Goal: Task Accomplishment & Management: Use online tool/utility

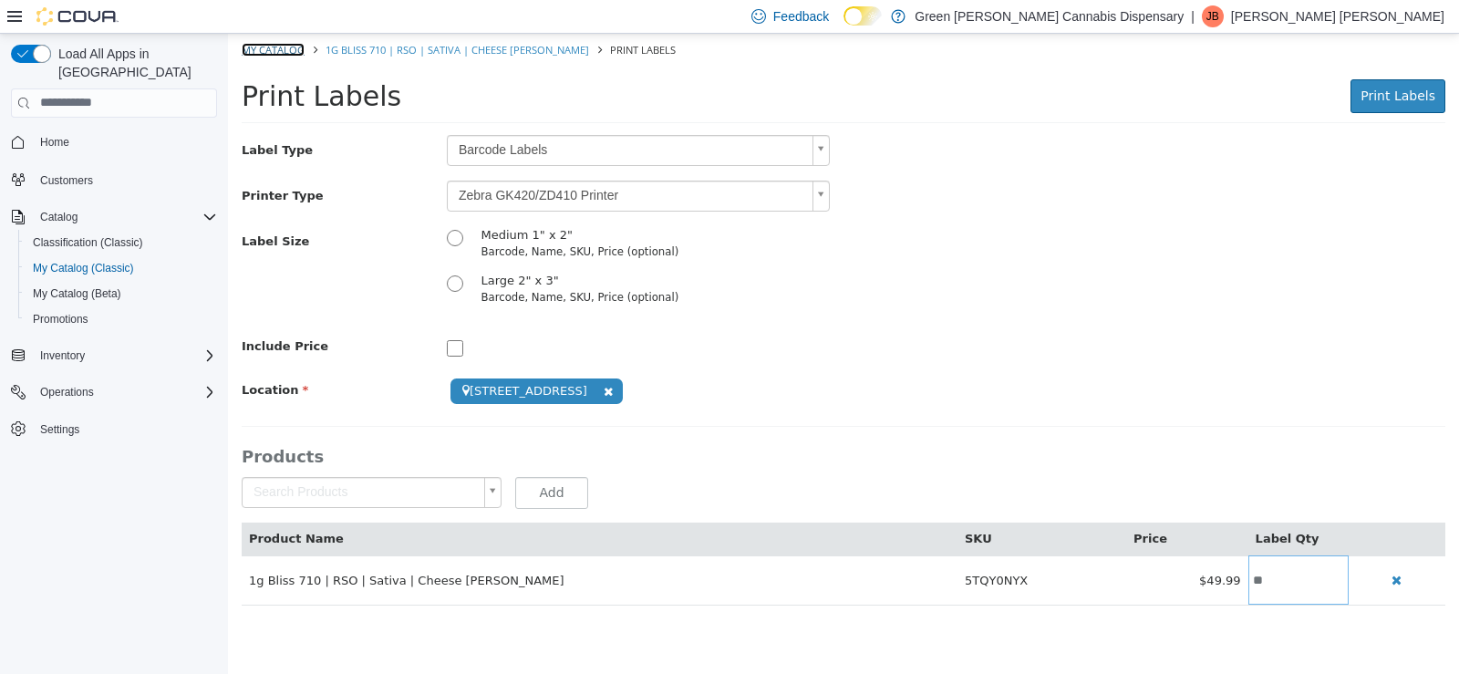
click at [285, 43] on link "My Catalog" at bounding box center [273, 49] width 63 height 14
select select "**********"
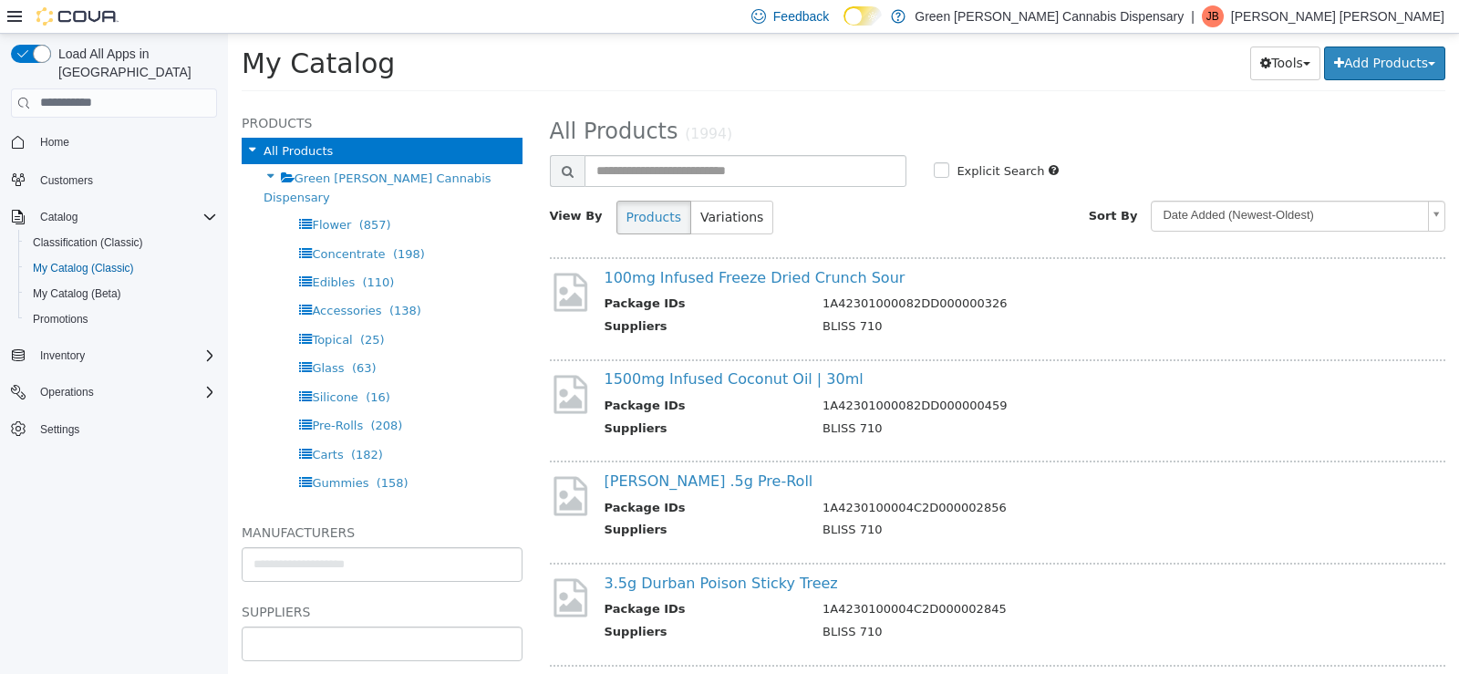
click at [314, 640] on input "text" at bounding box center [382, 642] width 279 height 29
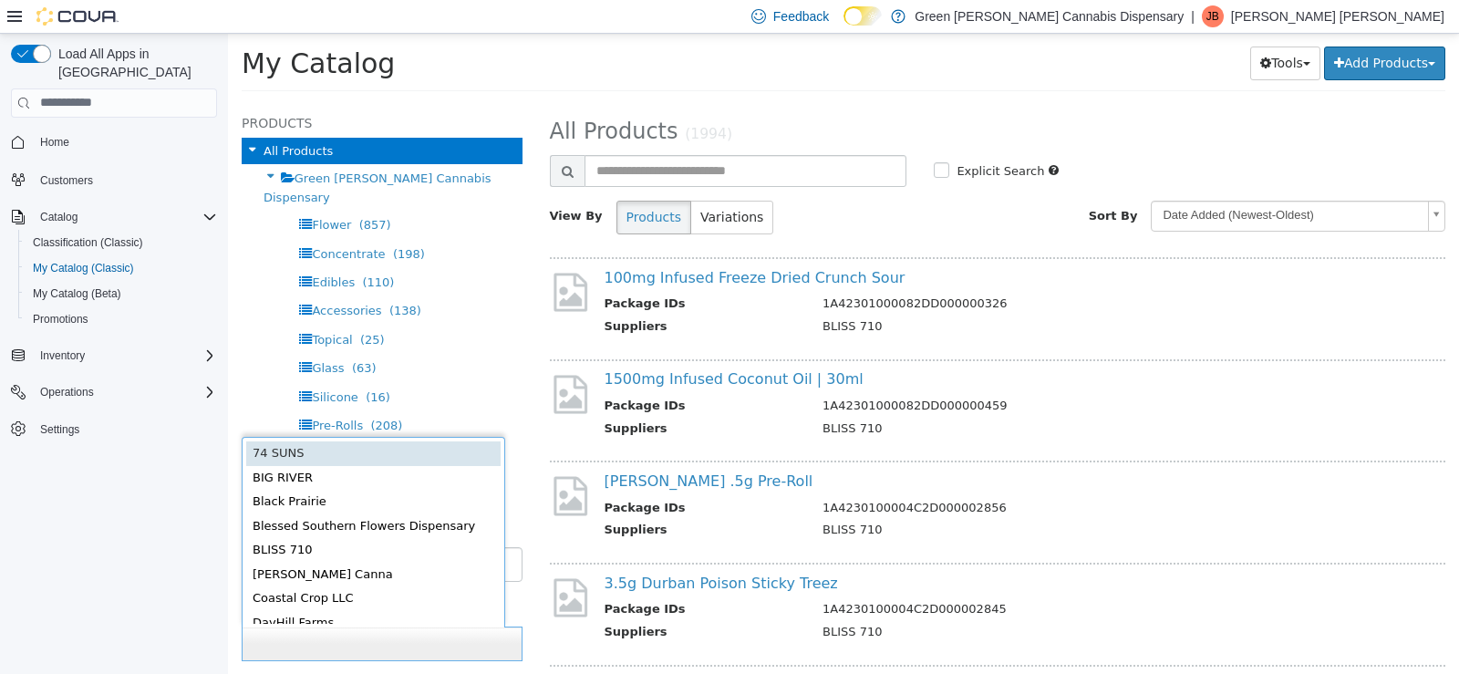
scroll to position [638, 0]
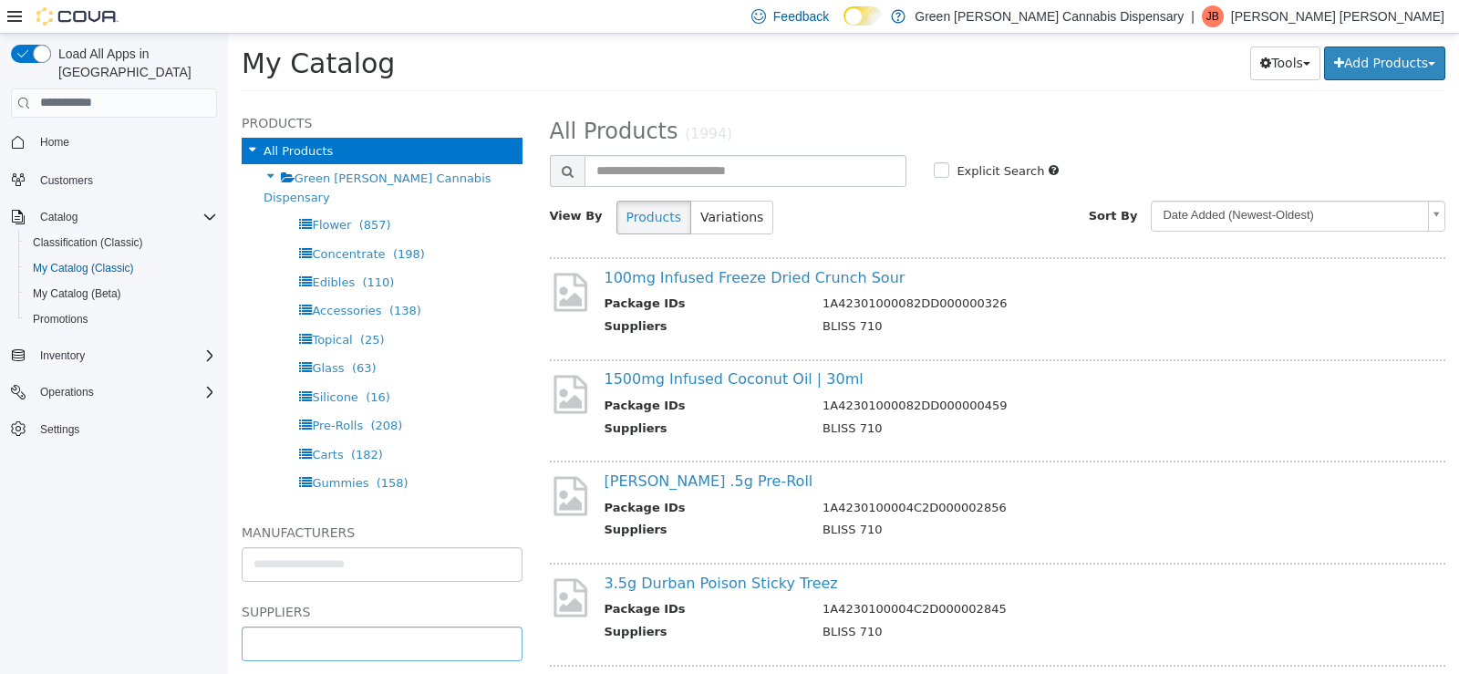
click at [289, 102] on body "**********" at bounding box center [843, 67] width 1231 height 69
type input "**********"
click at [324, 647] on li "**********" at bounding box center [382, 642] width 279 height 29
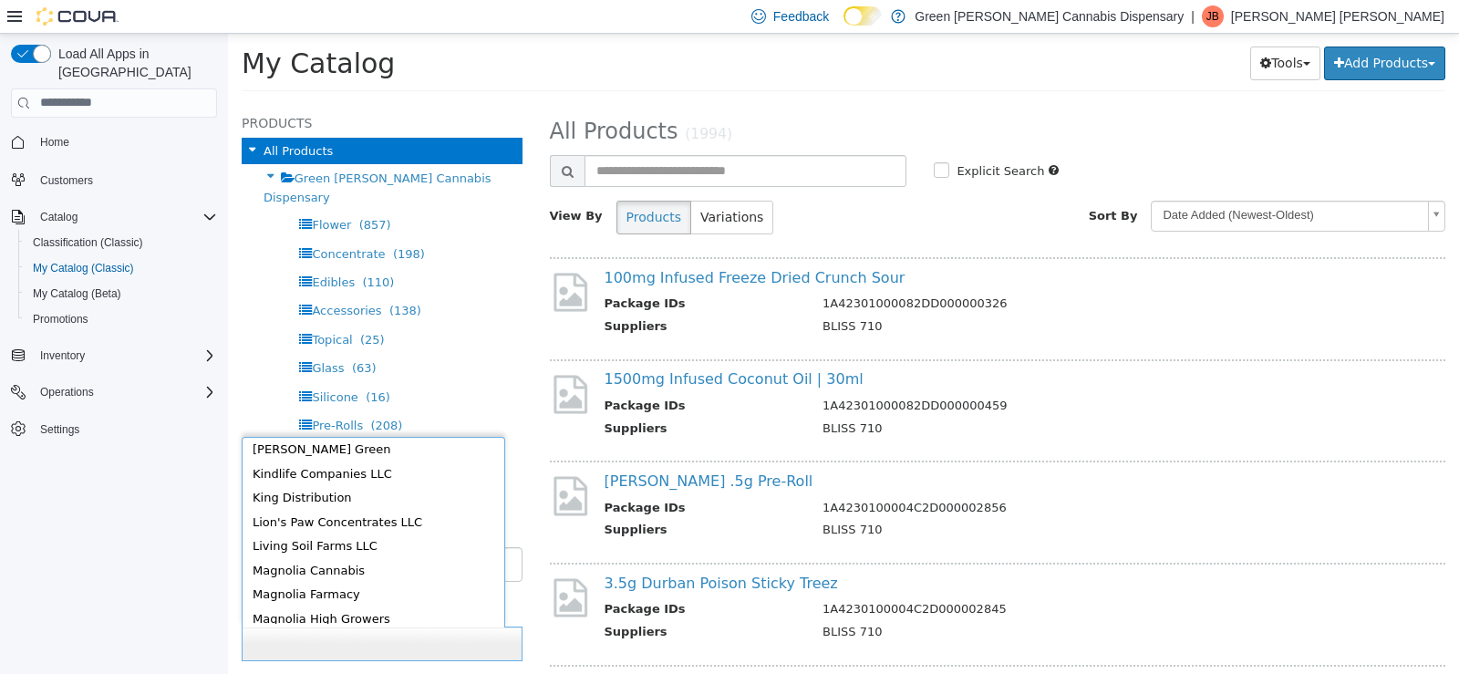
scroll to position [552, 0]
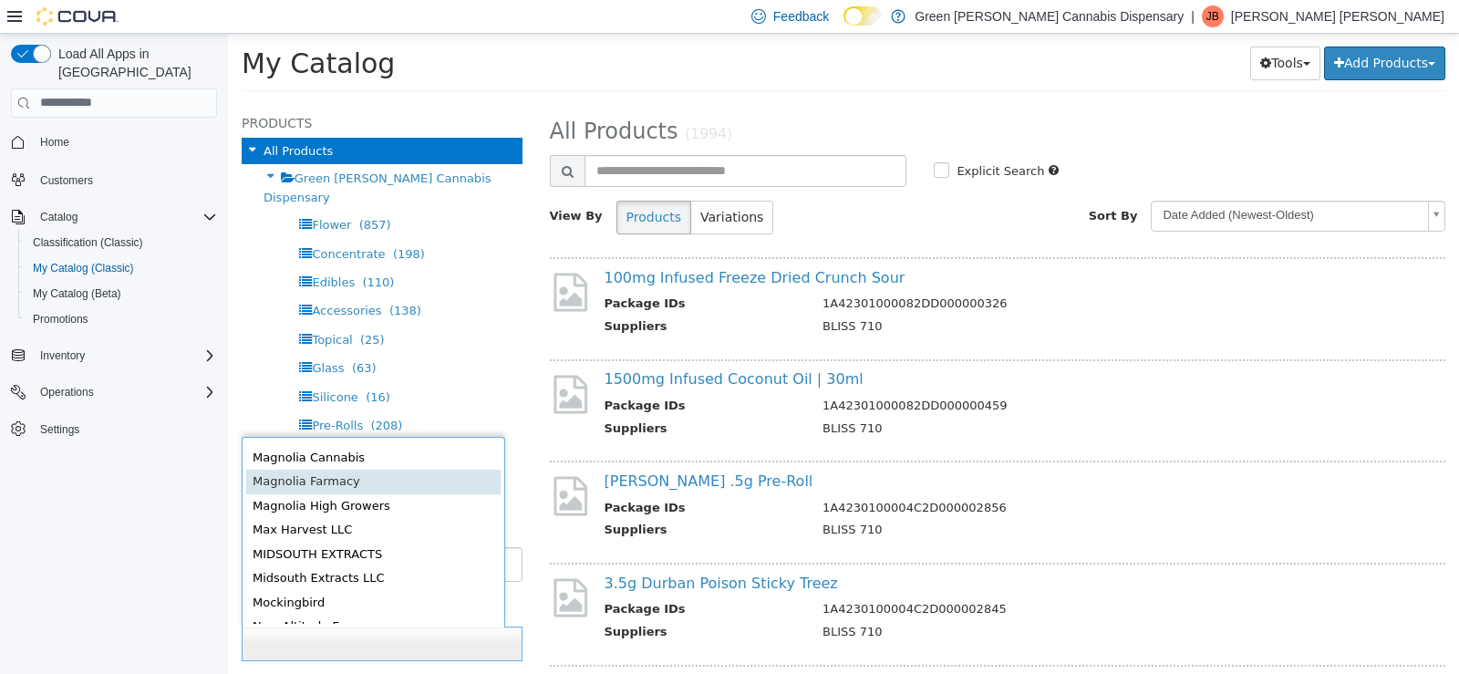
type input "******"
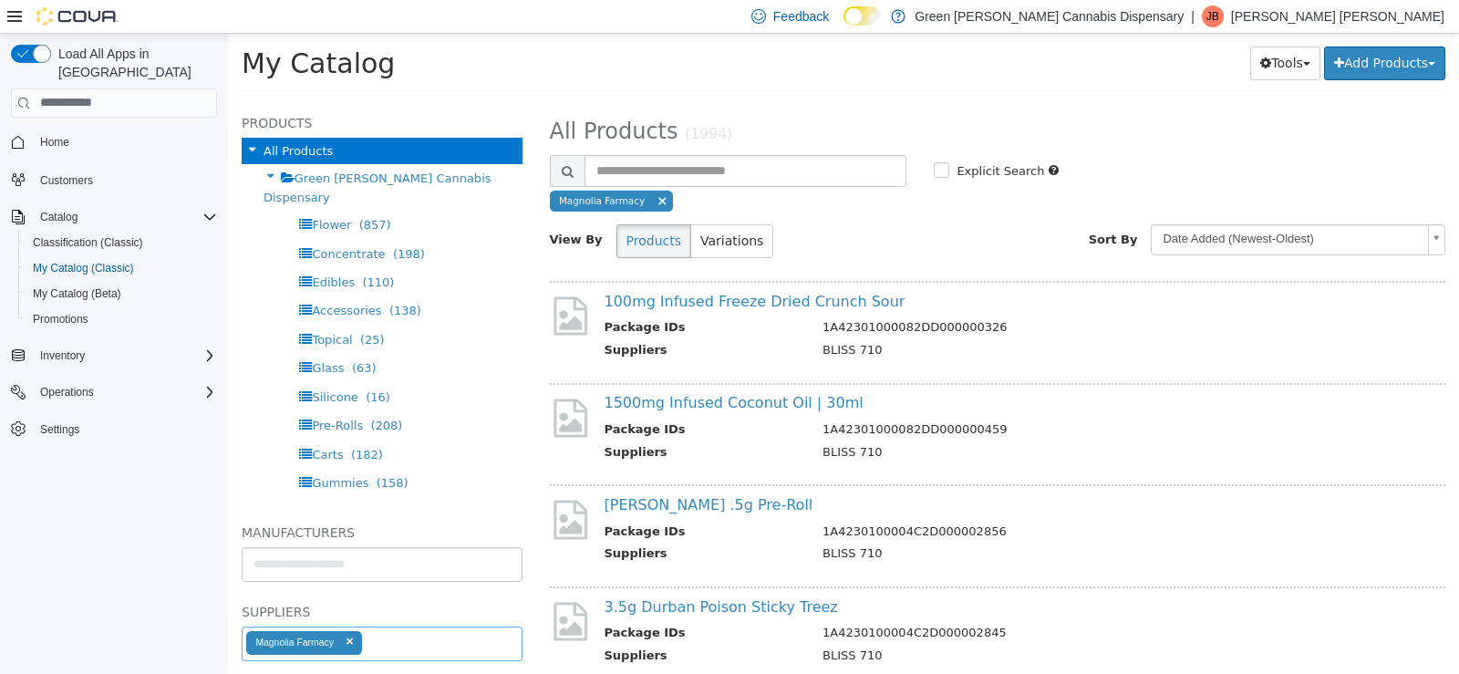
select select "**********"
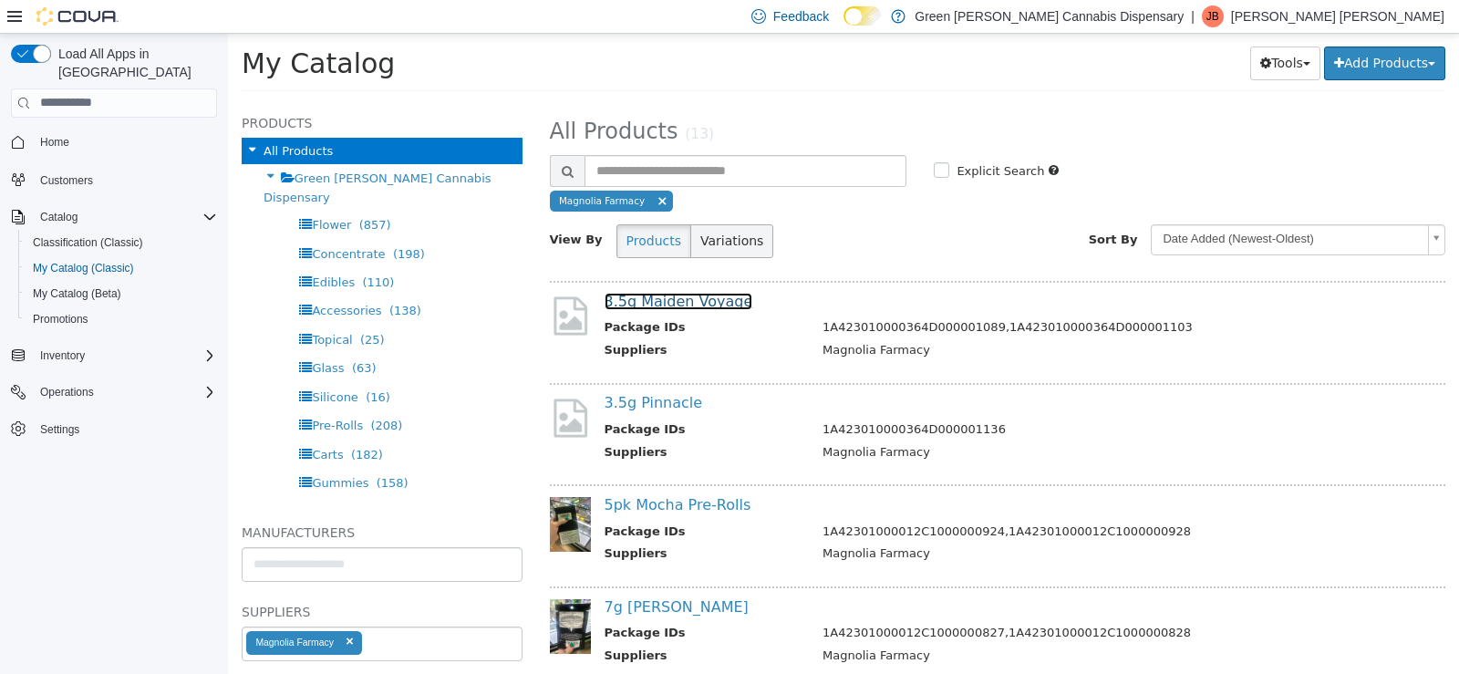
click at [677, 299] on link "3.5g Maiden Voyage" at bounding box center [679, 300] width 149 height 17
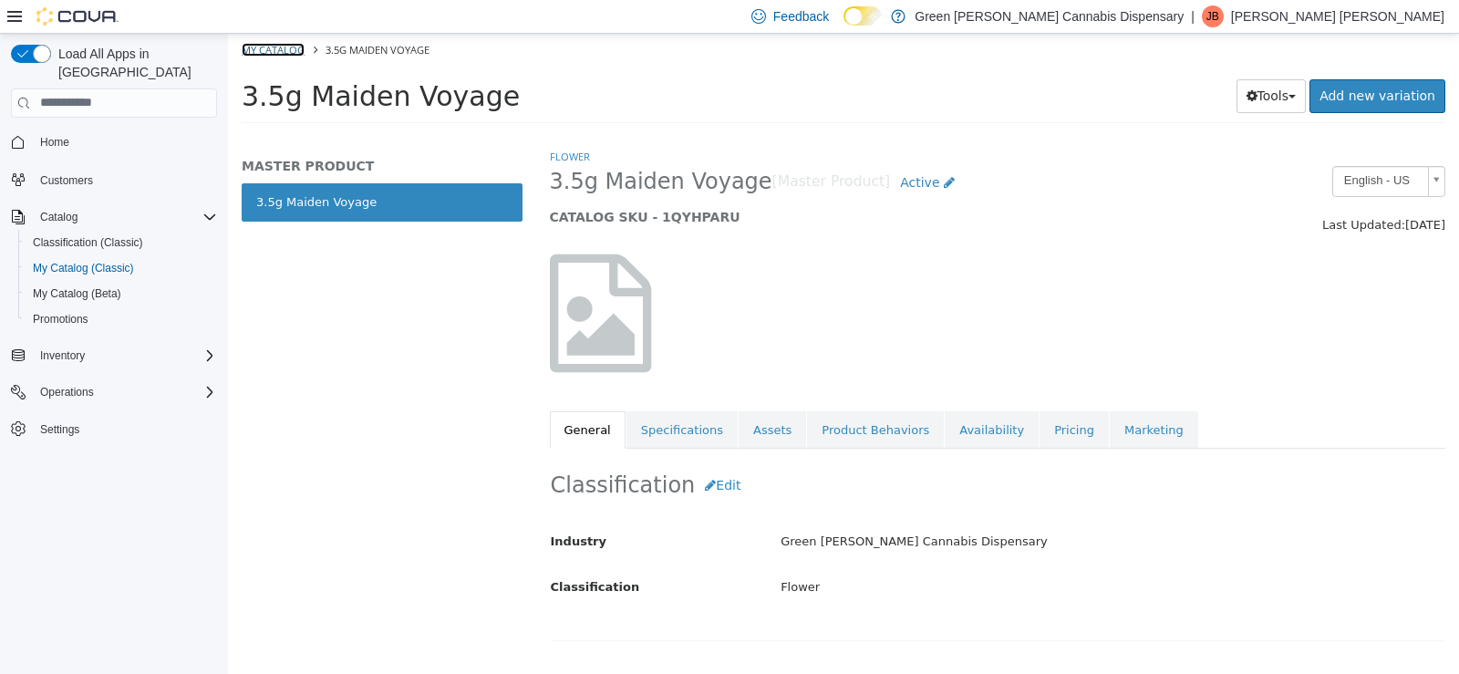
click at [271, 47] on link "My Catalog" at bounding box center [273, 49] width 63 height 14
select select "**********"
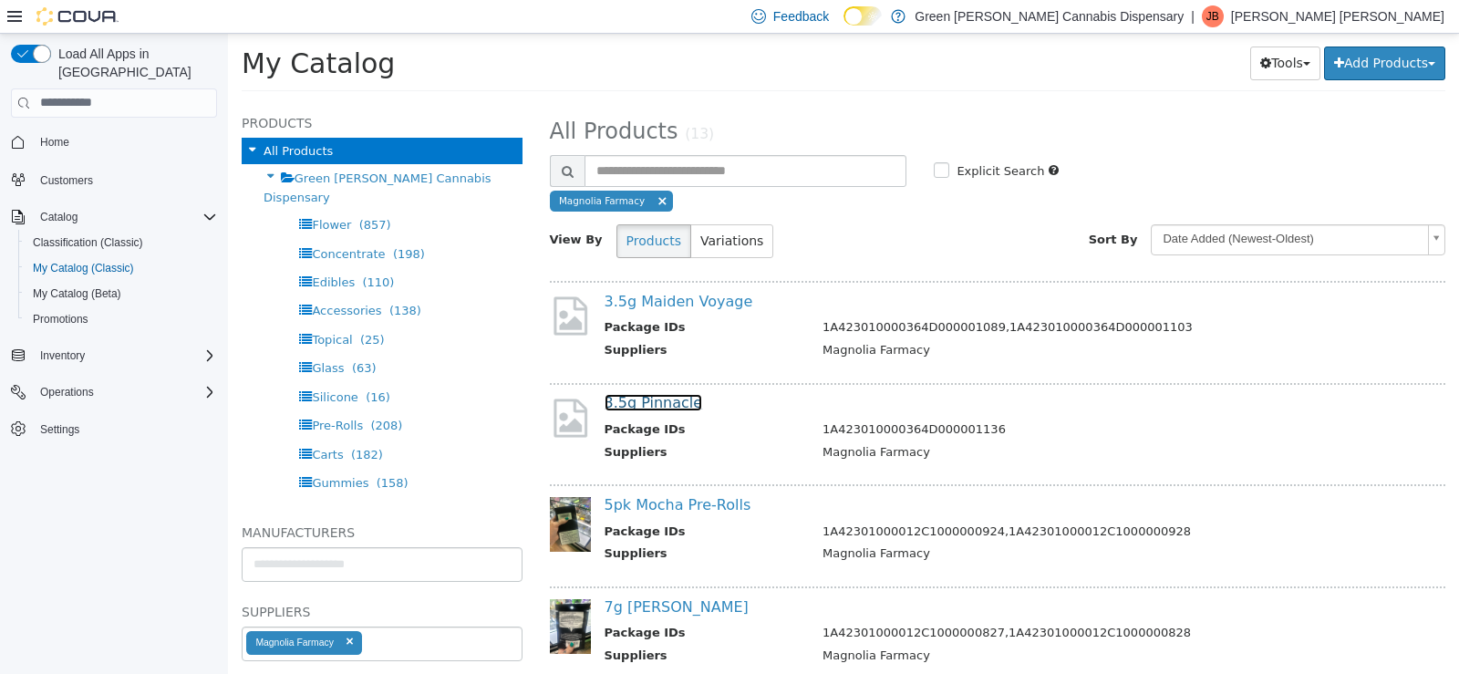
click at [675, 406] on link "3.5g Pinnacle" at bounding box center [654, 401] width 98 height 17
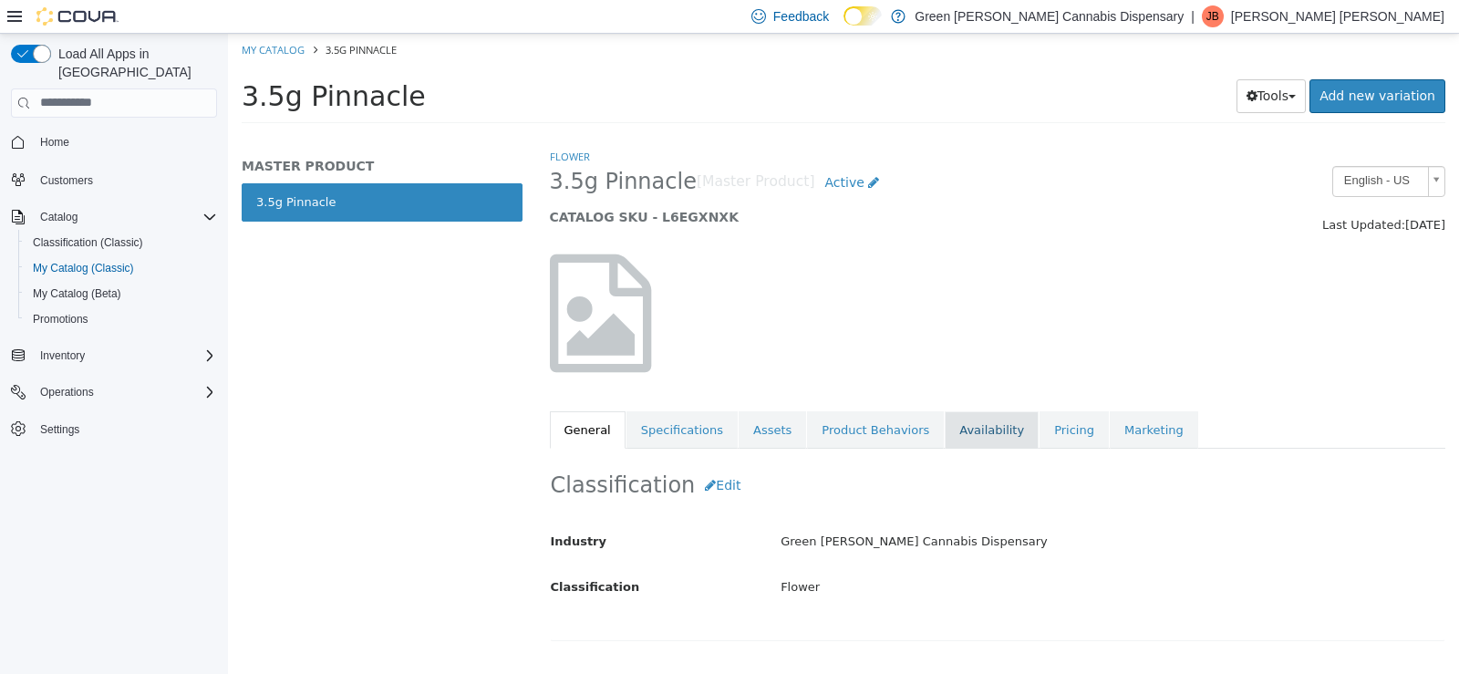
click at [958, 425] on link "Availability" at bounding box center [992, 429] width 94 height 38
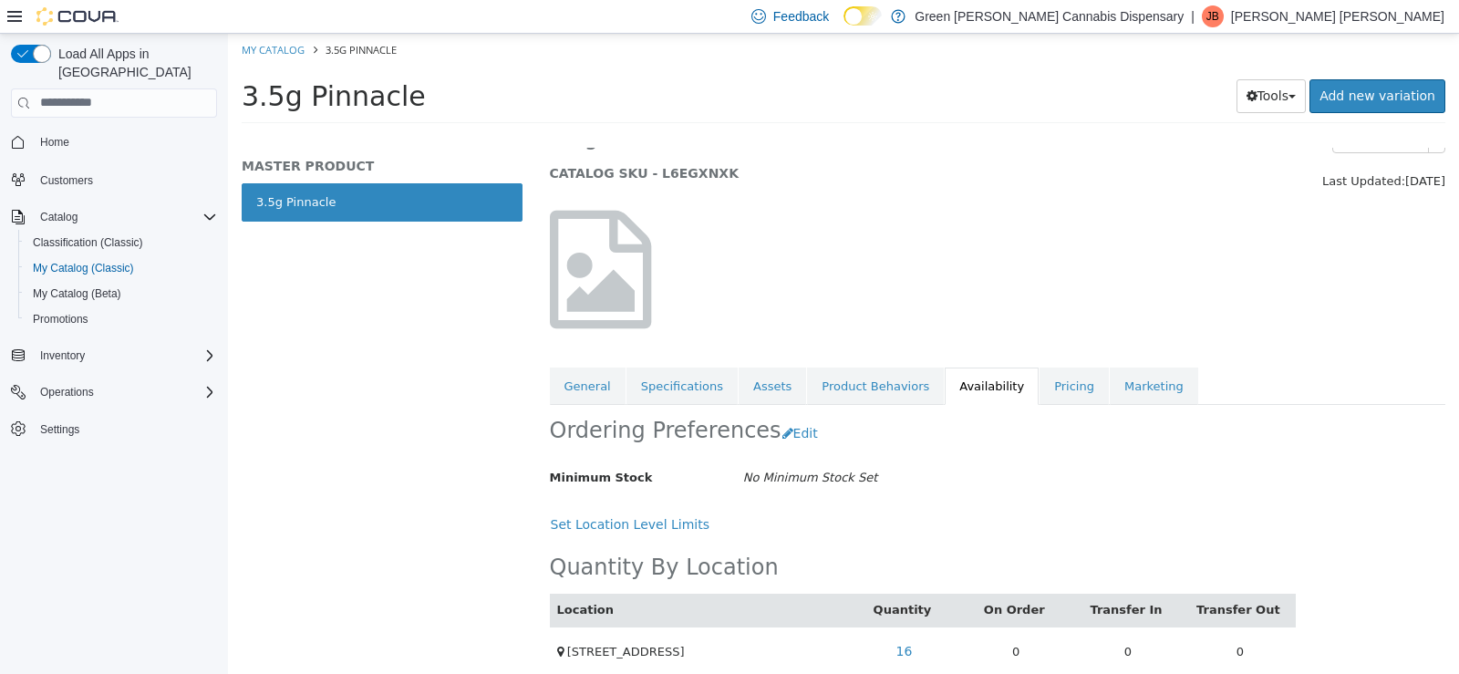
scroll to position [66, 0]
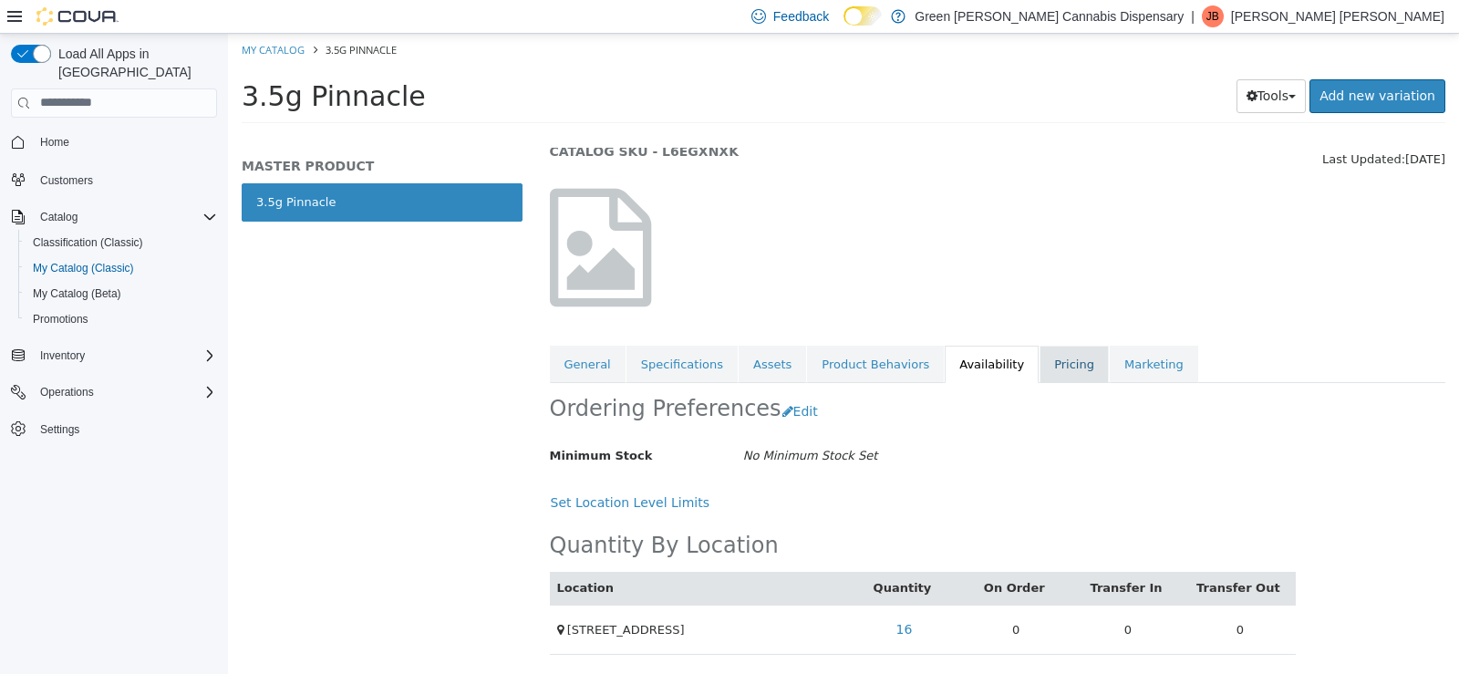
click at [1040, 361] on link "Pricing" at bounding box center [1074, 364] width 69 height 38
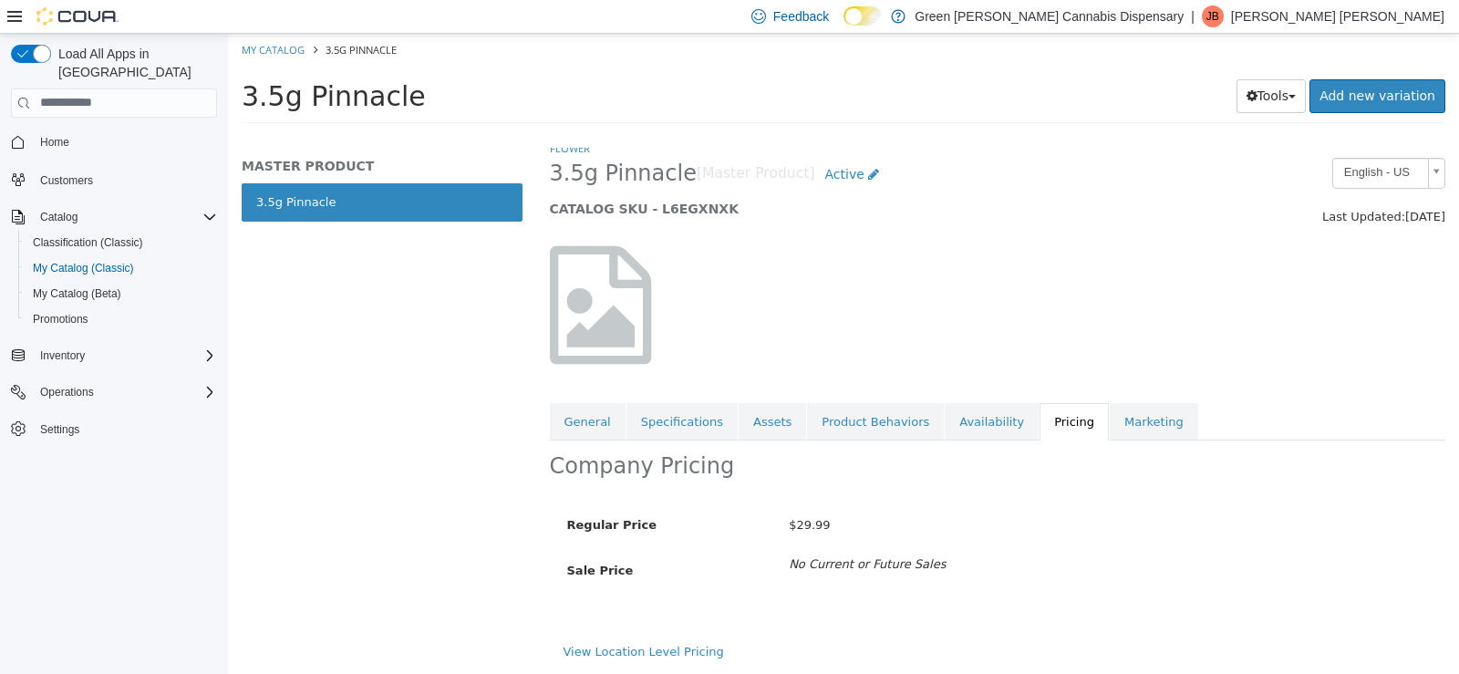
scroll to position [9, 0]
click at [1284, 104] on button "Tools" at bounding box center [1272, 95] width 70 height 34
click at [1261, 160] on link "Print Labels" at bounding box center [1233, 156] width 144 height 25
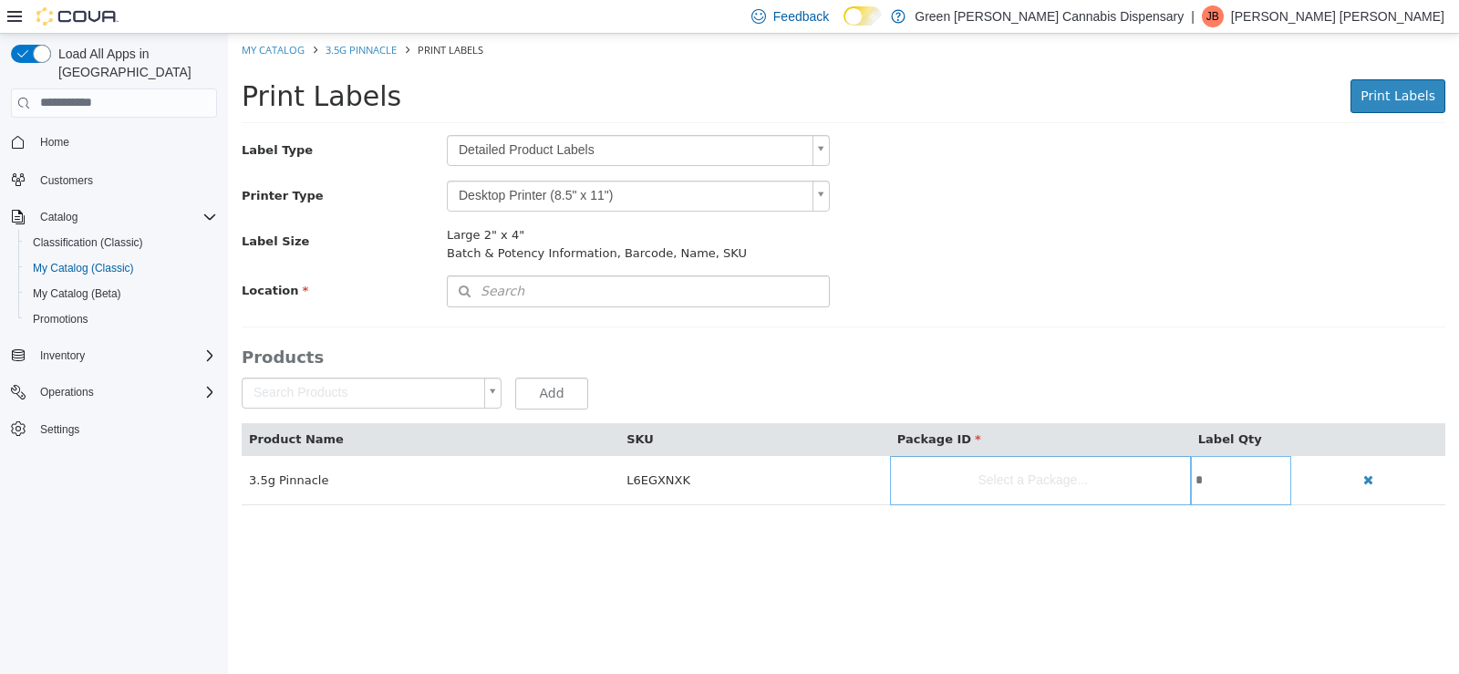
click at [823, 150] on body "Saving Bulk Changes... × Error retrieving label data: An unexpected error has o…" at bounding box center [843, 278] width 1231 height 491
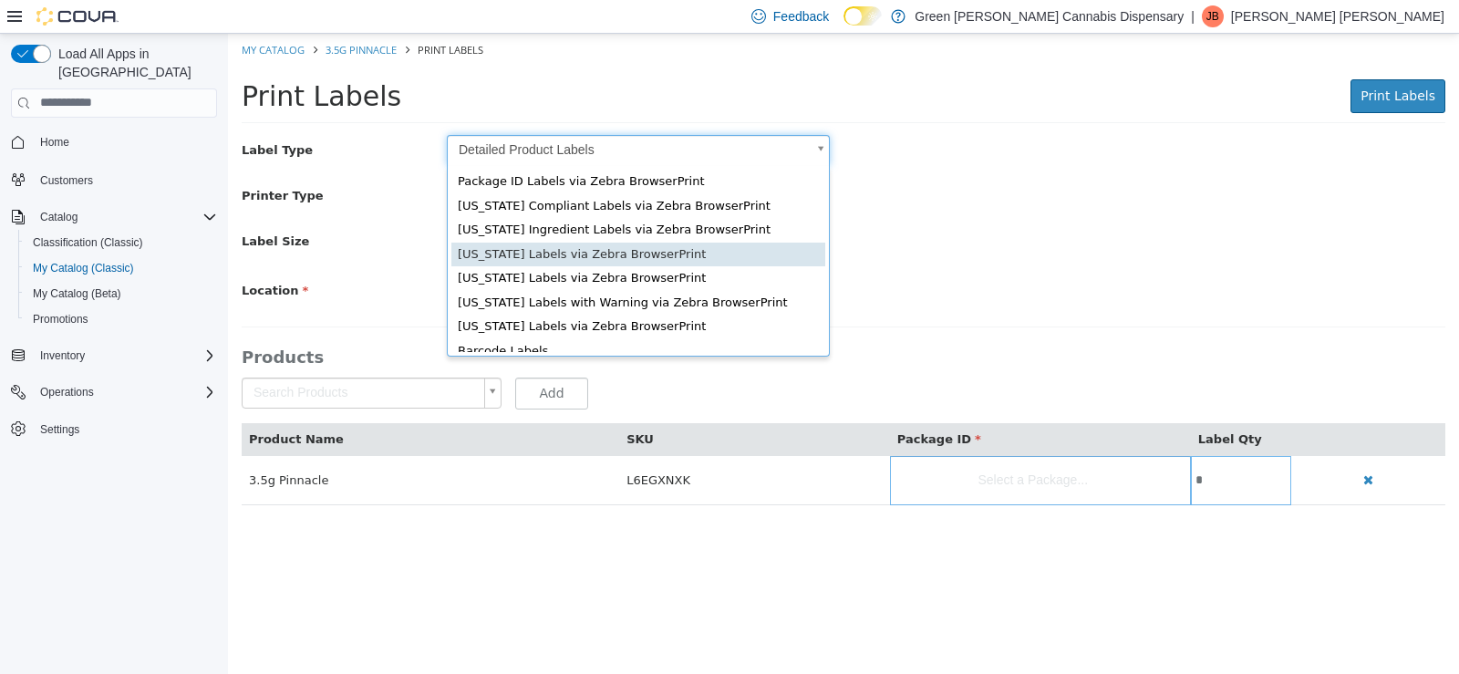
scroll to position [28, 0]
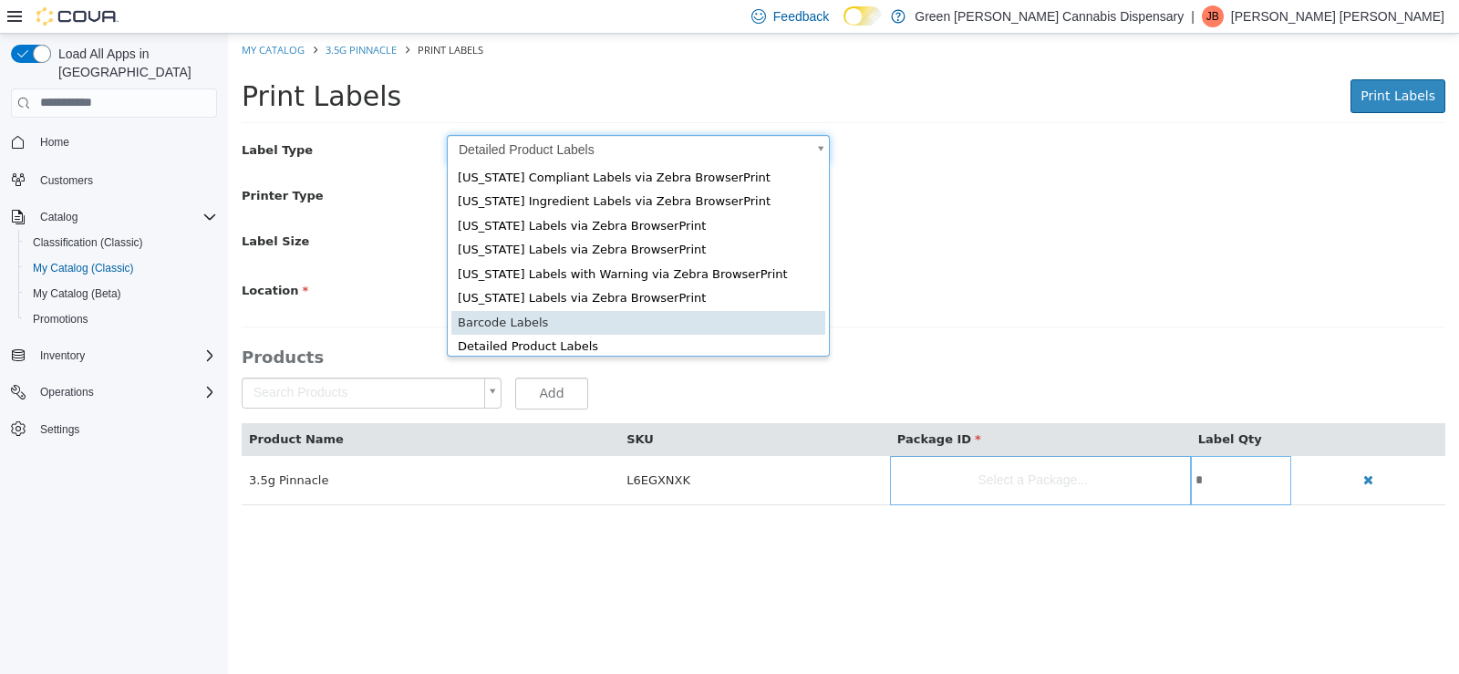
type input "*"
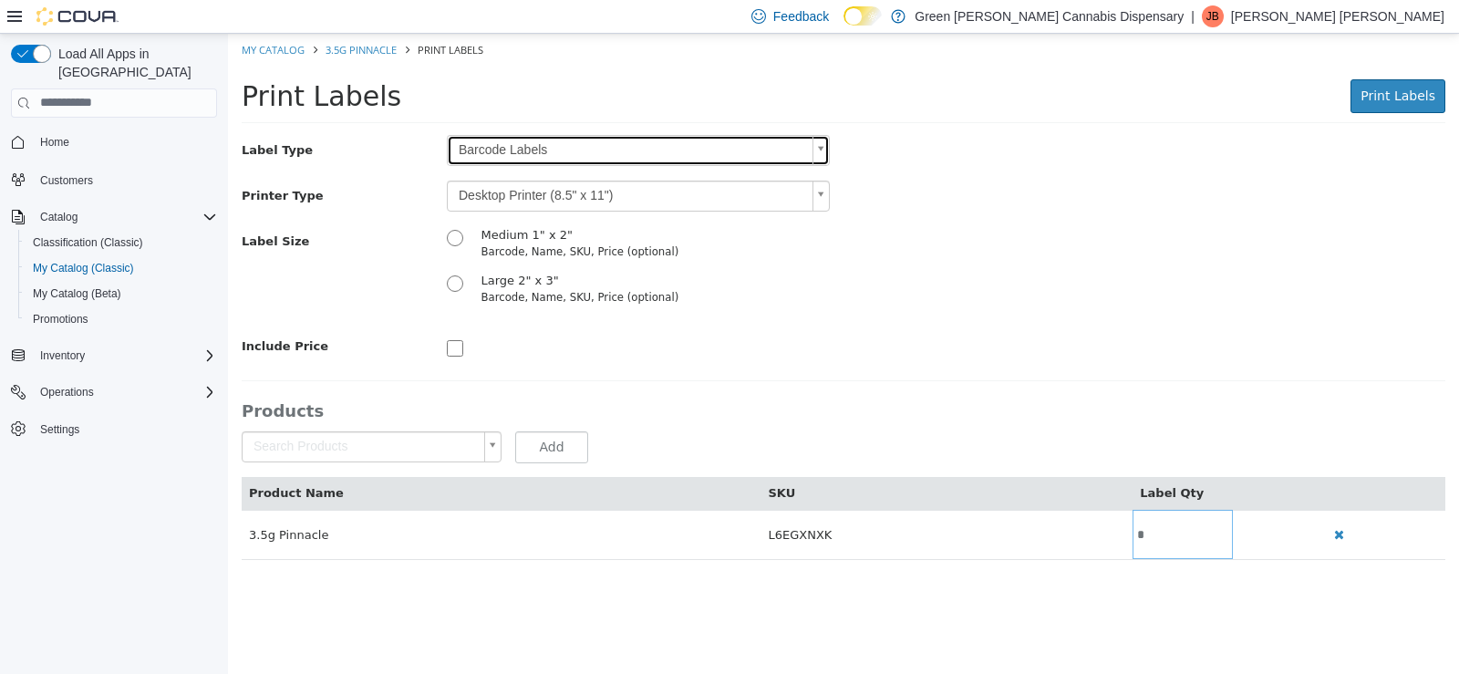
scroll to position [0, 0]
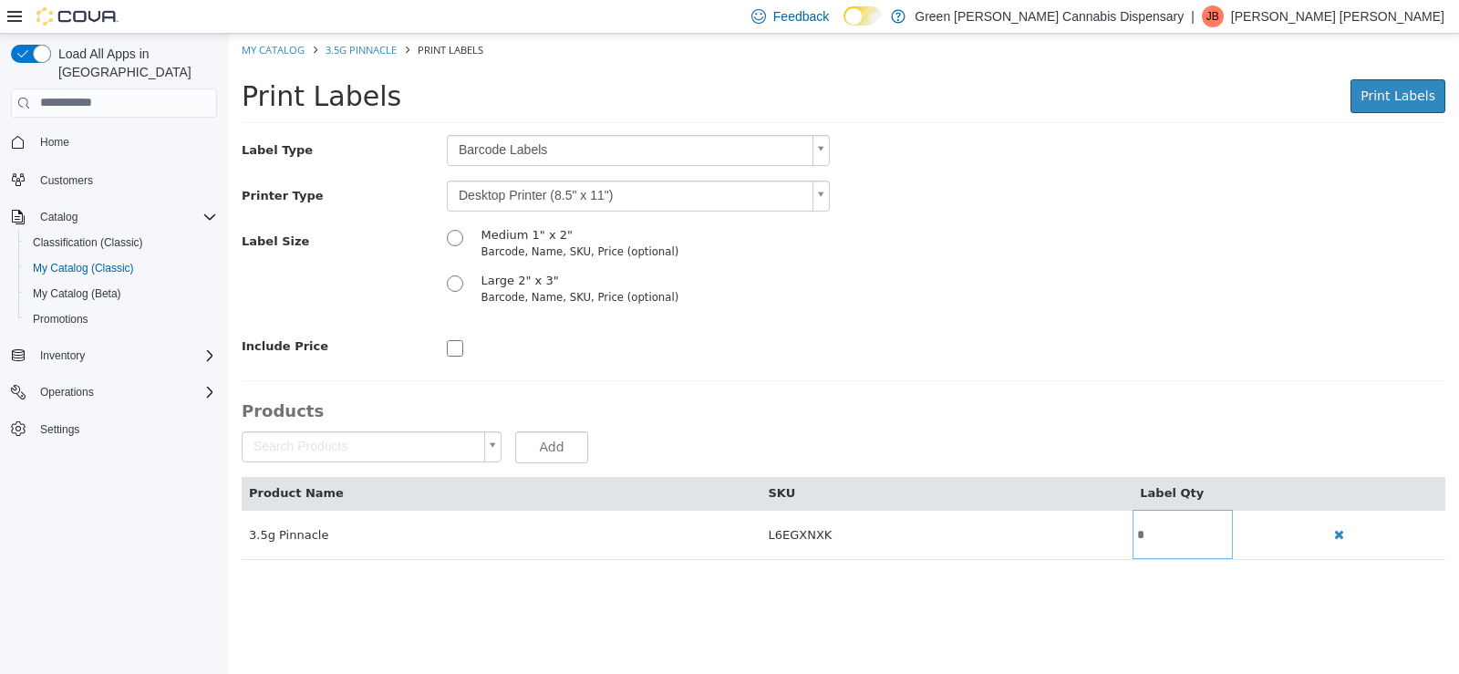
click at [822, 195] on body "Saving Bulk Changes... × Error retrieving label data: An unexpected error has o…" at bounding box center [843, 305] width 1231 height 545
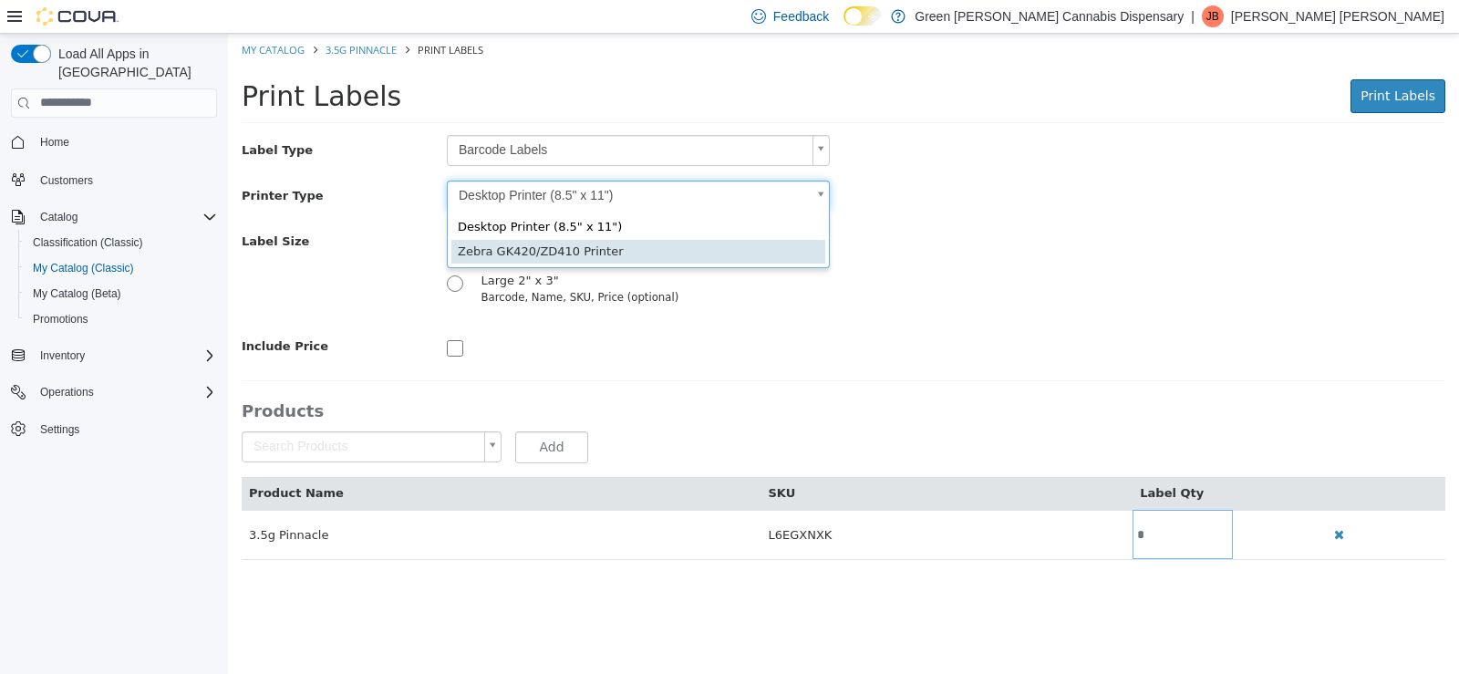
type input "*"
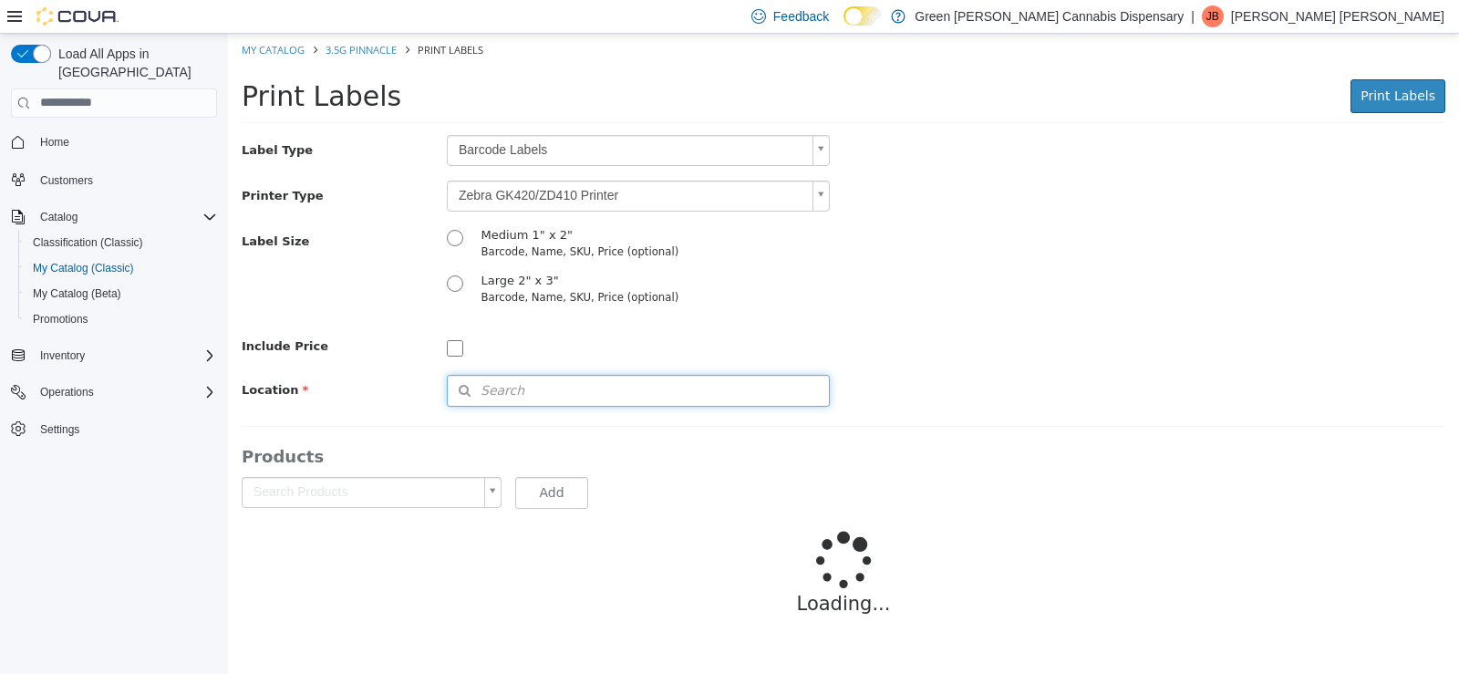
click at [484, 383] on span "Search" at bounding box center [486, 389] width 77 height 19
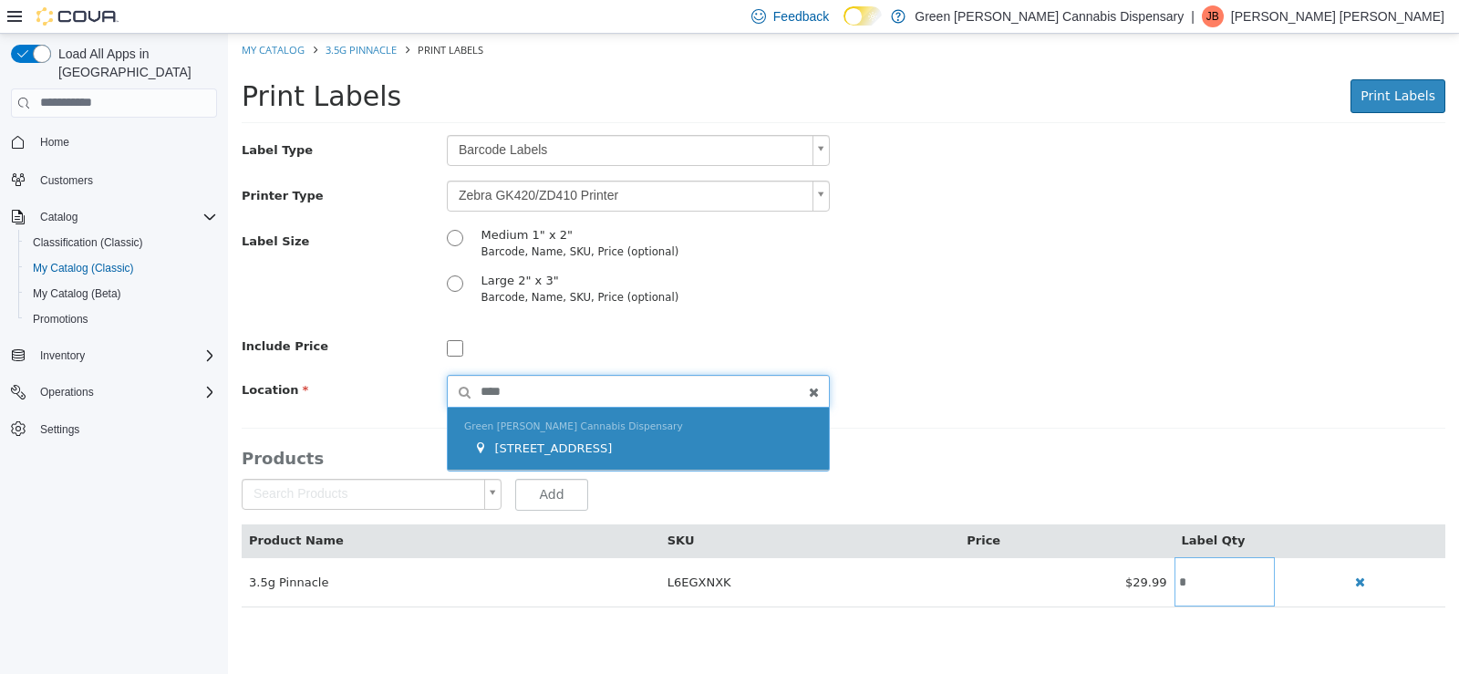
type input "****"
click at [585, 447] on span "[STREET_ADDRESS]" at bounding box center [553, 447] width 118 height 14
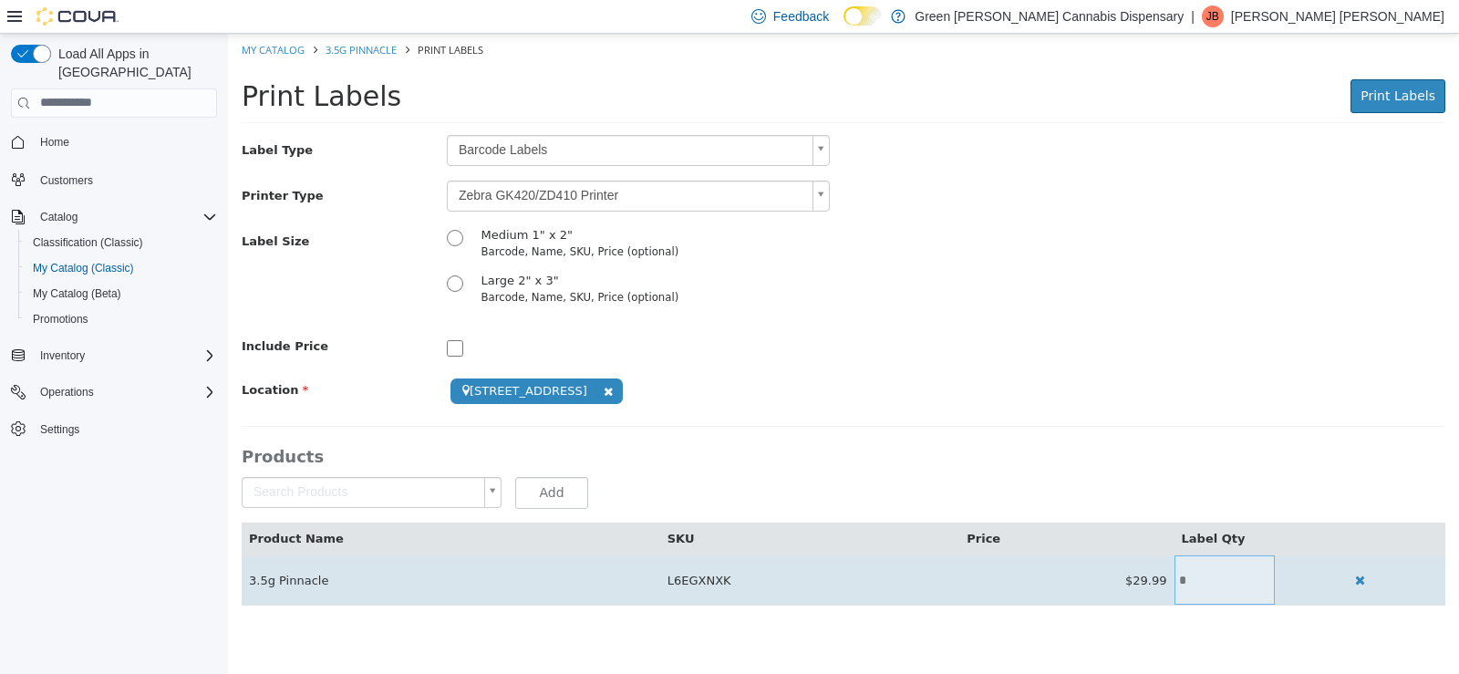
click at [1197, 582] on input "*" at bounding box center [1225, 580] width 100 height 14
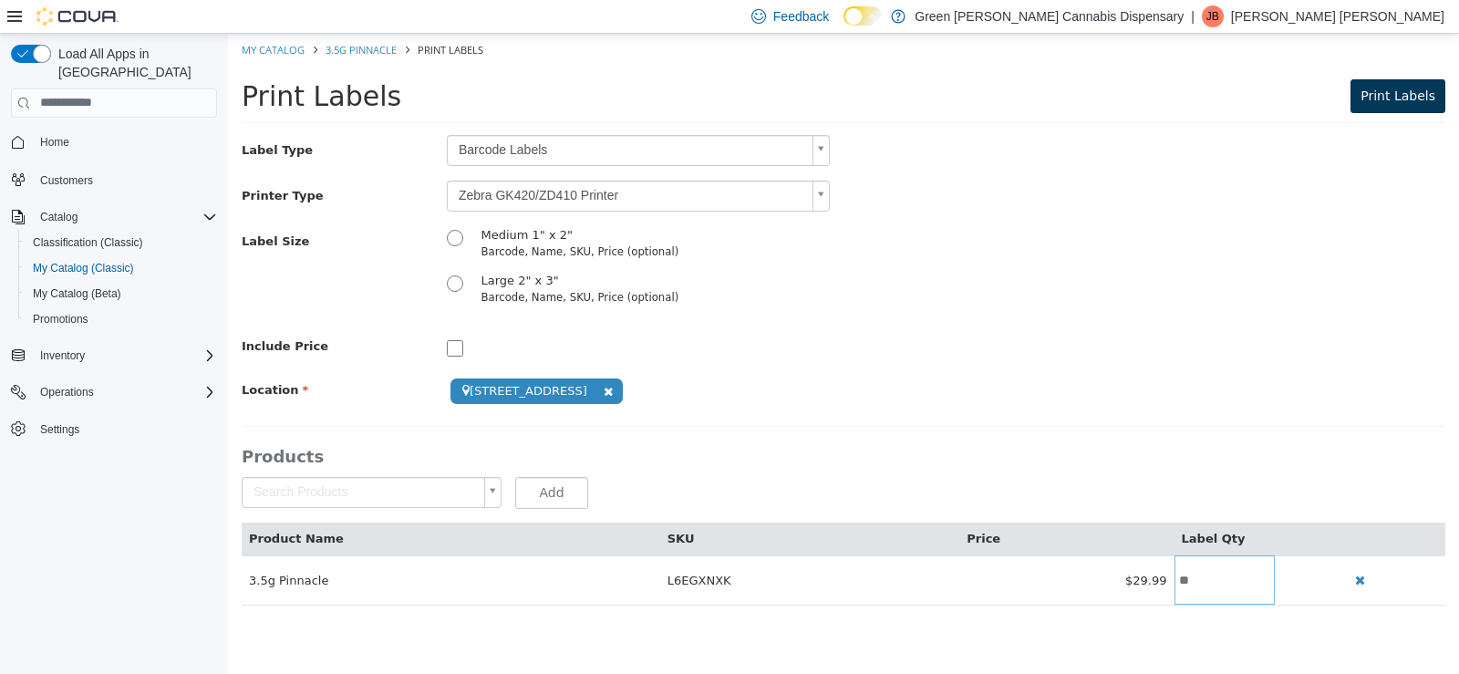
type input "**"
click at [1404, 98] on span "Print Labels" at bounding box center [1398, 95] width 75 height 15
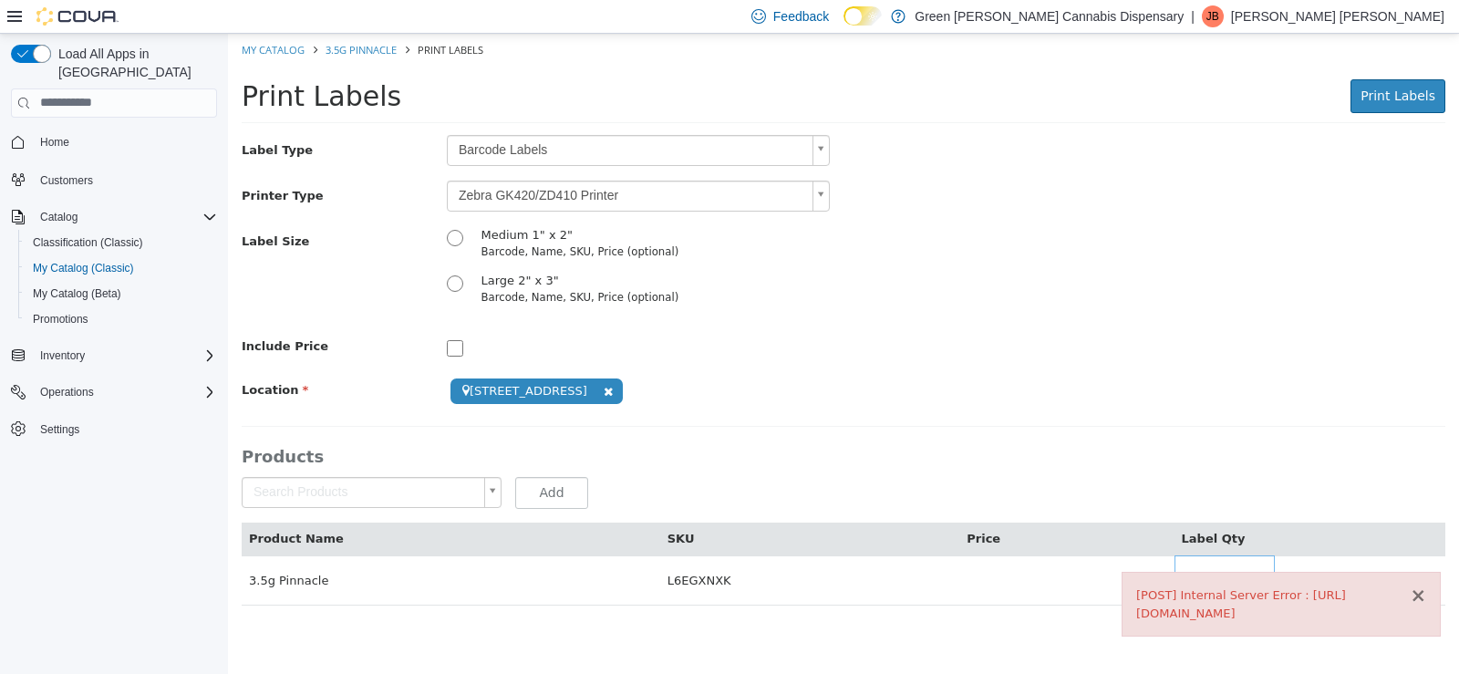
click at [1416, 598] on button "×" at bounding box center [1418, 594] width 16 height 19
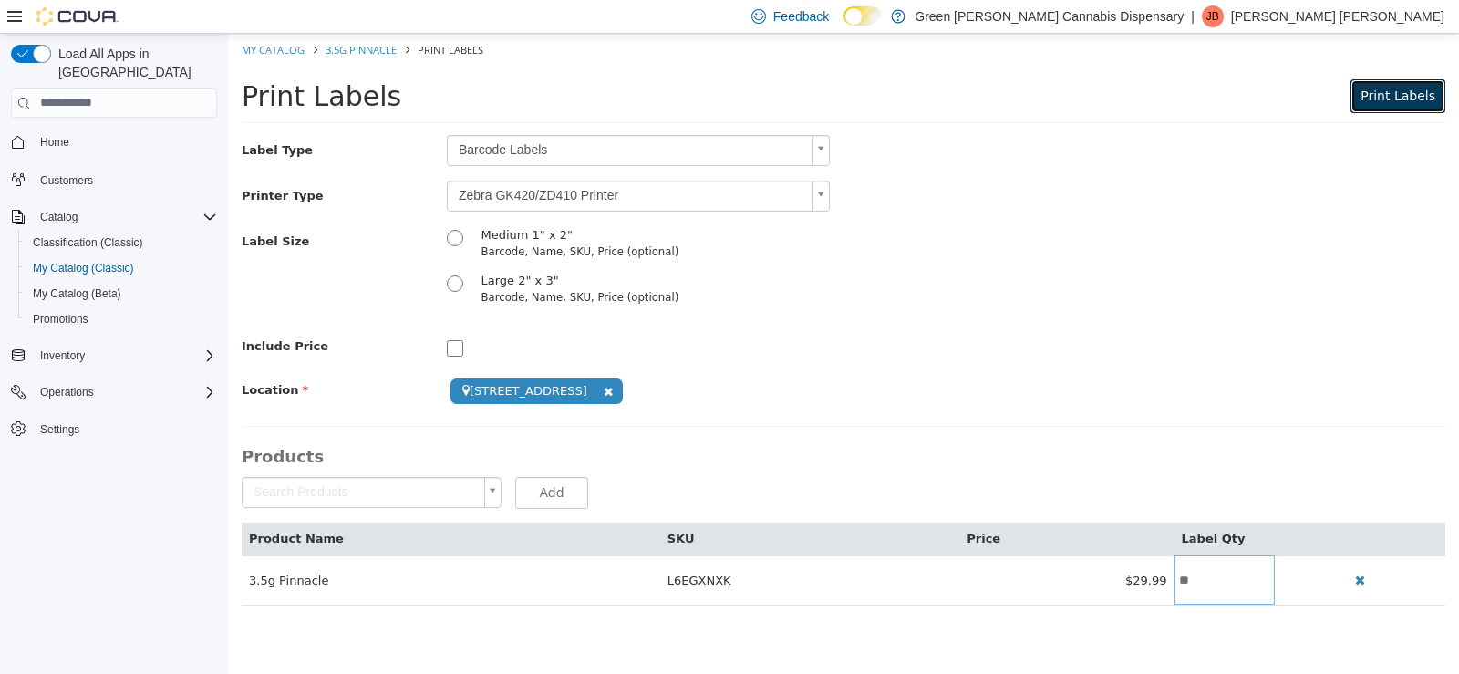
click at [1398, 92] on span "Print Labels" at bounding box center [1398, 95] width 75 height 15
click at [285, 47] on link "My Catalog" at bounding box center [273, 49] width 63 height 14
select select "**********"
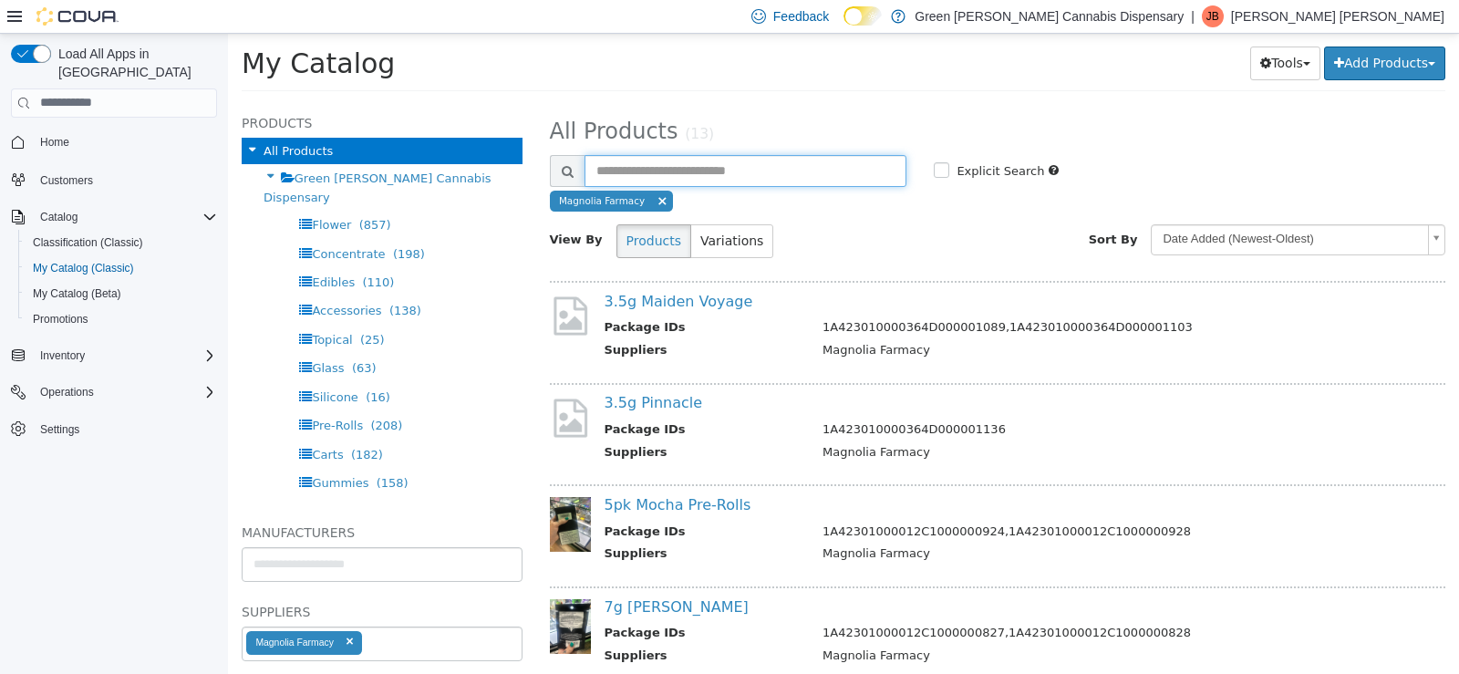
click at [689, 176] on input "text" at bounding box center [746, 170] width 323 height 32
click at [618, 400] on link "3.5g Pinnacle" at bounding box center [654, 401] width 98 height 17
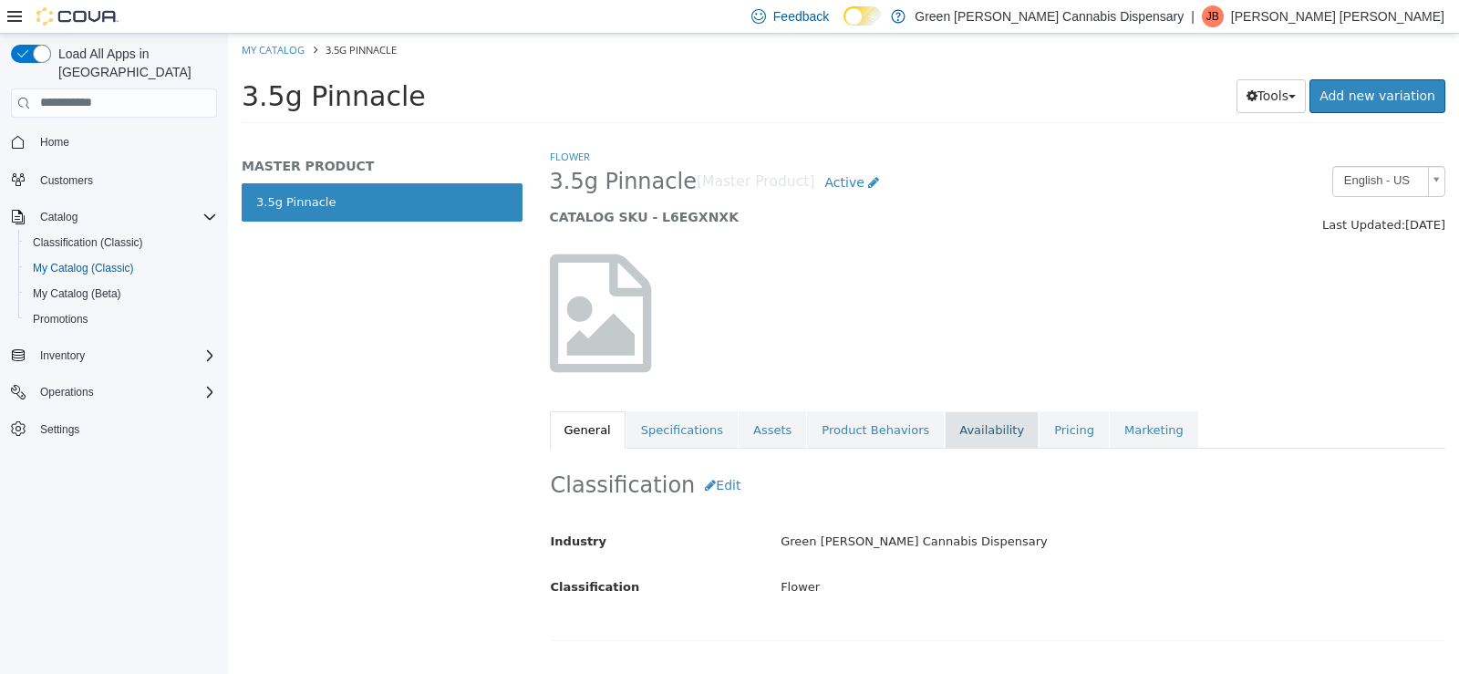
click at [958, 423] on link "Availability" at bounding box center [992, 429] width 94 height 38
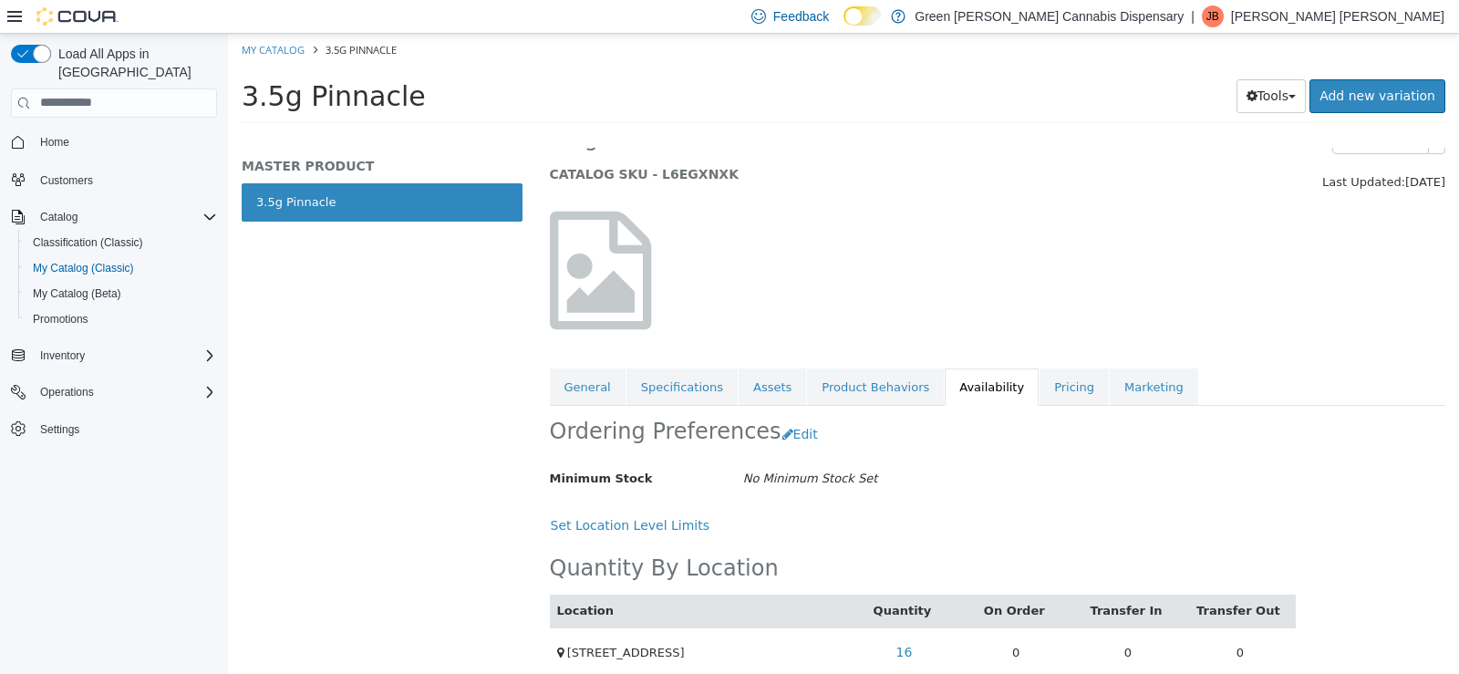
scroll to position [66, 0]
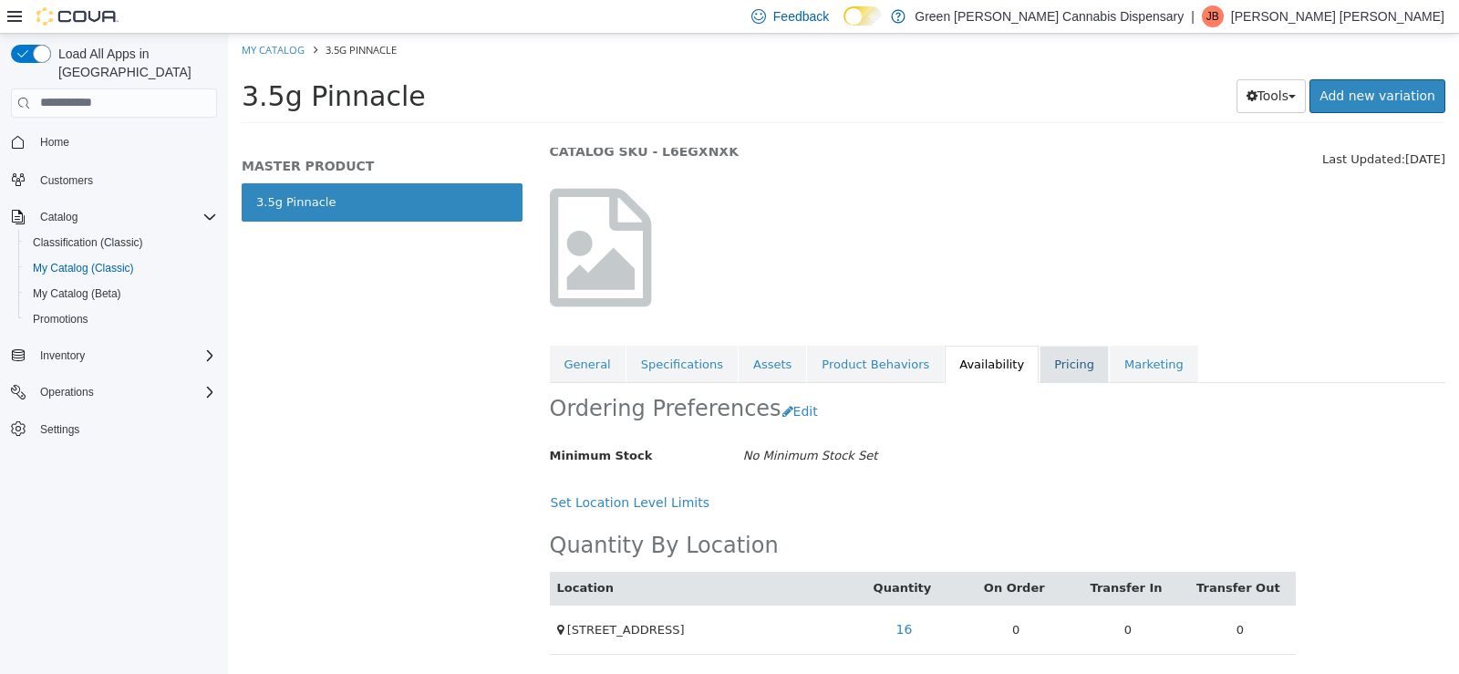
click at [1040, 365] on link "Pricing" at bounding box center [1074, 364] width 69 height 38
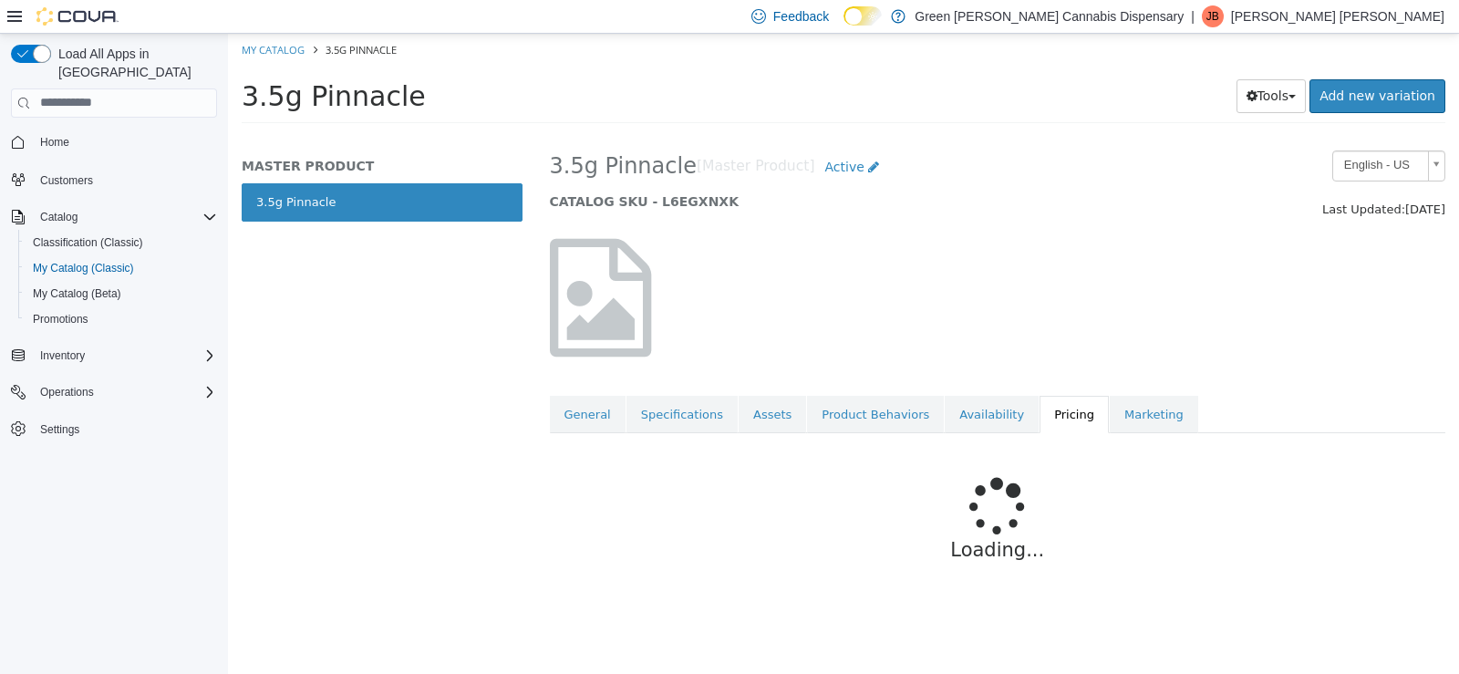
scroll to position [9, 0]
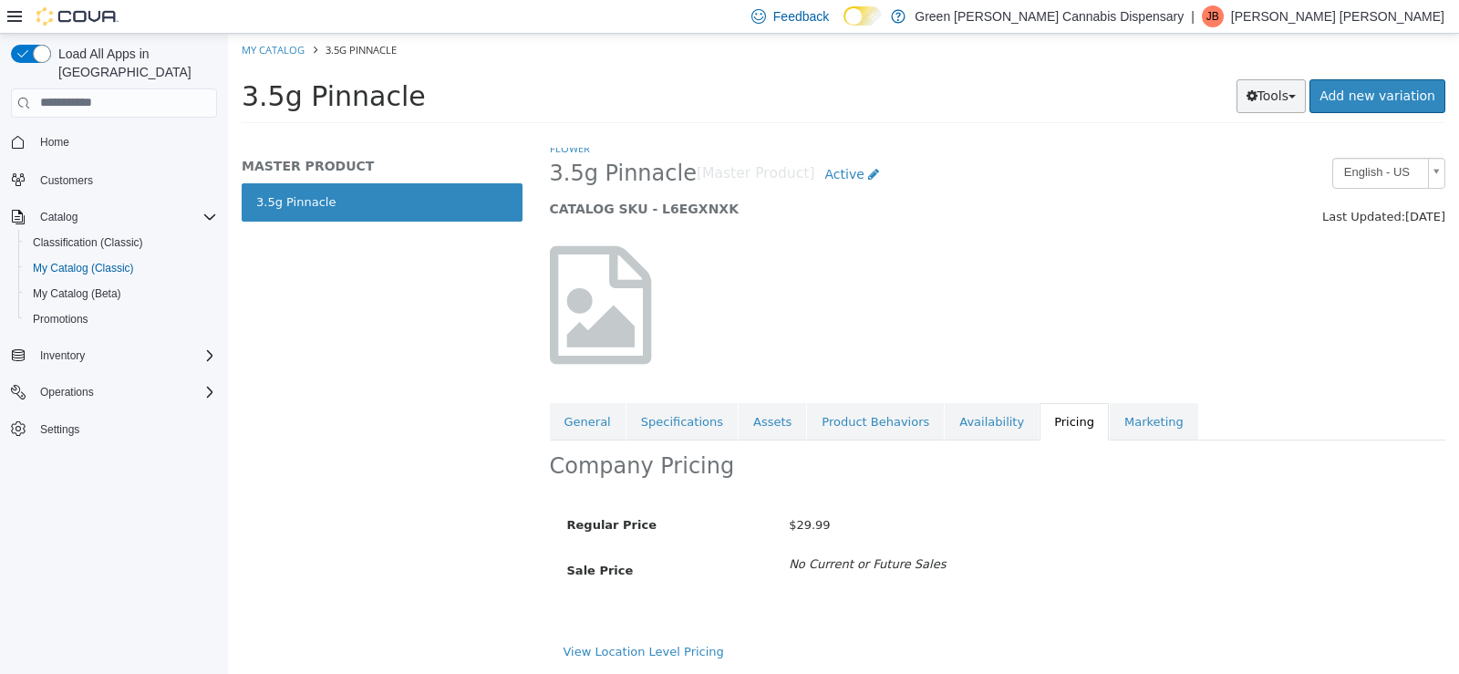
click at [1285, 94] on button "Tools" at bounding box center [1272, 95] width 70 height 34
click at [1229, 161] on link "Print Labels" at bounding box center [1233, 156] width 144 height 25
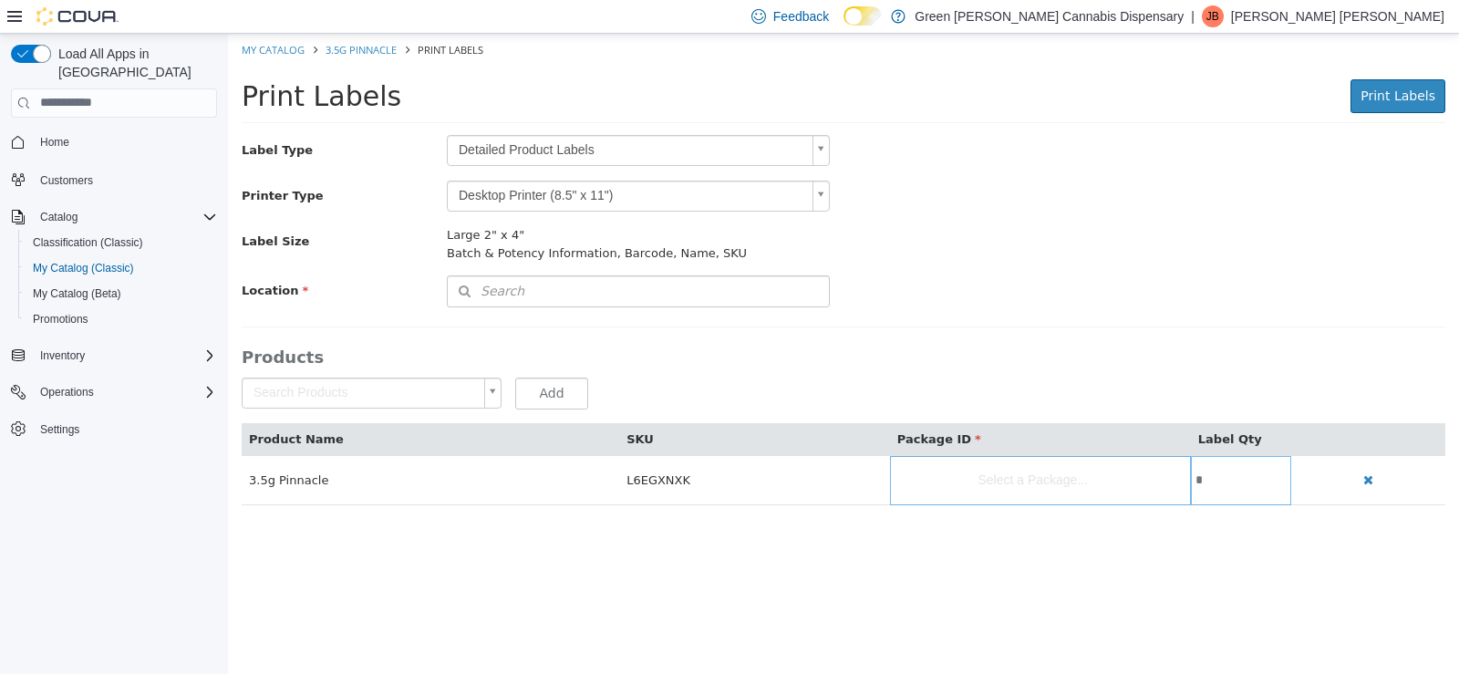
click at [818, 156] on body "Saving Bulk Changes... × Error retrieving label data: An unexpected error has o…" at bounding box center [843, 278] width 1231 height 491
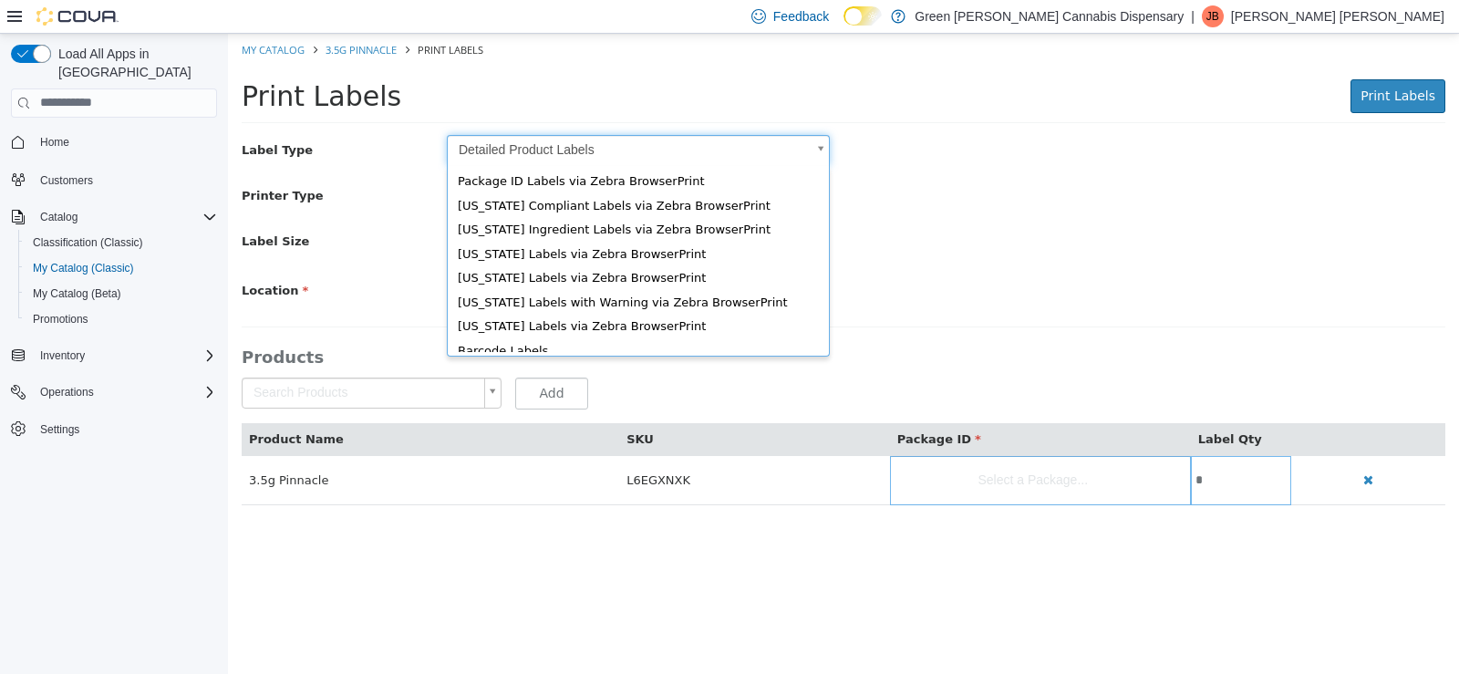
scroll to position [25, 0]
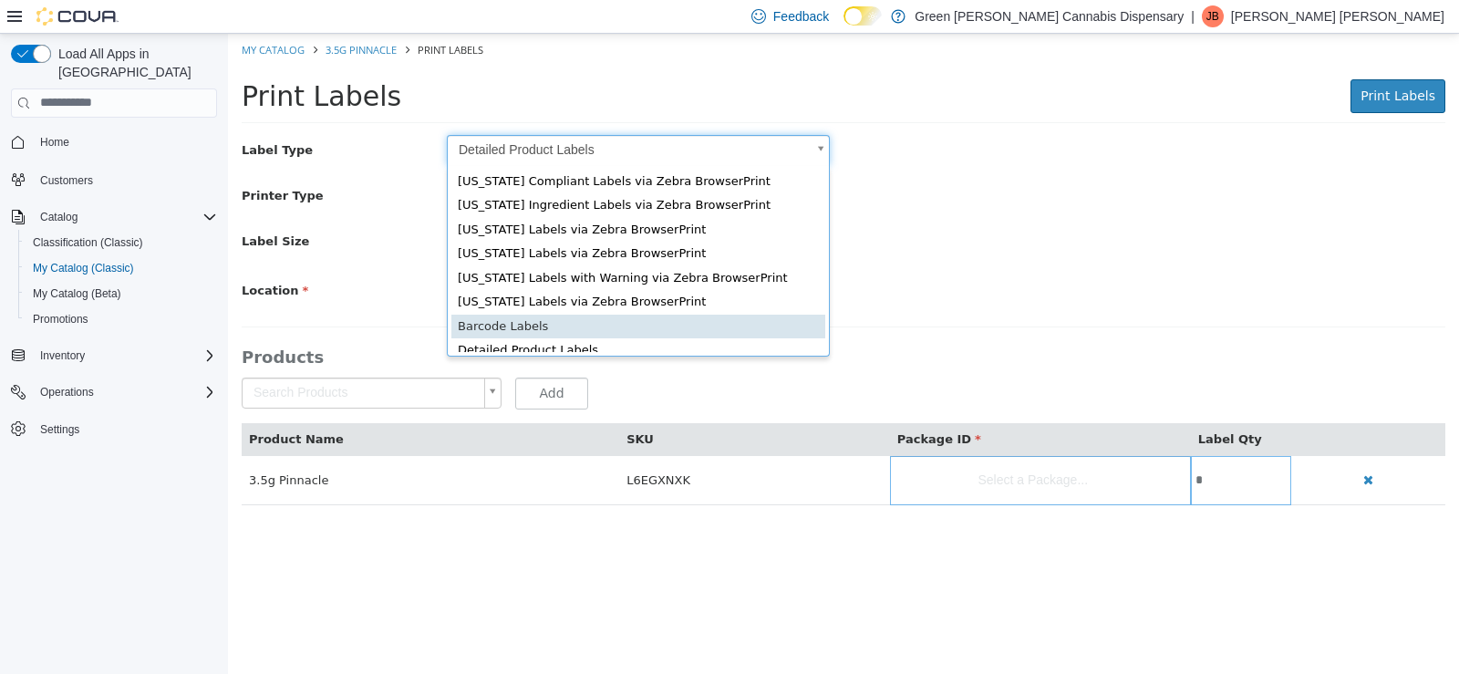
type input "*"
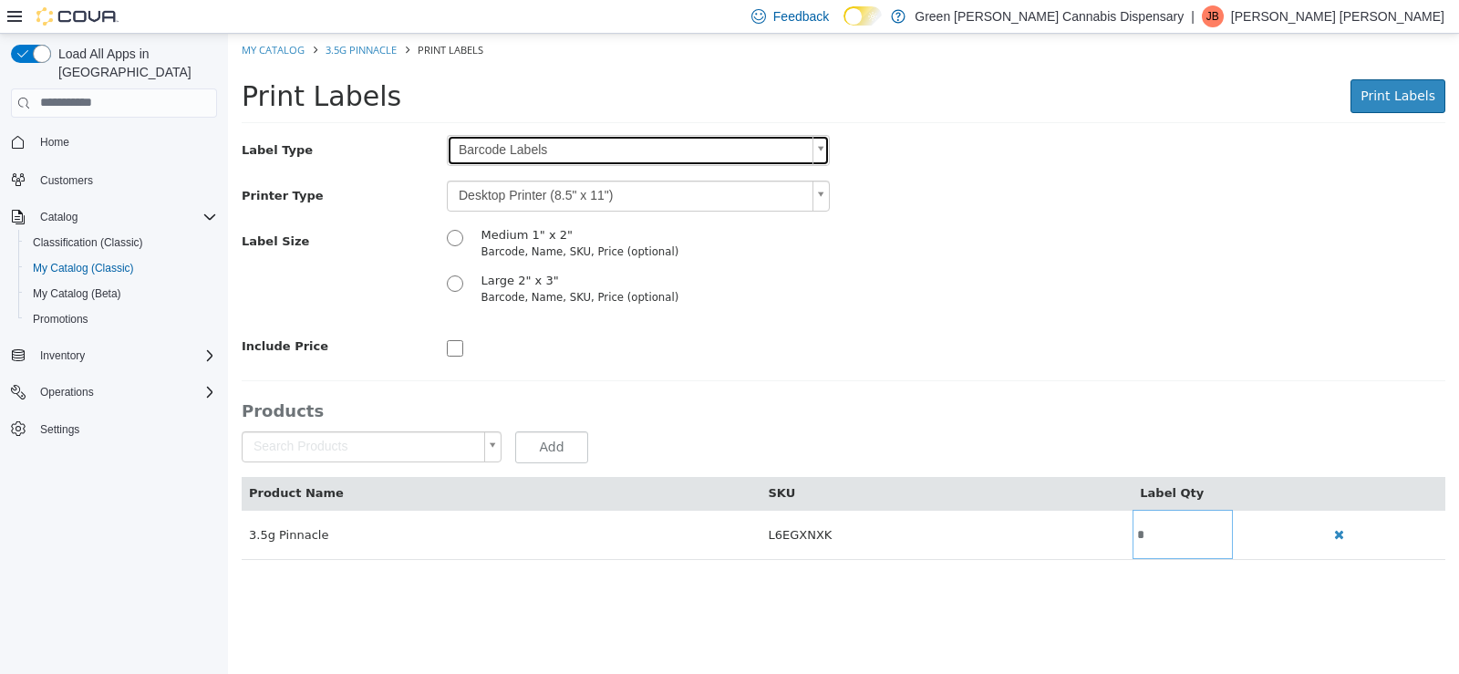
scroll to position [0, 0]
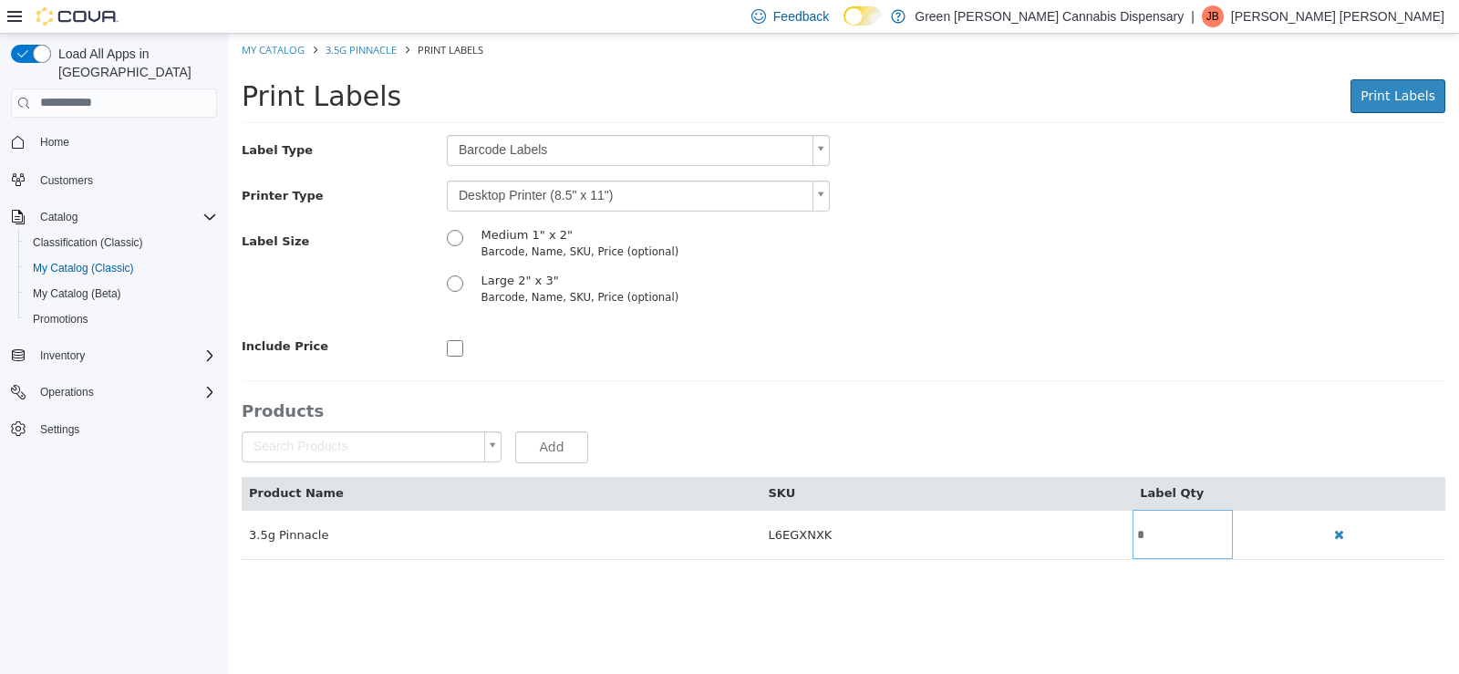
click at [819, 195] on body "Saving Bulk Changes... × Error retrieving label data: An unexpected error has o…" at bounding box center [843, 305] width 1231 height 545
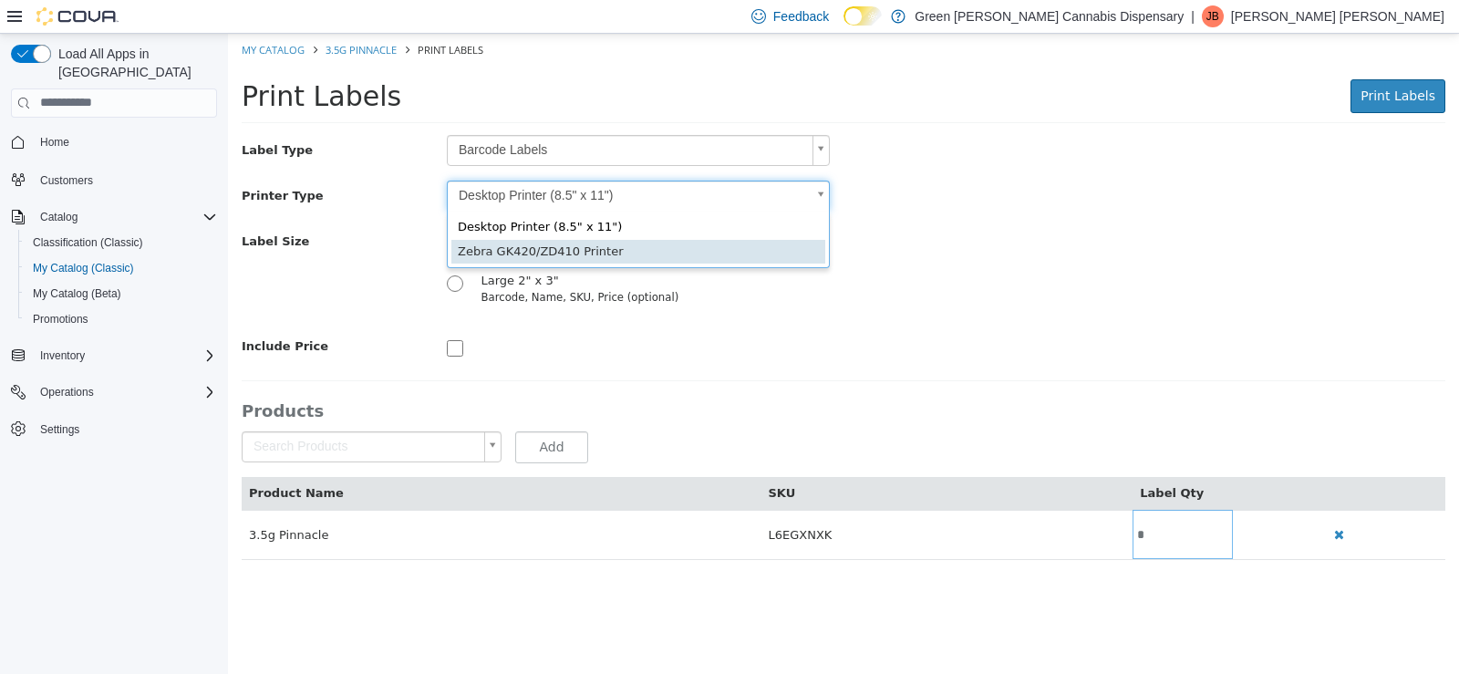
type input "*"
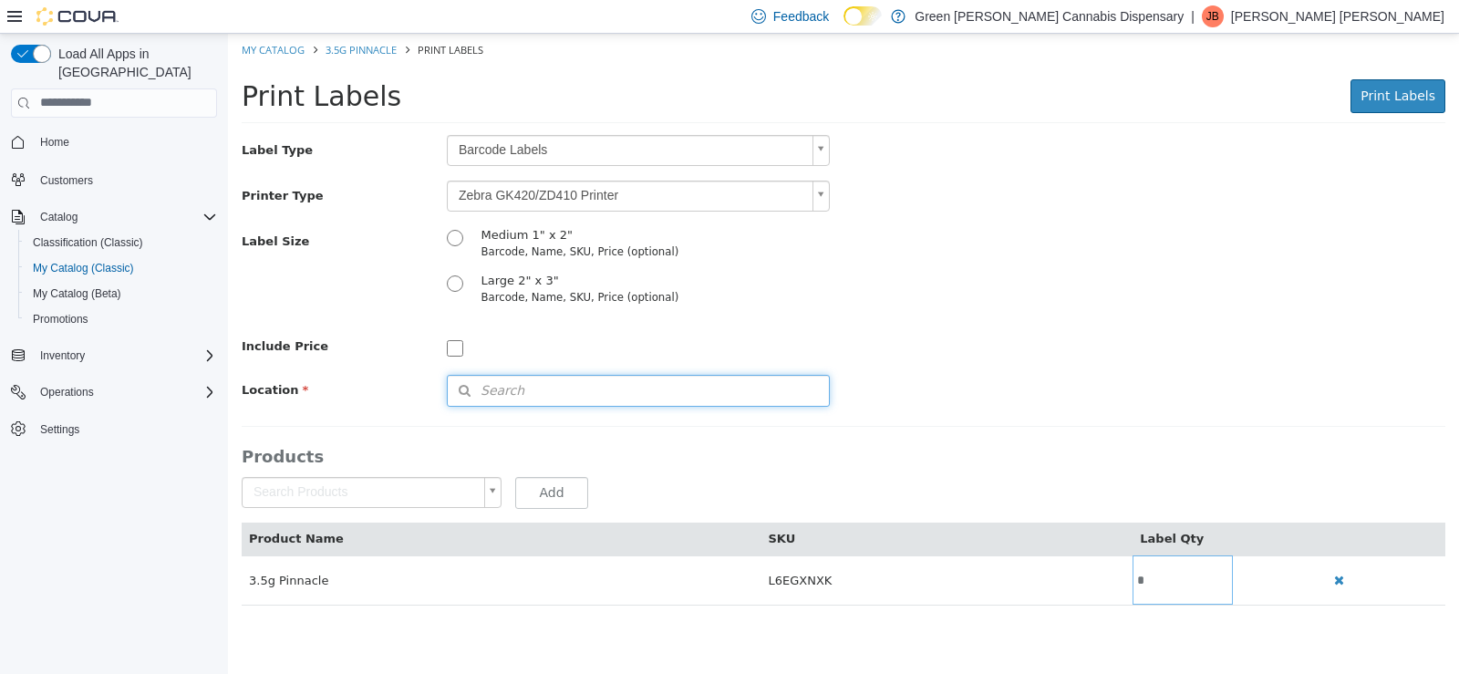
drag, startPoint x: 482, startPoint y: 380, endPoint x: 559, endPoint y: 375, distance: 76.8
click at [483, 381] on span "Search" at bounding box center [486, 389] width 77 height 19
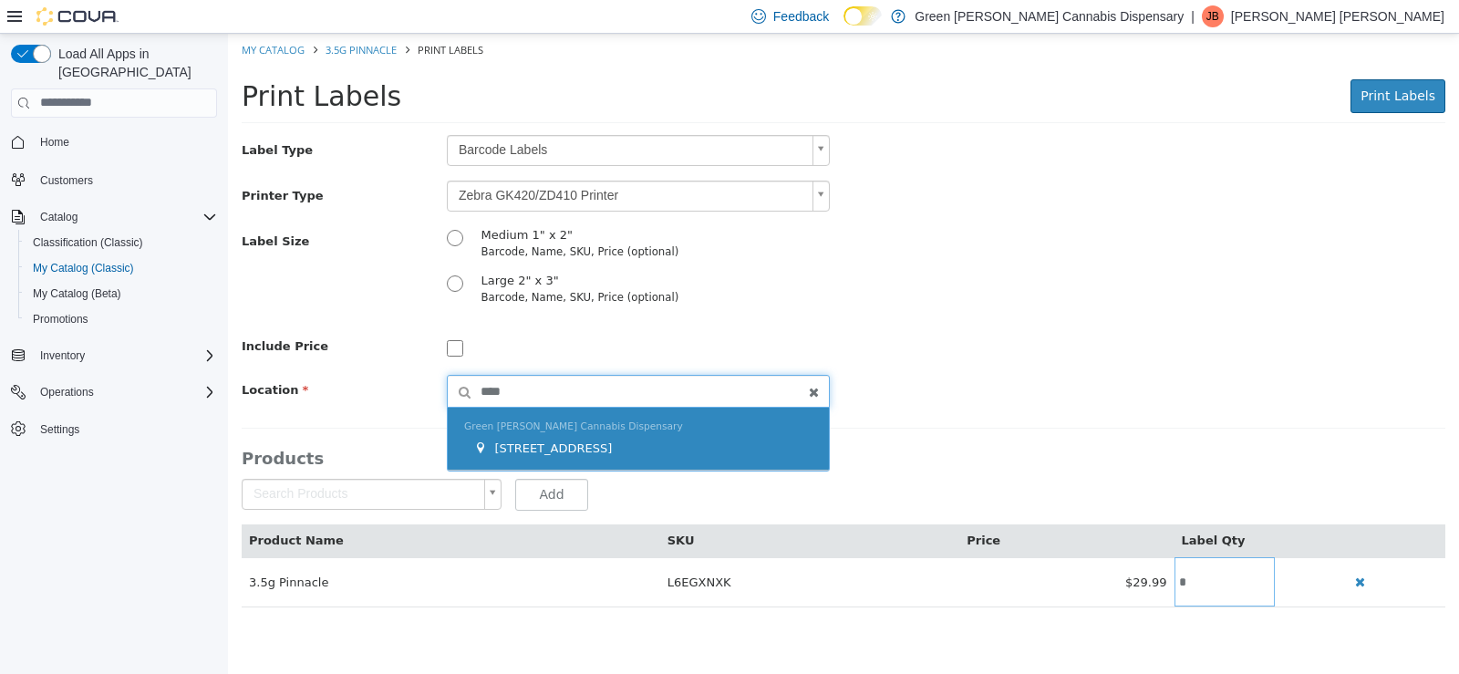
type input "****"
click at [624, 442] on div "[STREET_ADDRESS]" at bounding box center [642, 448] width 339 height 18
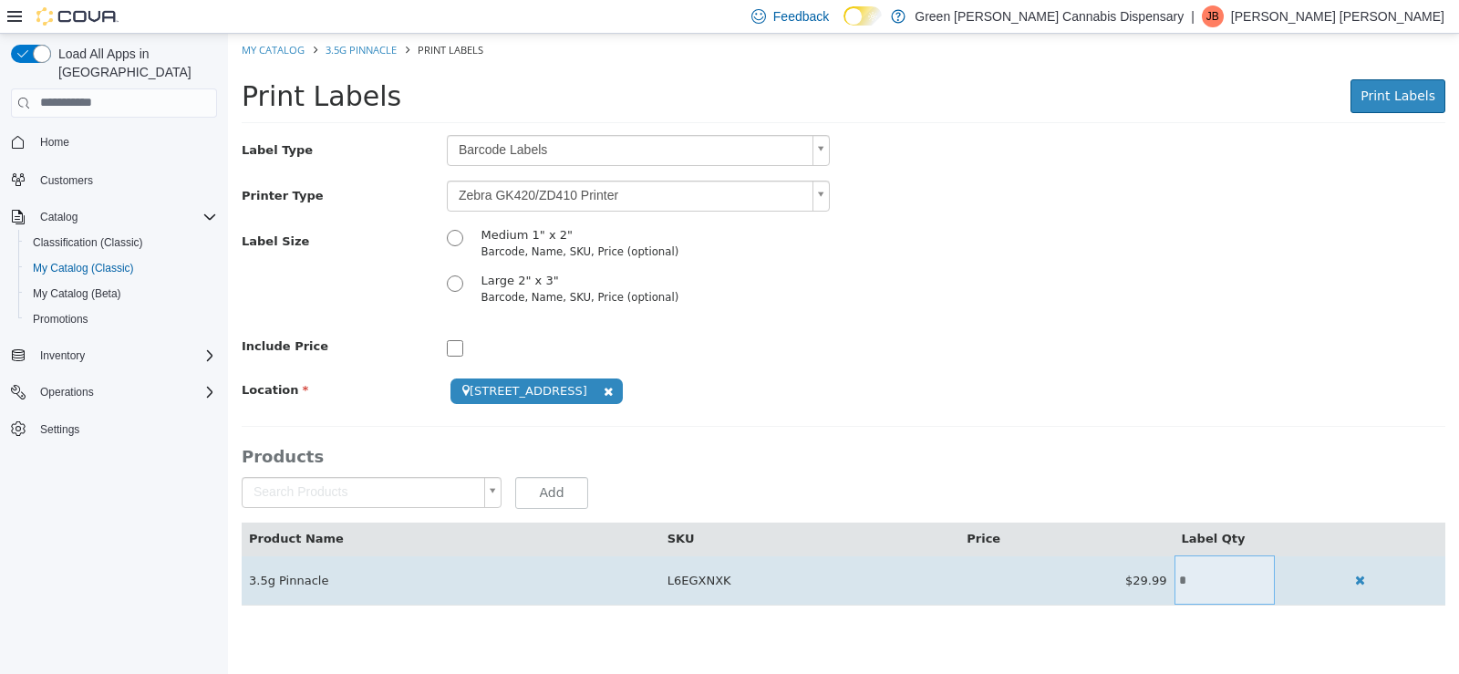
click at [1181, 587] on td "*" at bounding box center [1225, 578] width 100 height 49
click at [1191, 573] on input "*" at bounding box center [1225, 580] width 100 height 14
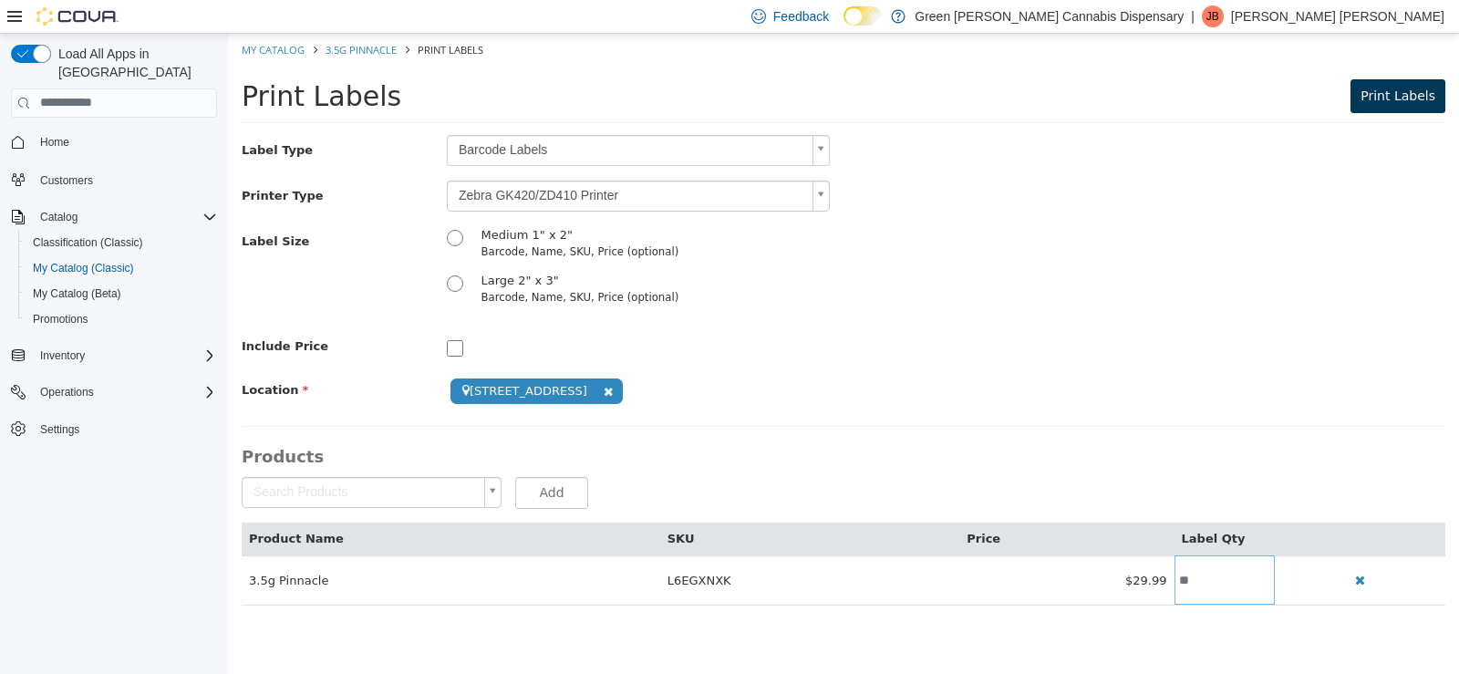
type input "**"
click at [1406, 91] on span "Print Labels" at bounding box center [1398, 95] width 75 height 15
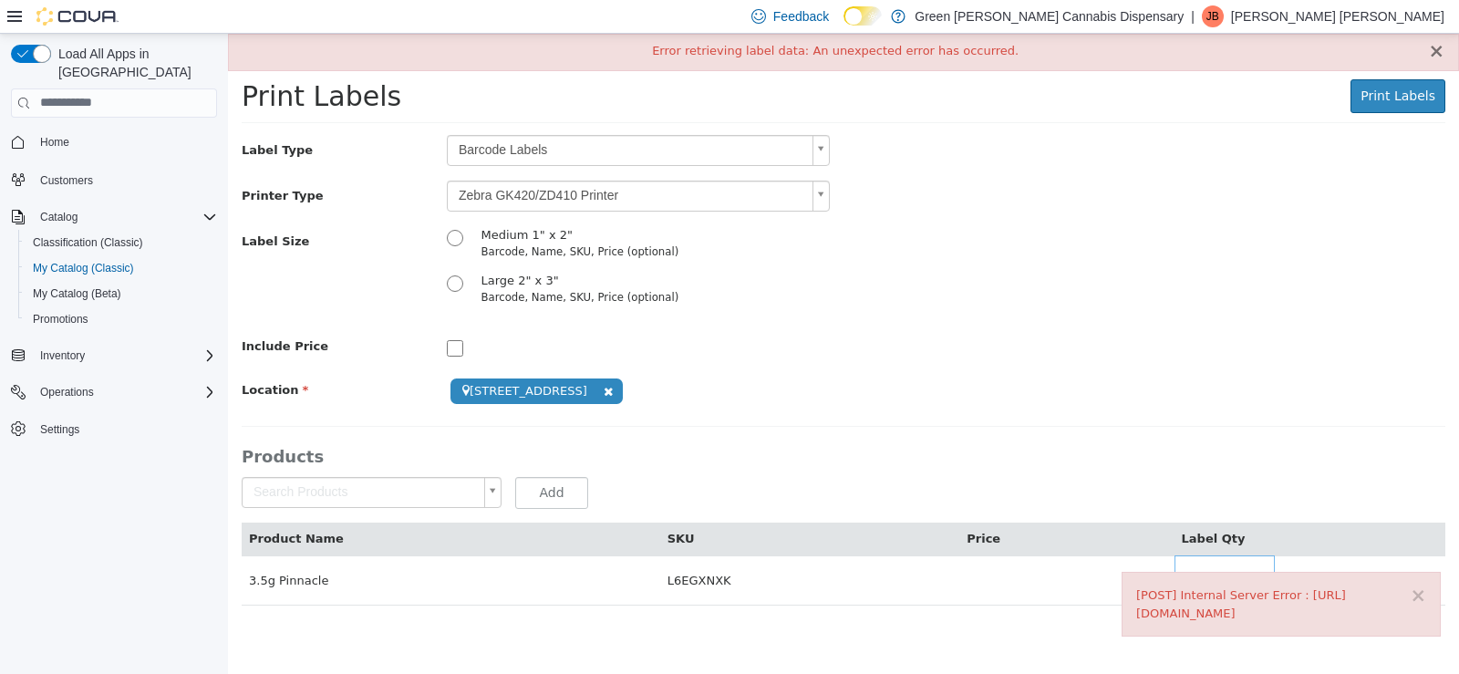
click at [1442, 53] on button "×" at bounding box center [1436, 50] width 16 height 19
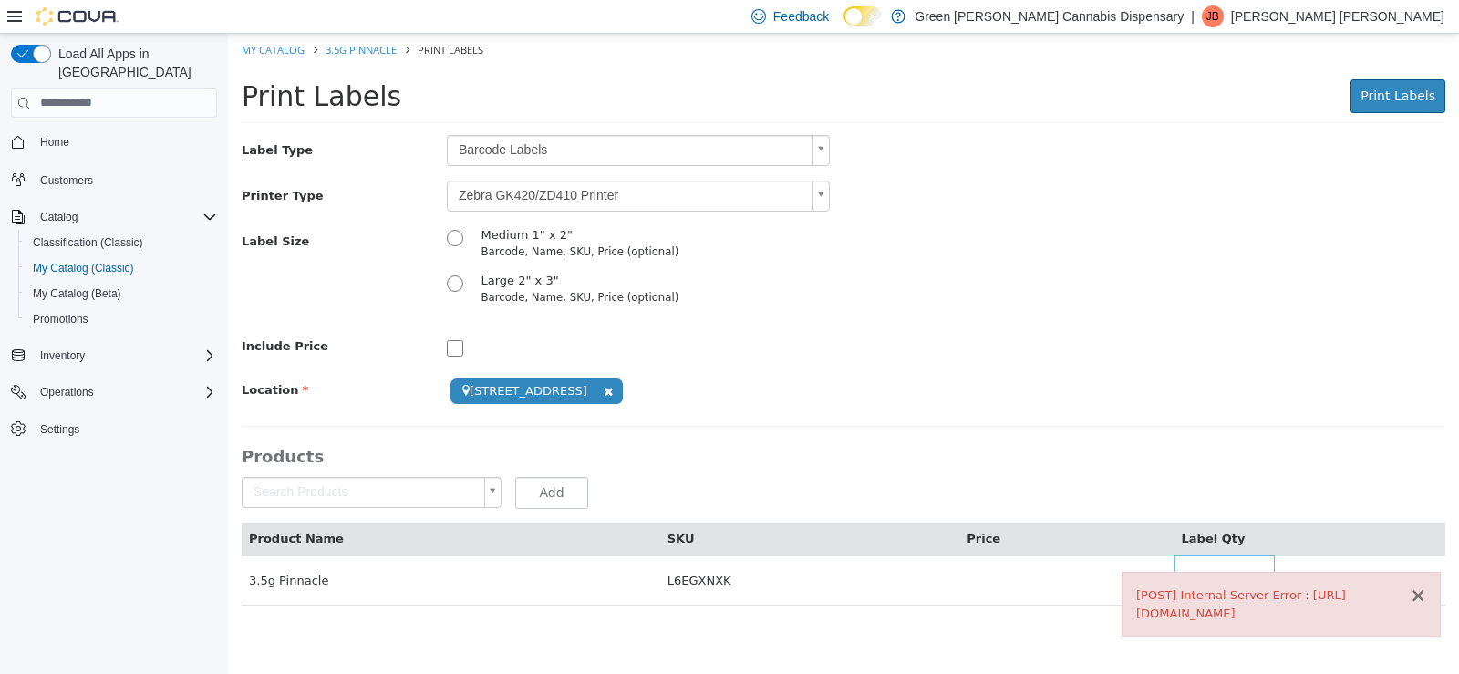
click at [1420, 596] on button "×" at bounding box center [1418, 594] width 16 height 19
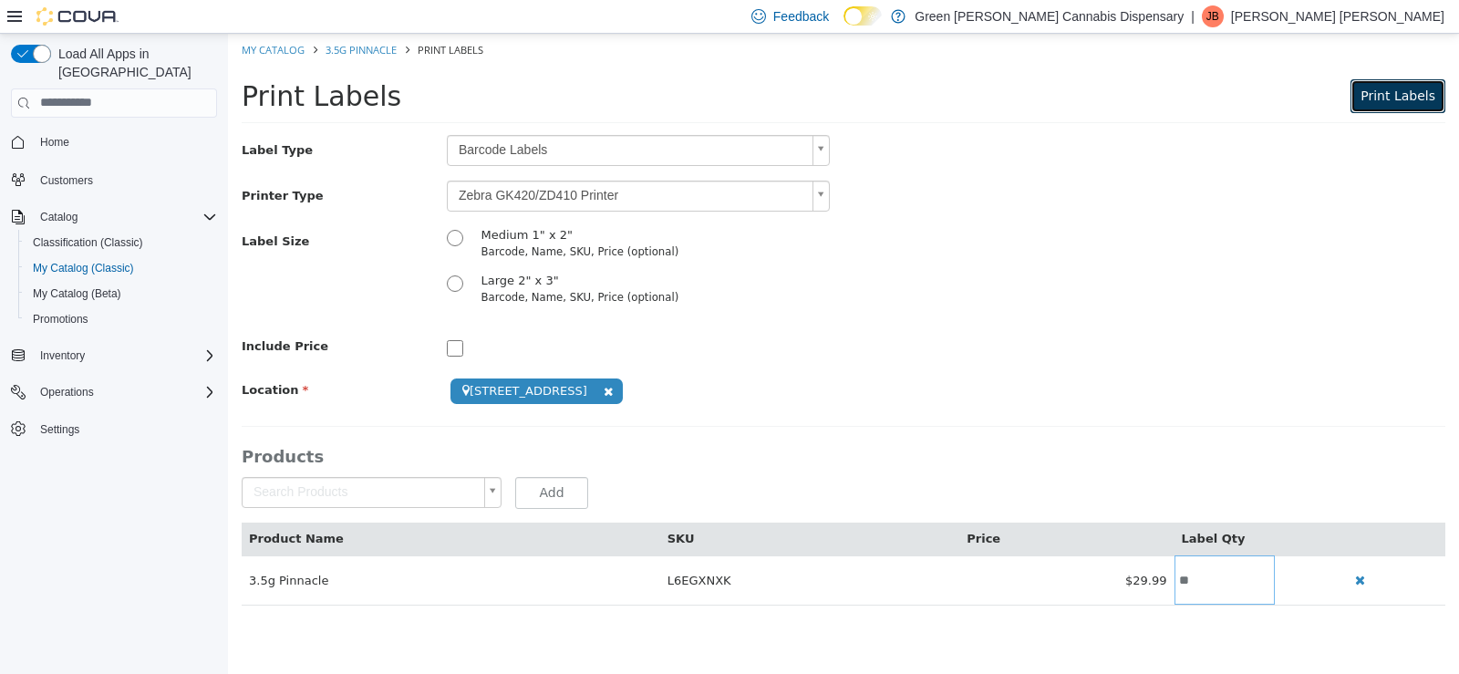
click at [1393, 92] on span "Print Labels" at bounding box center [1398, 95] width 75 height 15
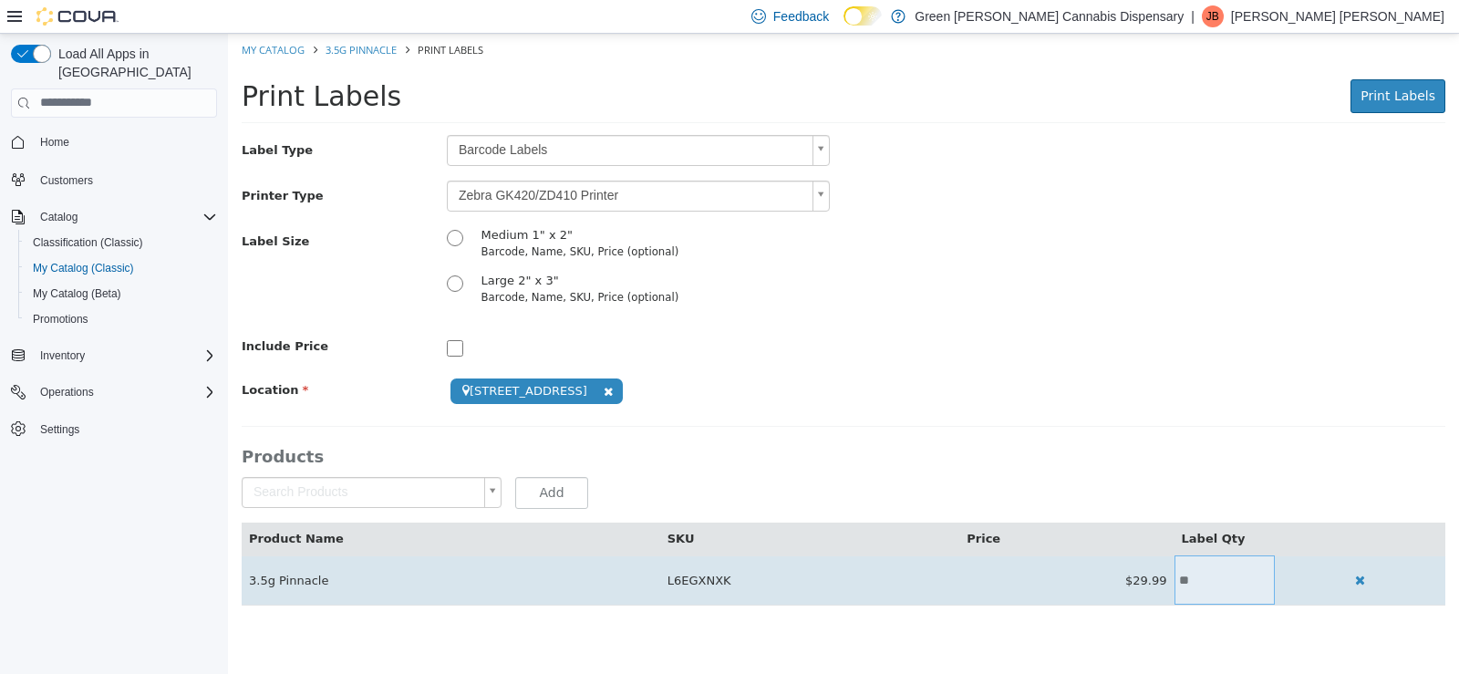
click at [1187, 585] on input "**" at bounding box center [1225, 580] width 100 height 14
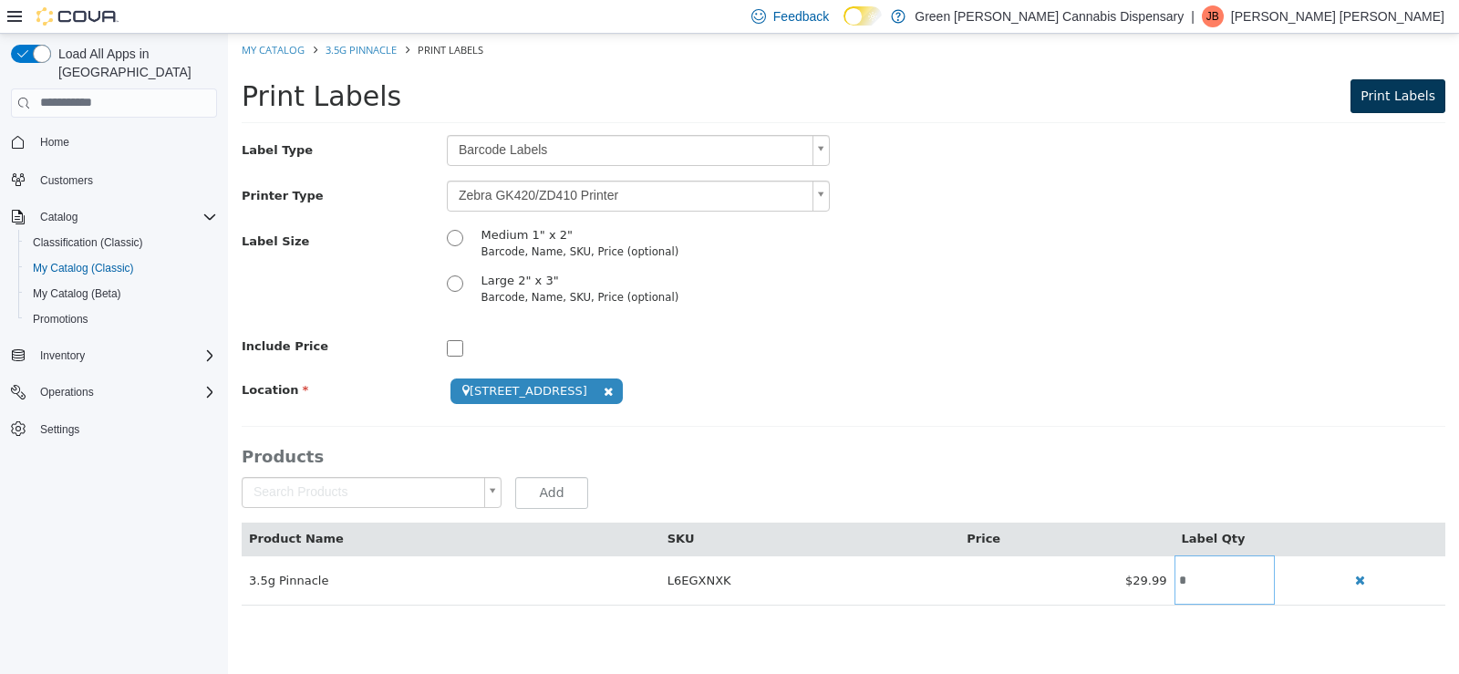
type input "*"
click at [1389, 98] on span "Print Labels" at bounding box center [1398, 95] width 75 height 15
click at [292, 47] on link "My Catalog" at bounding box center [273, 49] width 63 height 14
select select "**********"
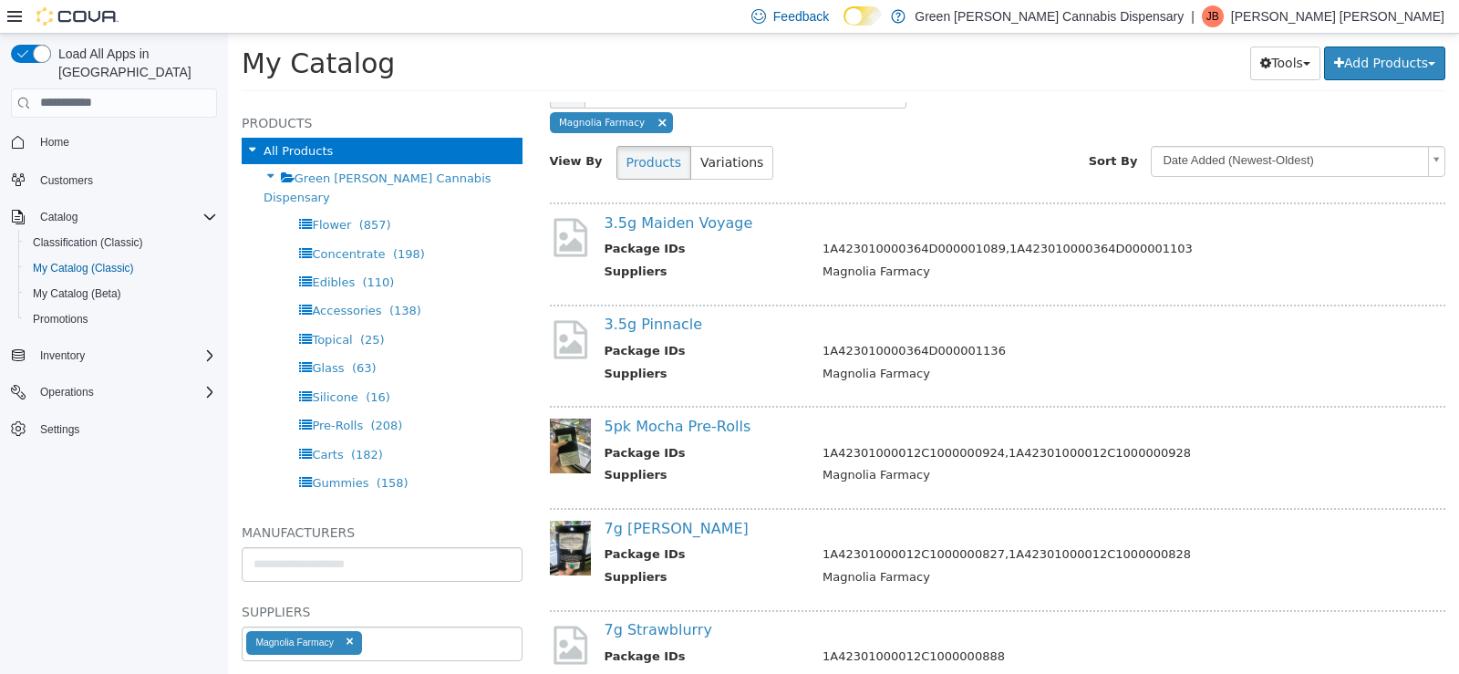
scroll to position [365, 0]
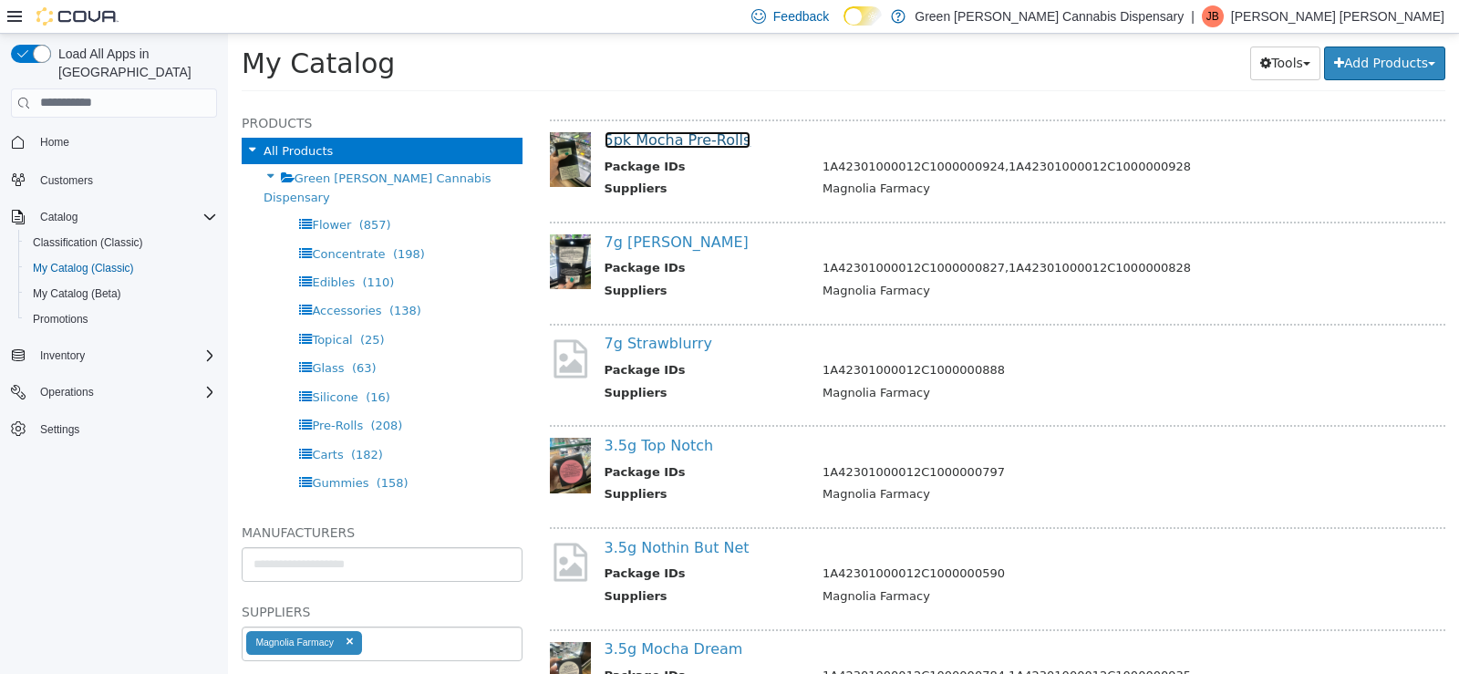
click at [714, 140] on link "5pk Mocha Pre-Rolls" at bounding box center [678, 138] width 147 height 17
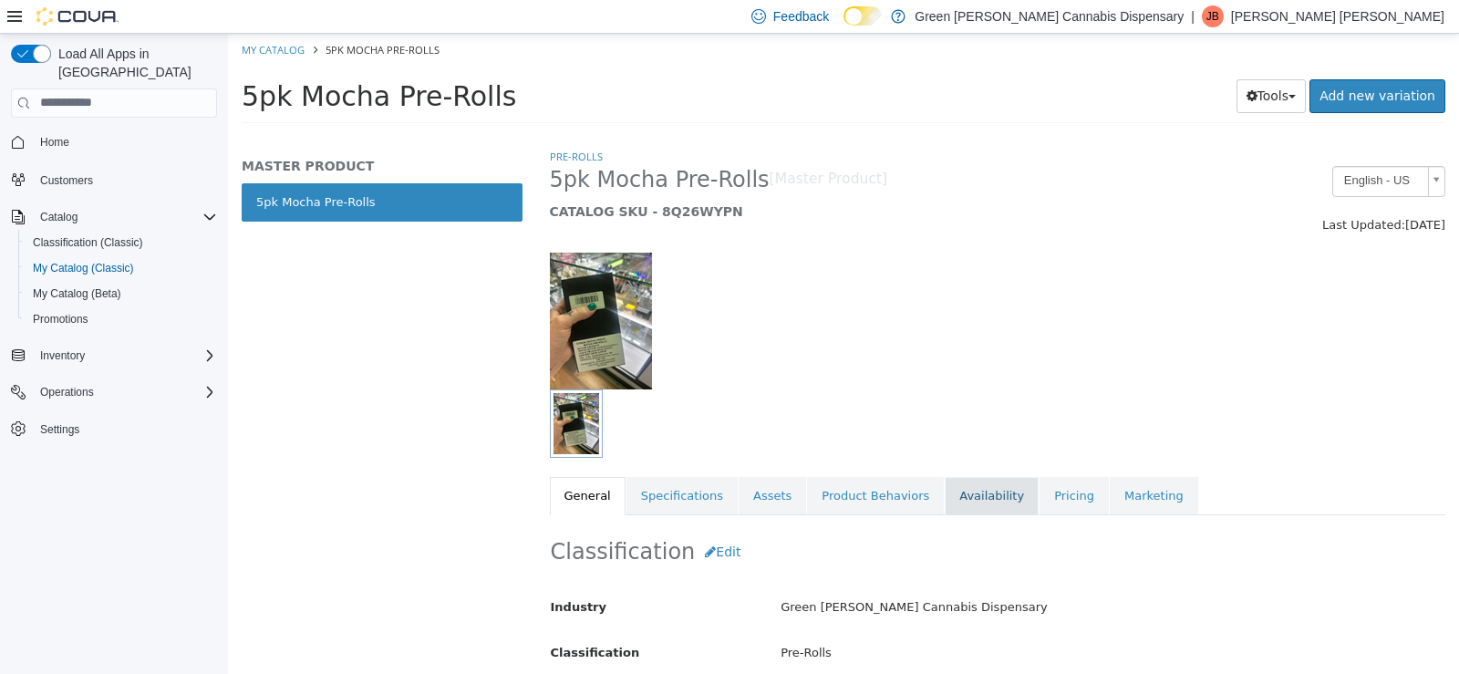
click at [962, 499] on link "Availability" at bounding box center [992, 495] width 94 height 38
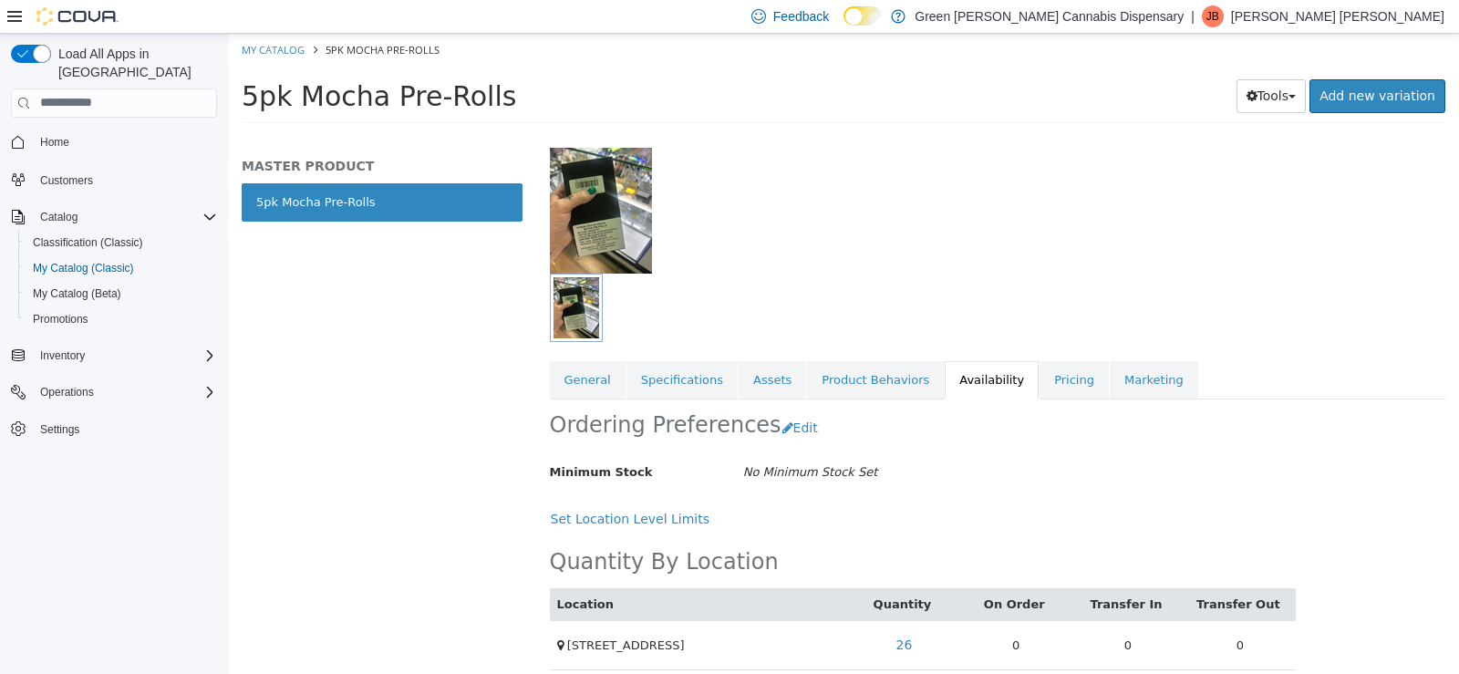
scroll to position [131, 0]
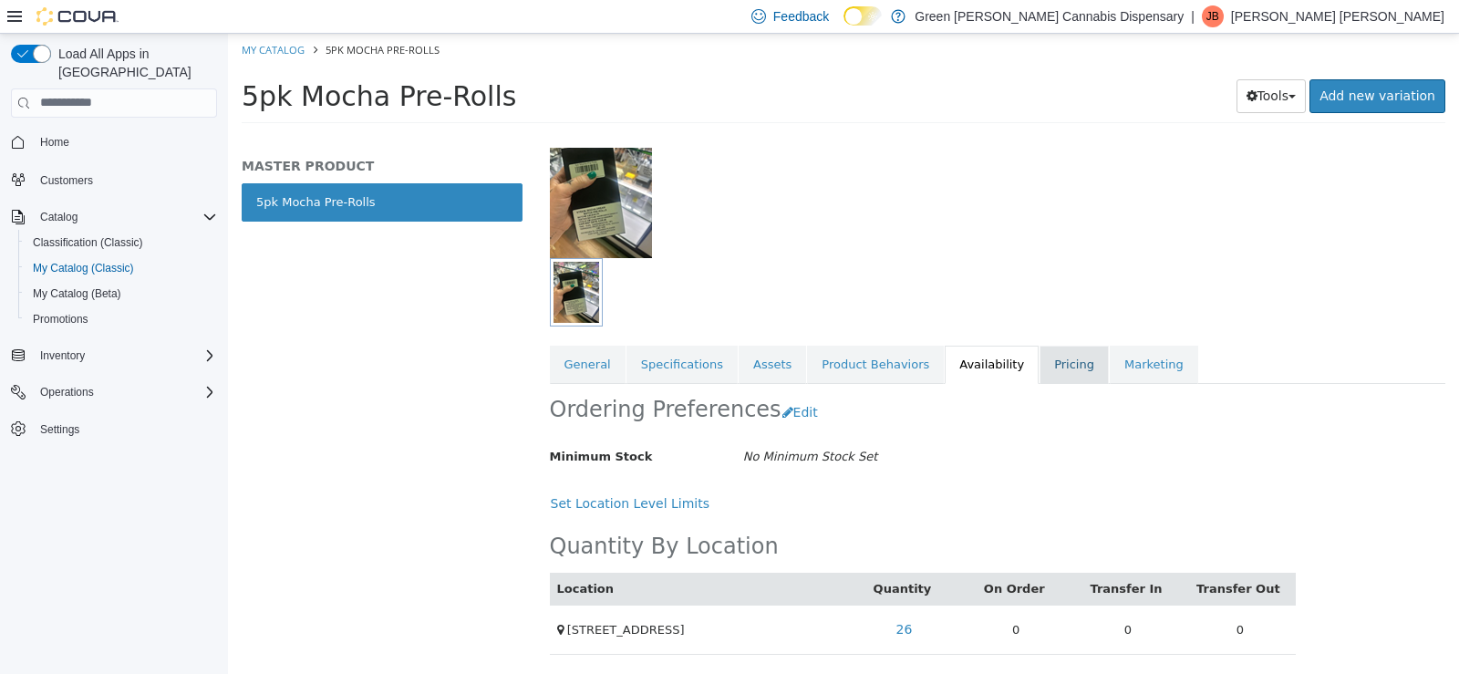
click at [1040, 365] on link "Pricing" at bounding box center [1074, 364] width 69 height 38
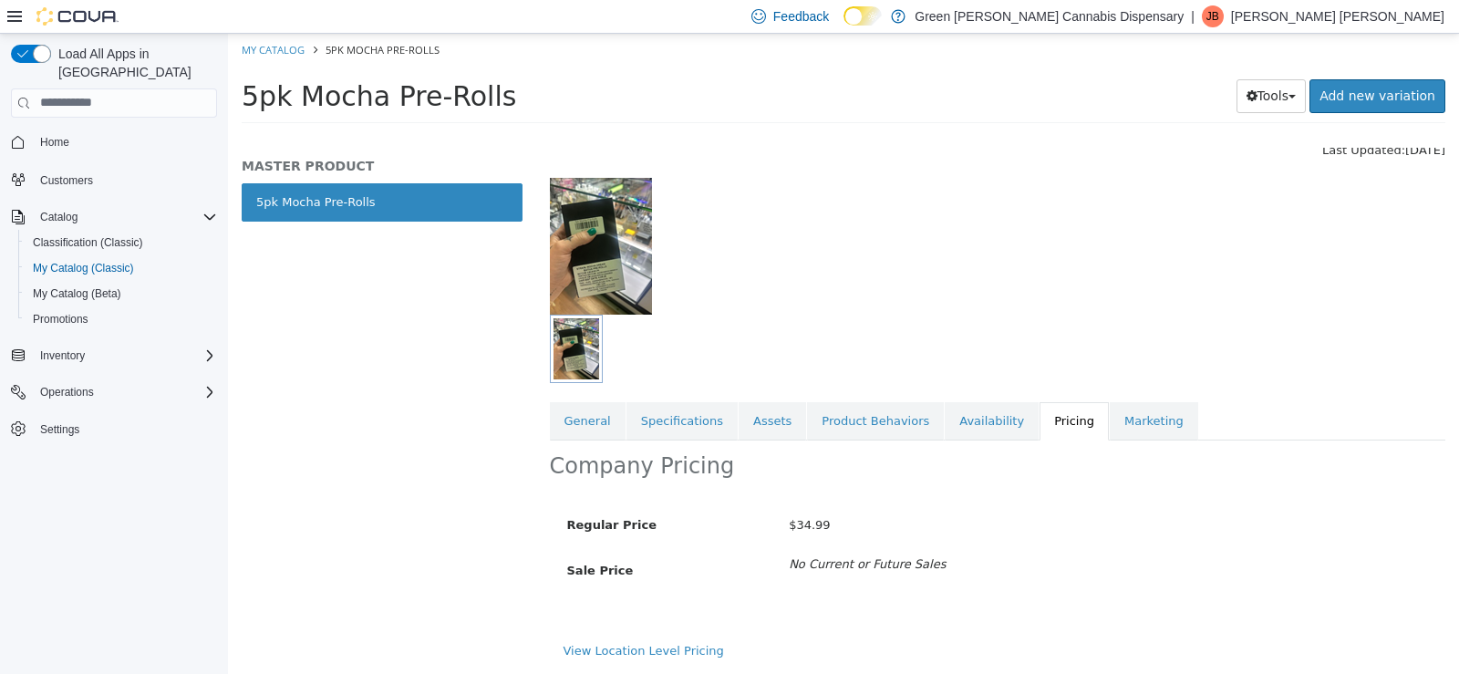
scroll to position [75, 0]
click at [1271, 95] on button "Tools" at bounding box center [1272, 95] width 70 height 34
click at [1231, 162] on link "Print Labels" at bounding box center [1233, 156] width 144 height 25
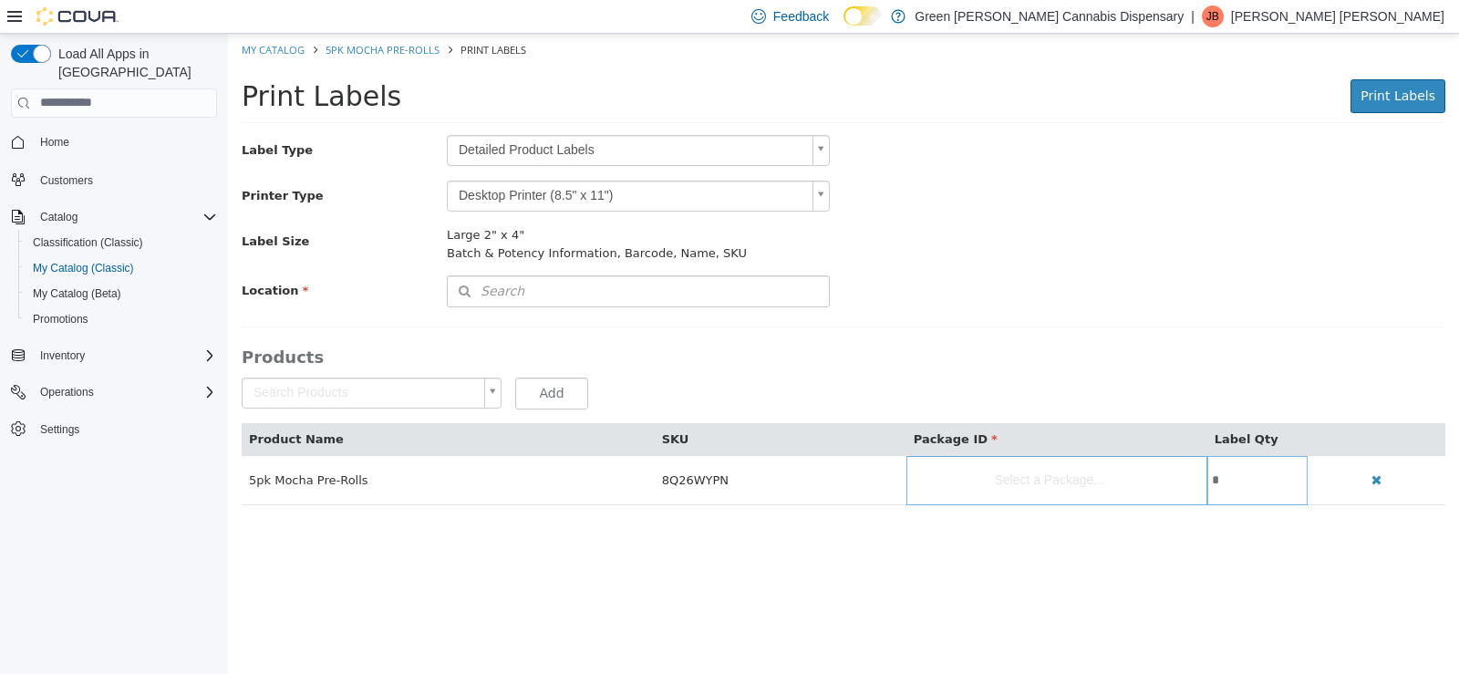
click at [819, 146] on body "Saving Bulk Changes... My Catalog 5pk Mocha Pre-Rolls Print Labels Print Labels…" at bounding box center [843, 278] width 1231 height 491
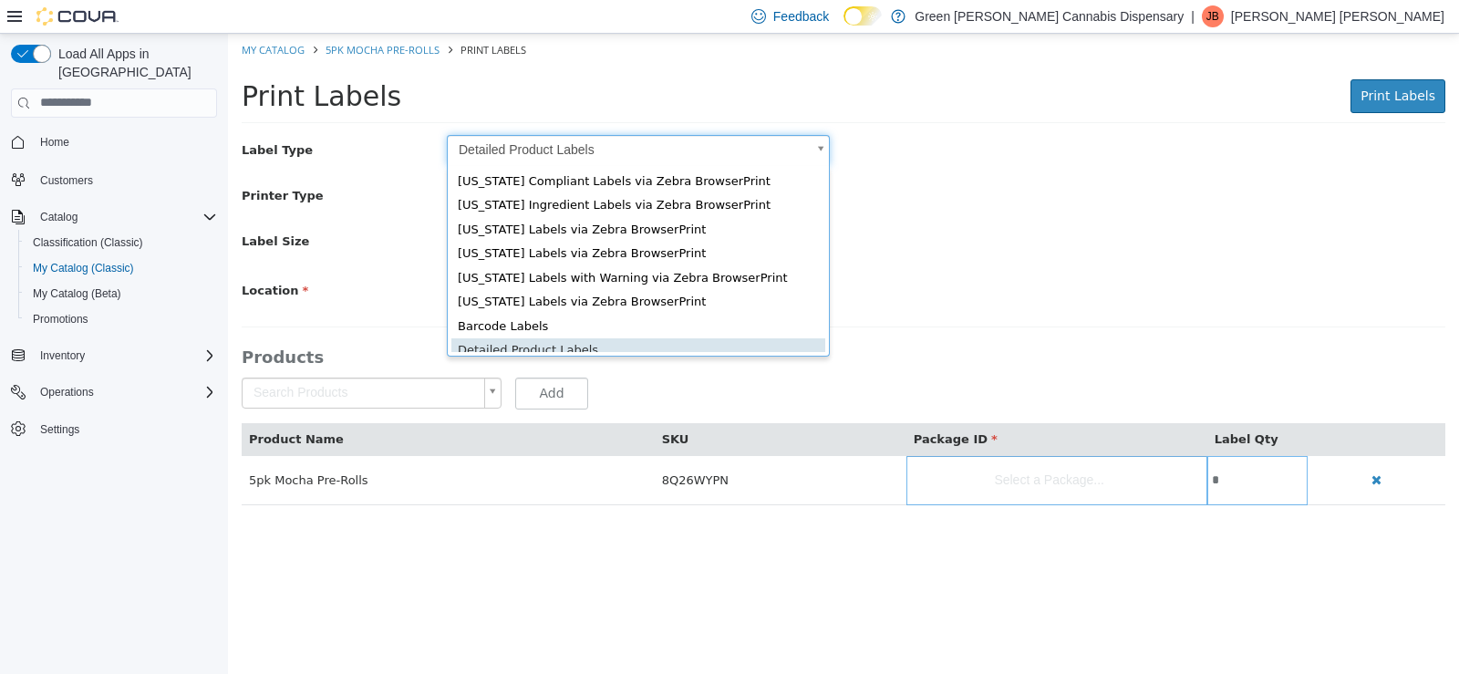
scroll to position [28, 0]
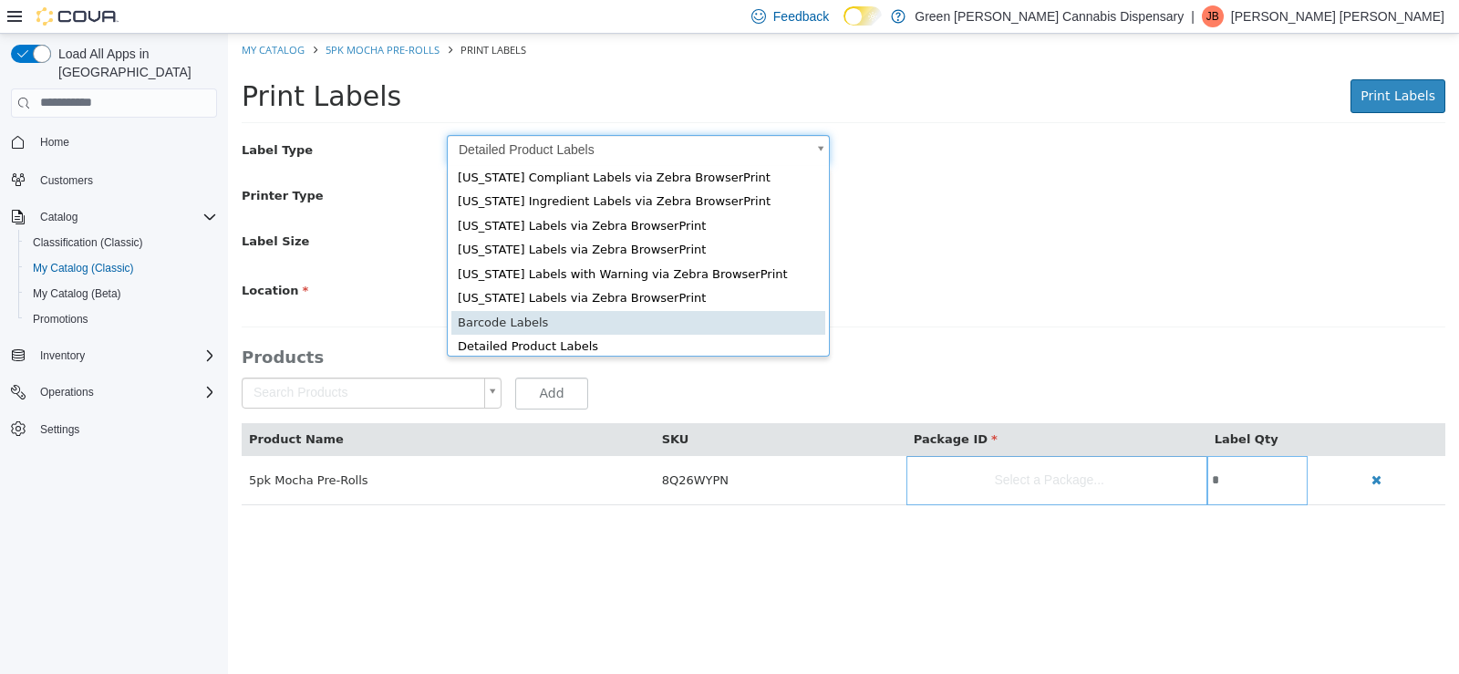
type input "*"
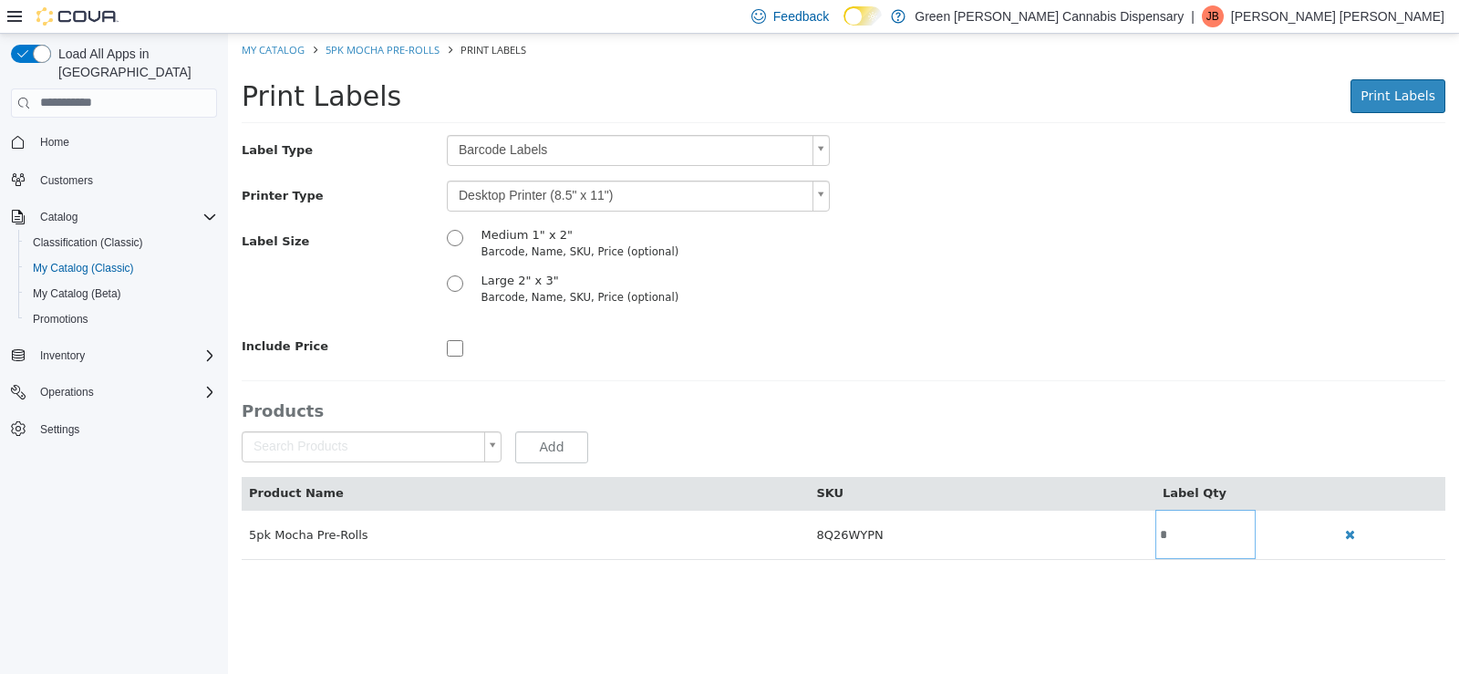
click at [822, 201] on body "Saving Bulk Changes... My Catalog 5pk Mocha Pre-Rolls Print Labels Print Labels…" at bounding box center [843, 305] width 1231 height 545
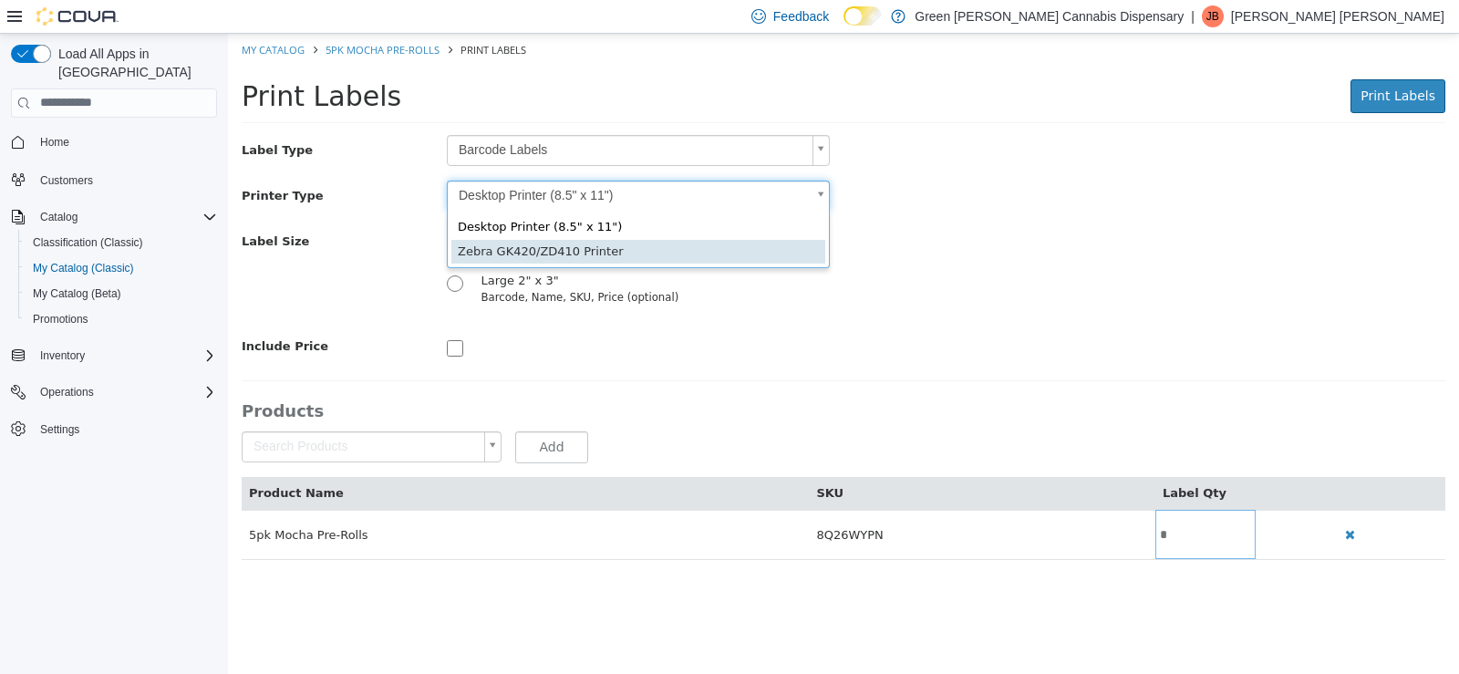
type input "*"
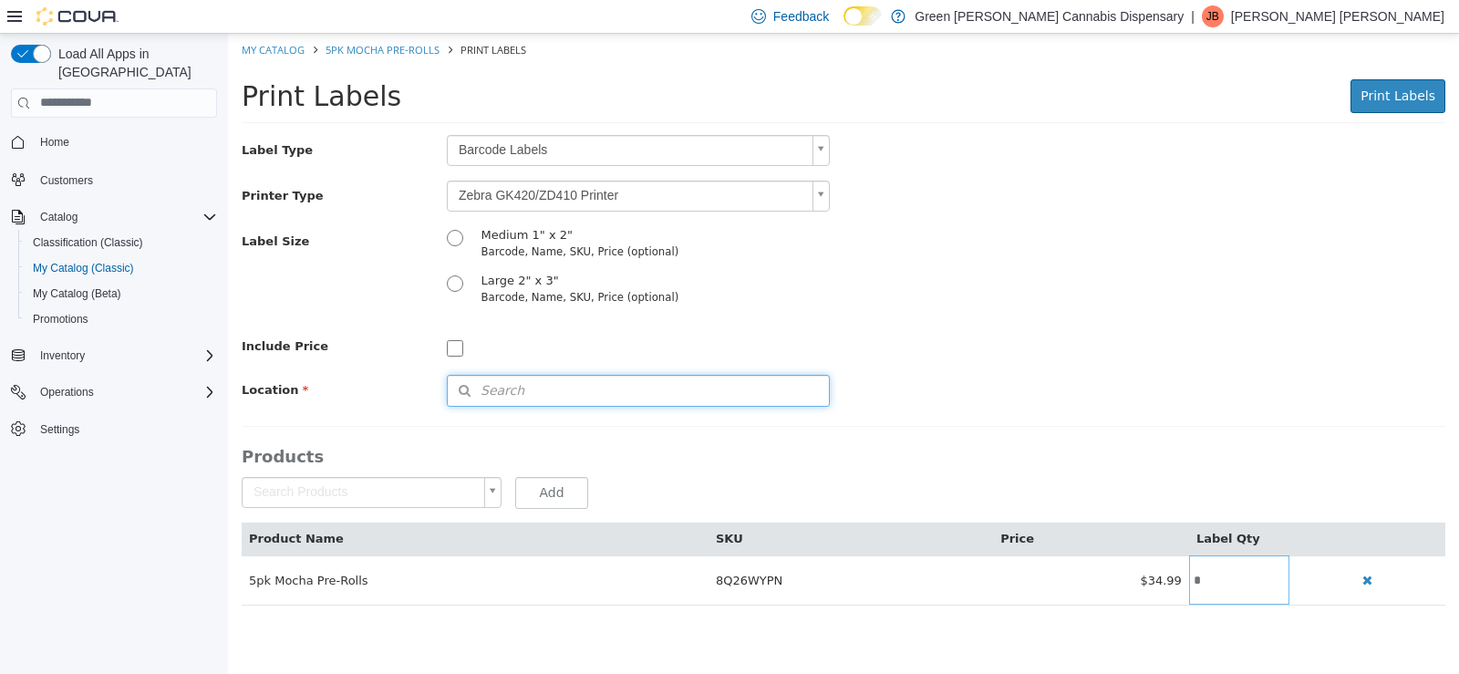
click at [492, 382] on span "Search" at bounding box center [486, 389] width 77 height 19
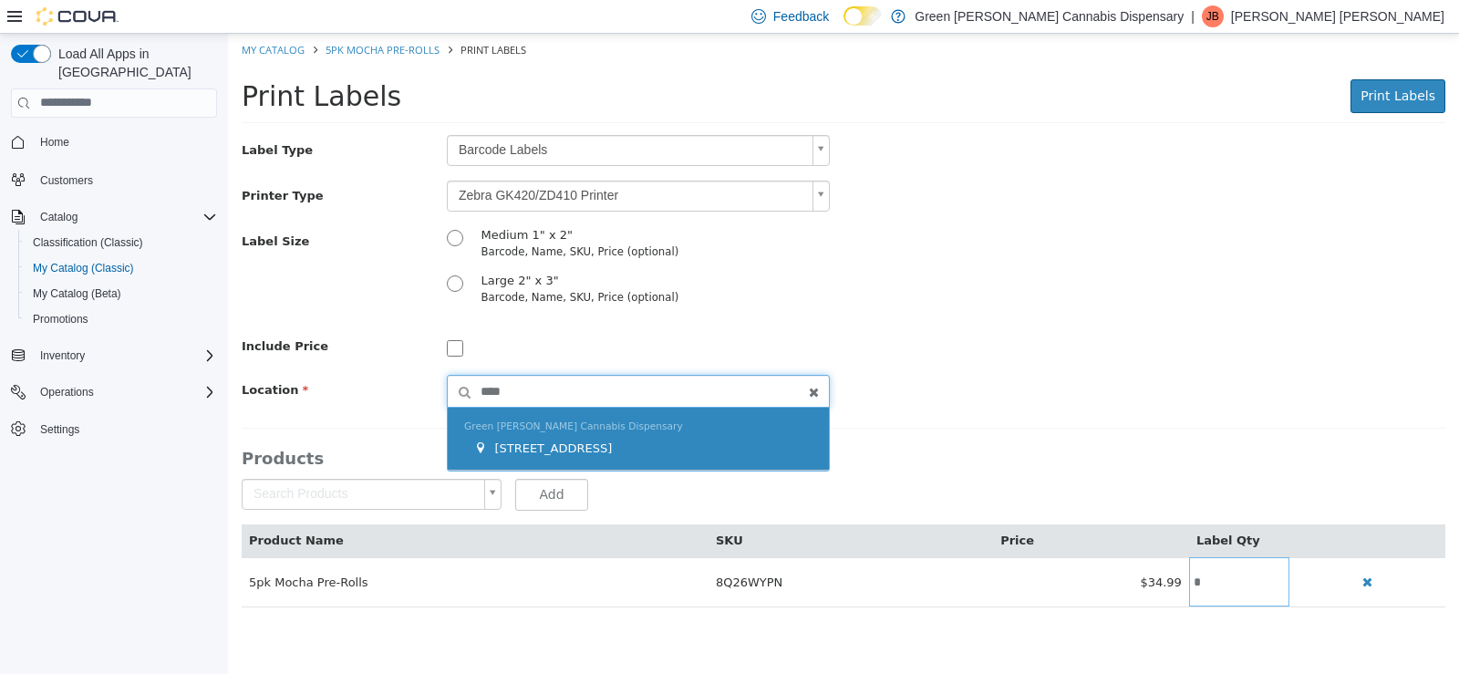
type input "****"
click at [627, 448] on div "[STREET_ADDRESS]" at bounding box center [642, 448] width 339 height 18
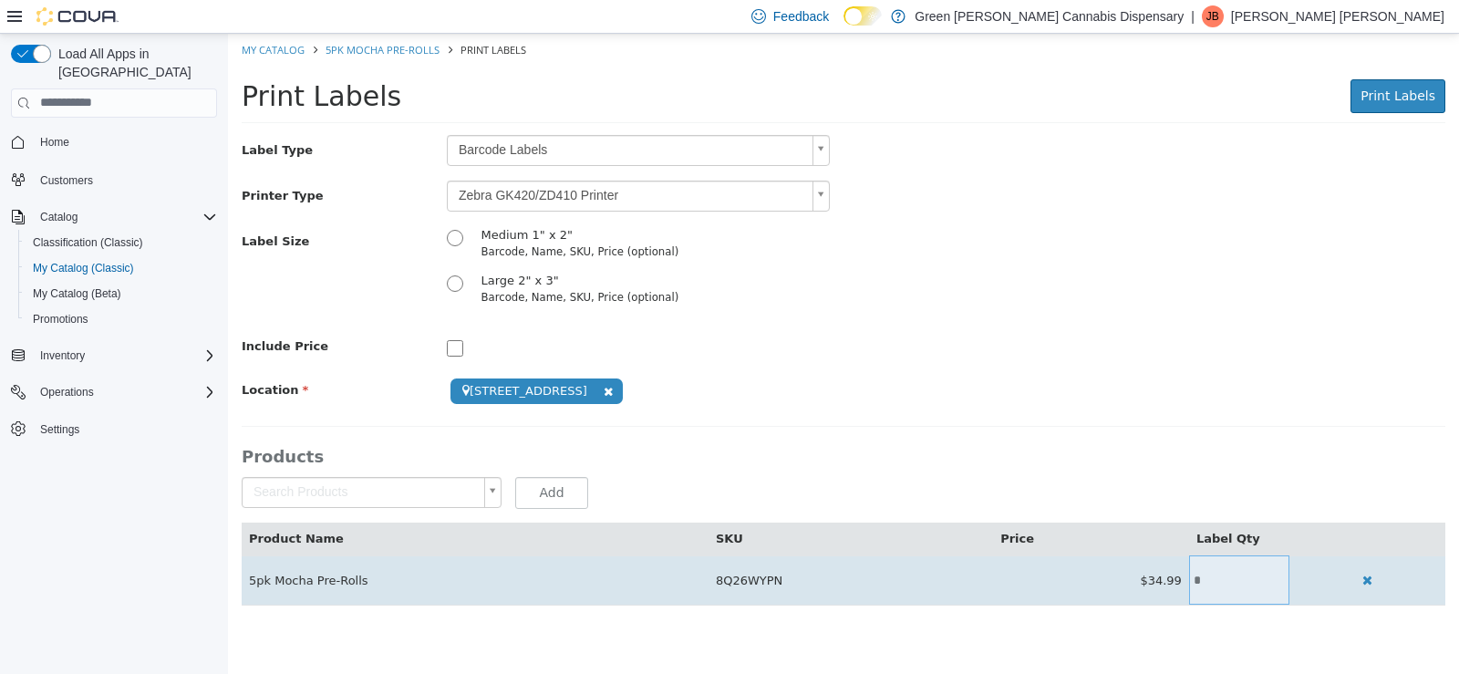
click at [1226, 573] on input "*" at bounding box center [1239, 580] width 100 height 14
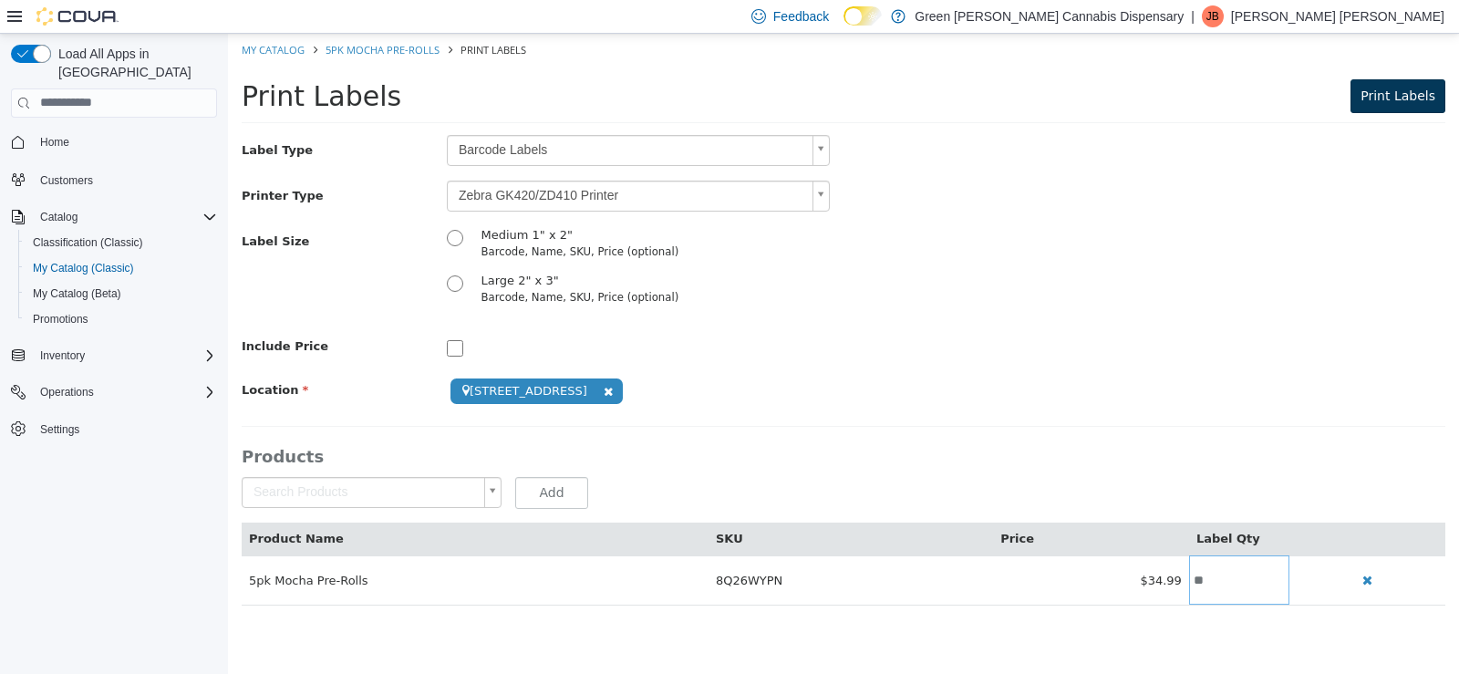
type input "**"
click at [1414, 88] on span "Print Labels" at bounding box center [1398, 95] width 75 height 15
click at [249, 49] on link "My Catalog" at bounding box center [273, 49] width 63 height 14
select select "**********"
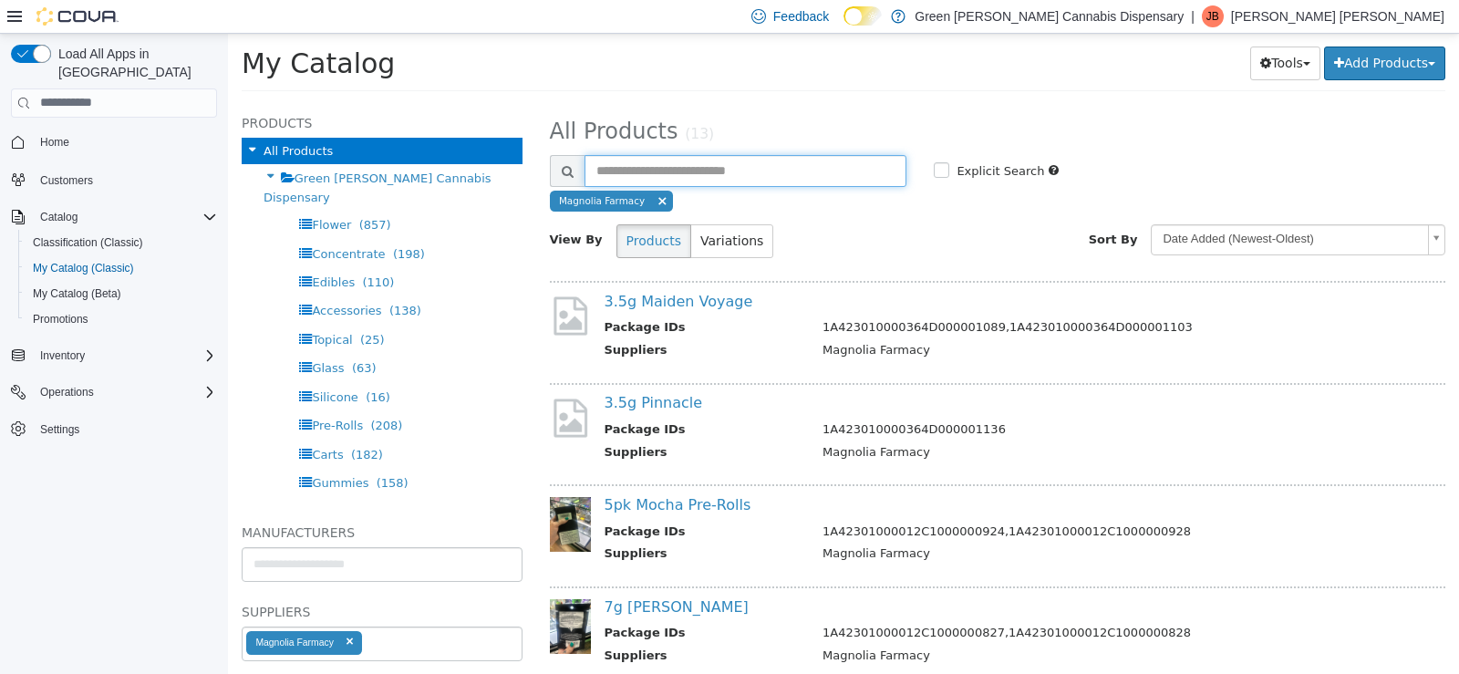
click at [670, 175] on input "text" at bounding box center [746, 170] width 323 height 32
type input "******"
select select "**********"
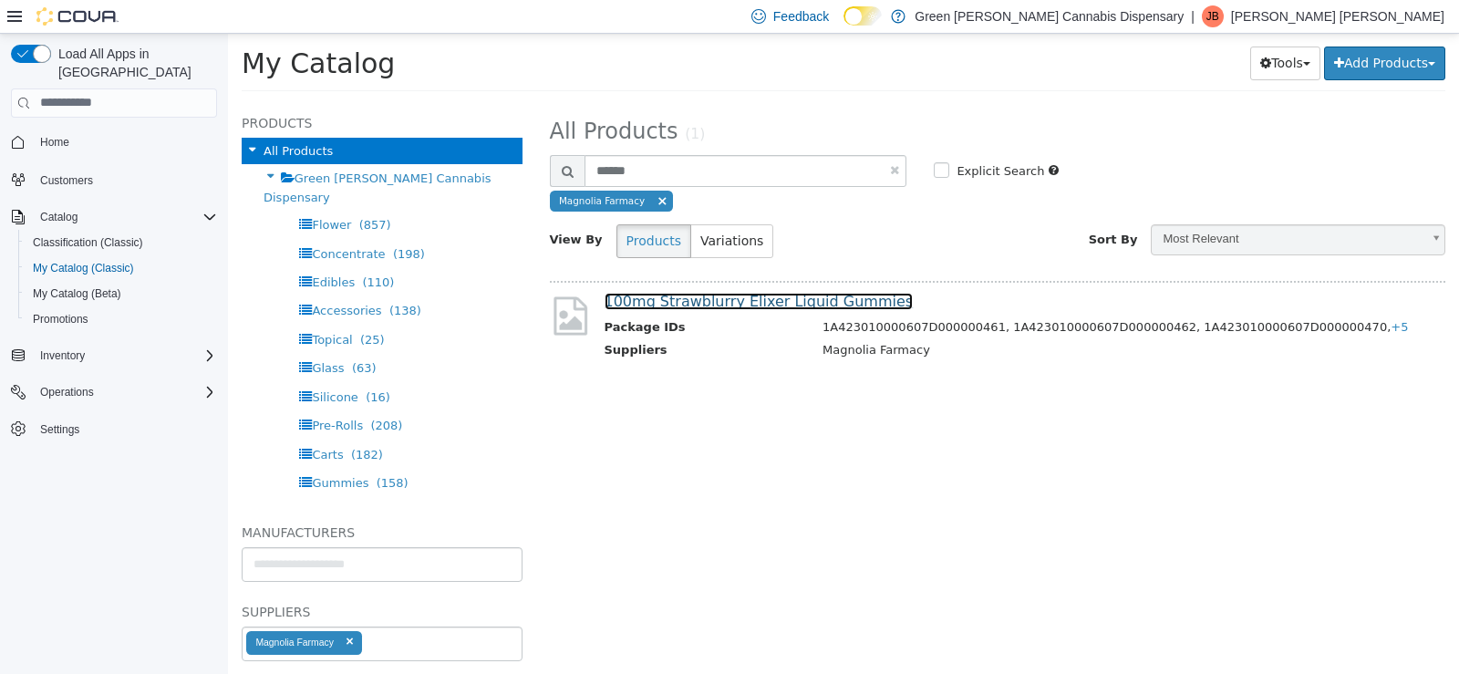
click at [822, 303] on link "100mg Strawblurry Elixer Liquid Gummies" at bounding box center [759, 300] width 309 height 17
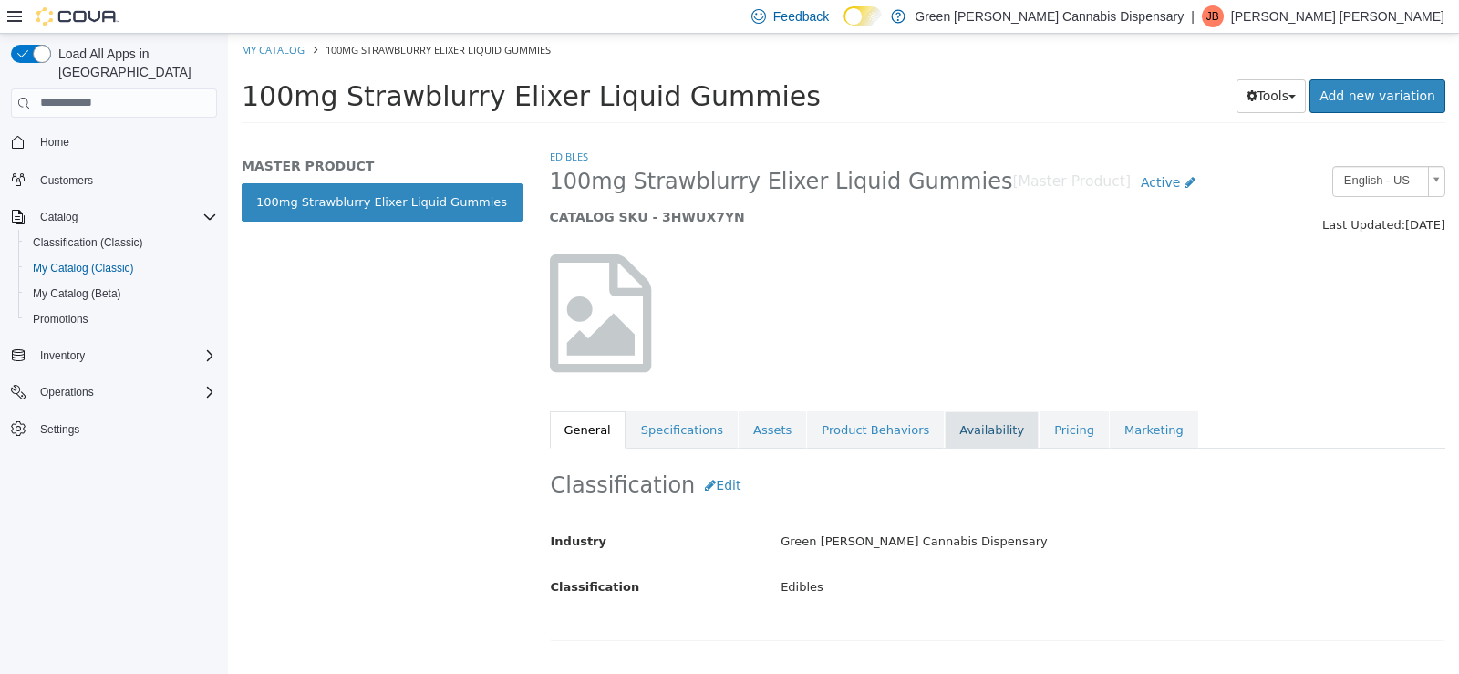
click at [951, 428] on link "Availability" at bounding box center [992, 429] width 94 height 38
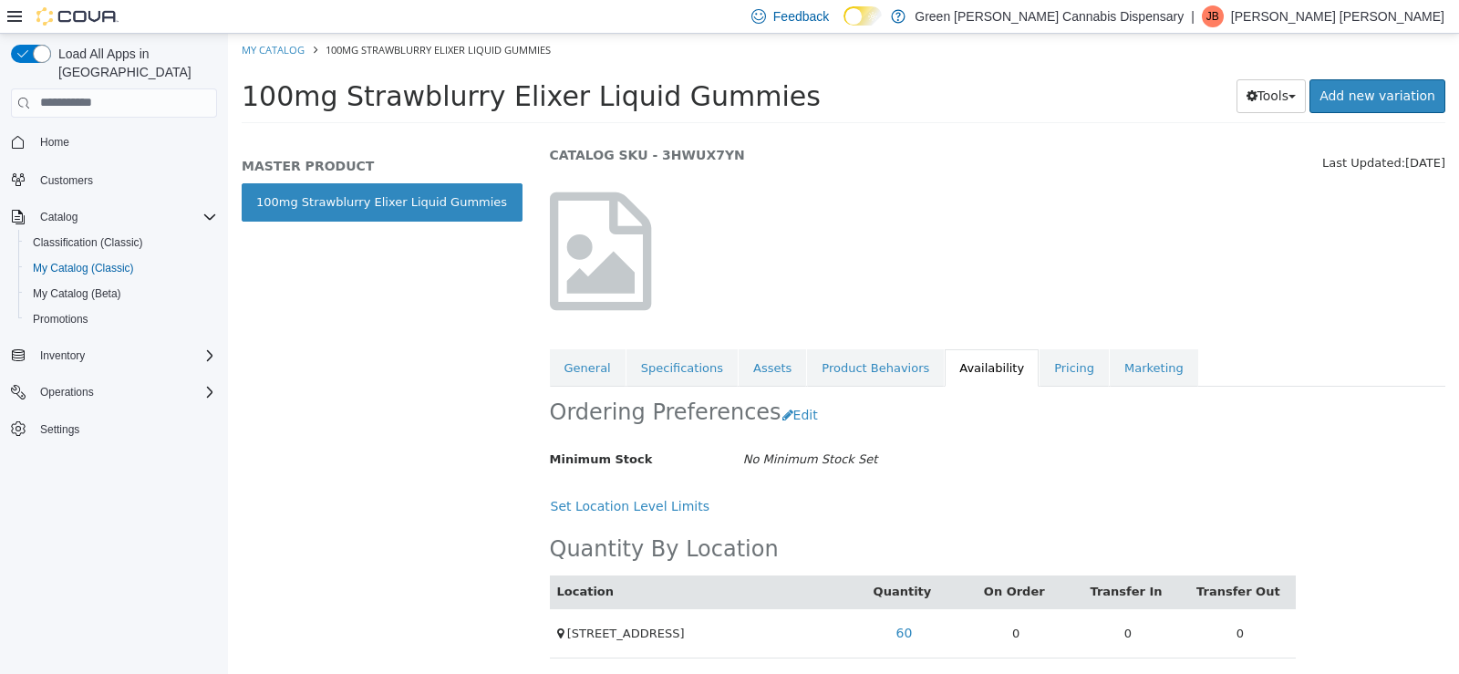
scroll to position [66, 0]
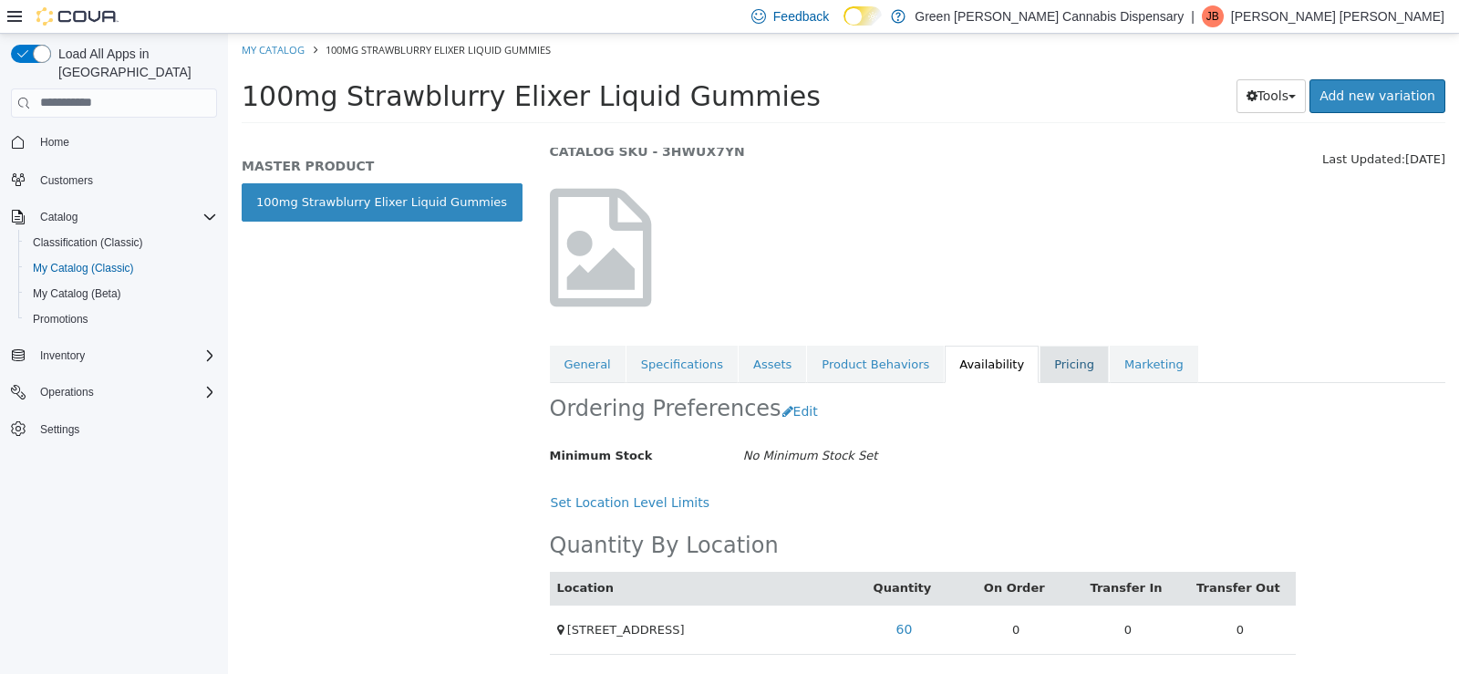
click at [1040, 368] on link "Pricing" at bounding box center [1074, 364] width 69 height 38
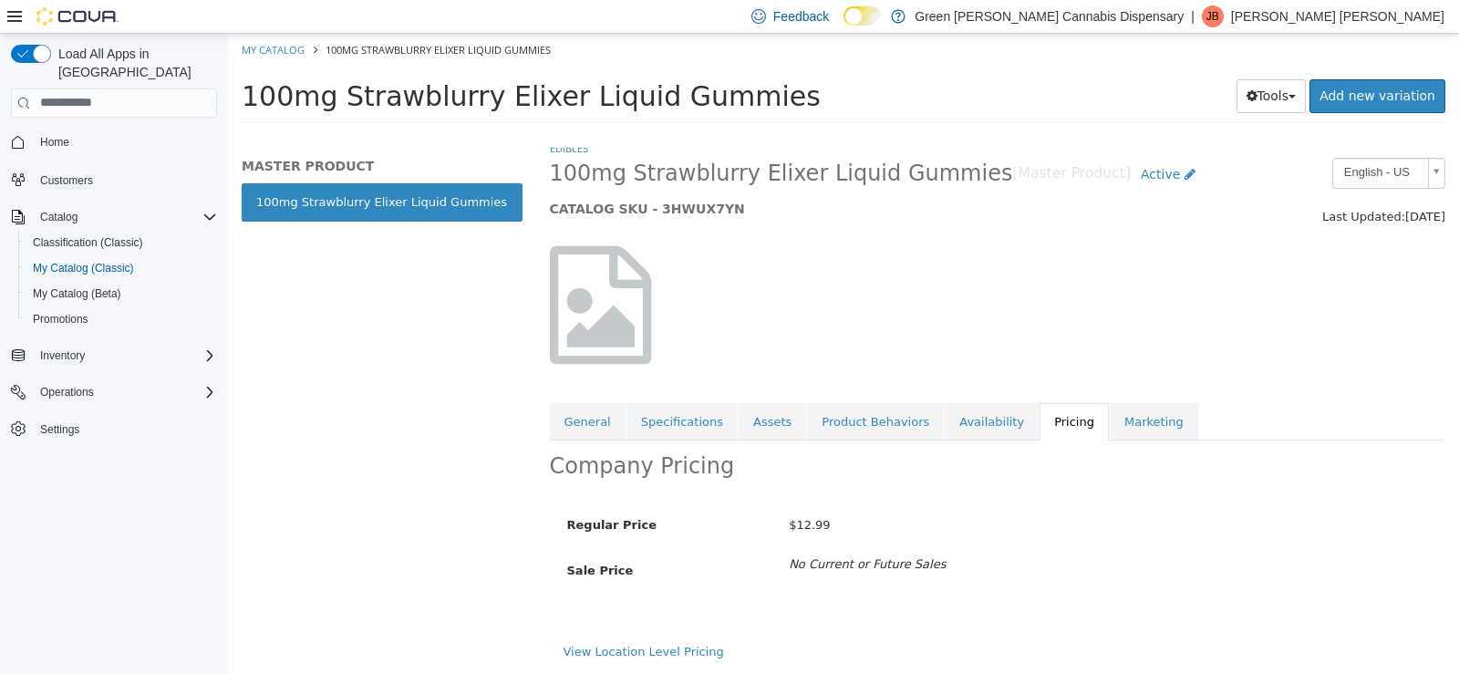
scroll to position [9, 0]
click at [1279, 94] on button "Tools" at bounding box center [1272, 95] width 70 height 34
click at [1221, 158] on link "Print Labels" at bounding box center [1233, 156] width 144 height 25
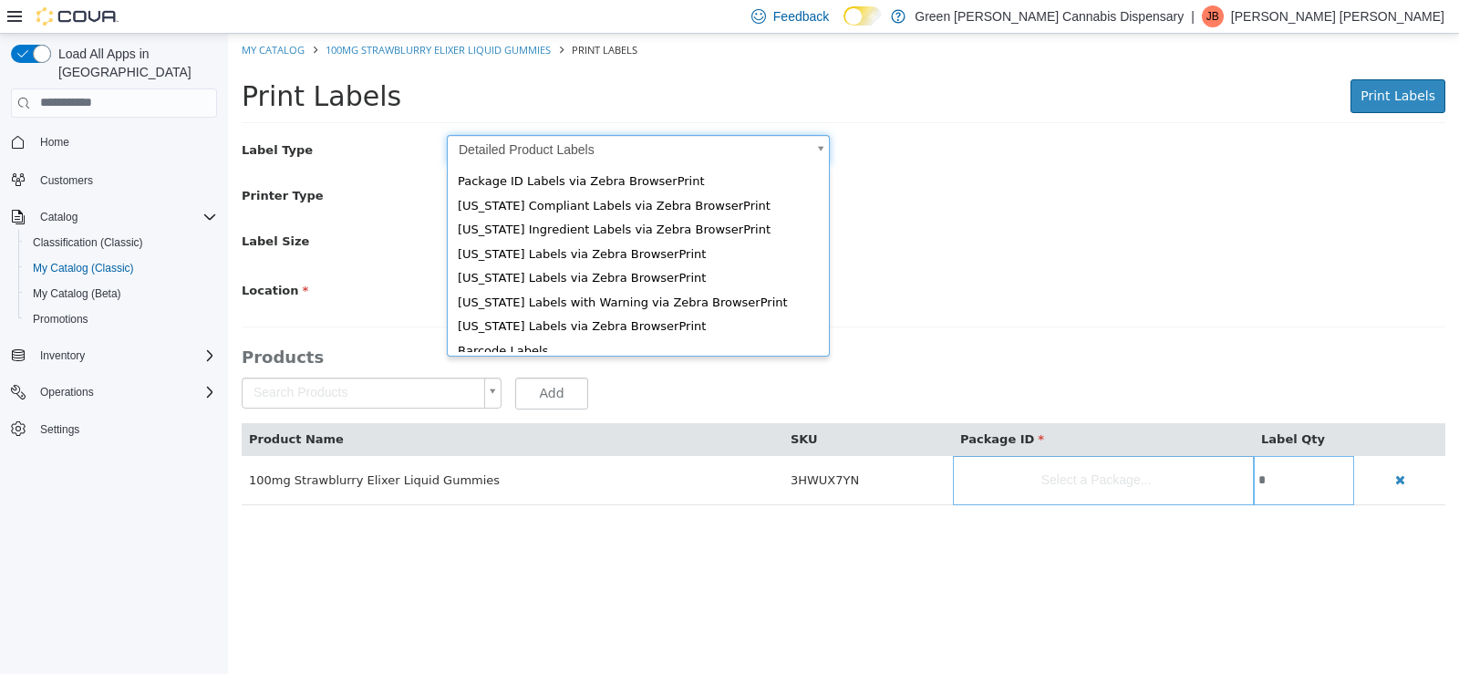
click at [821, 150] on body "Saving Bulk Changes... My Catalog 100mg Strawblurry Elixer Liquid Gummies Print…" at bounding box center [843, 278] width 1231 height 491
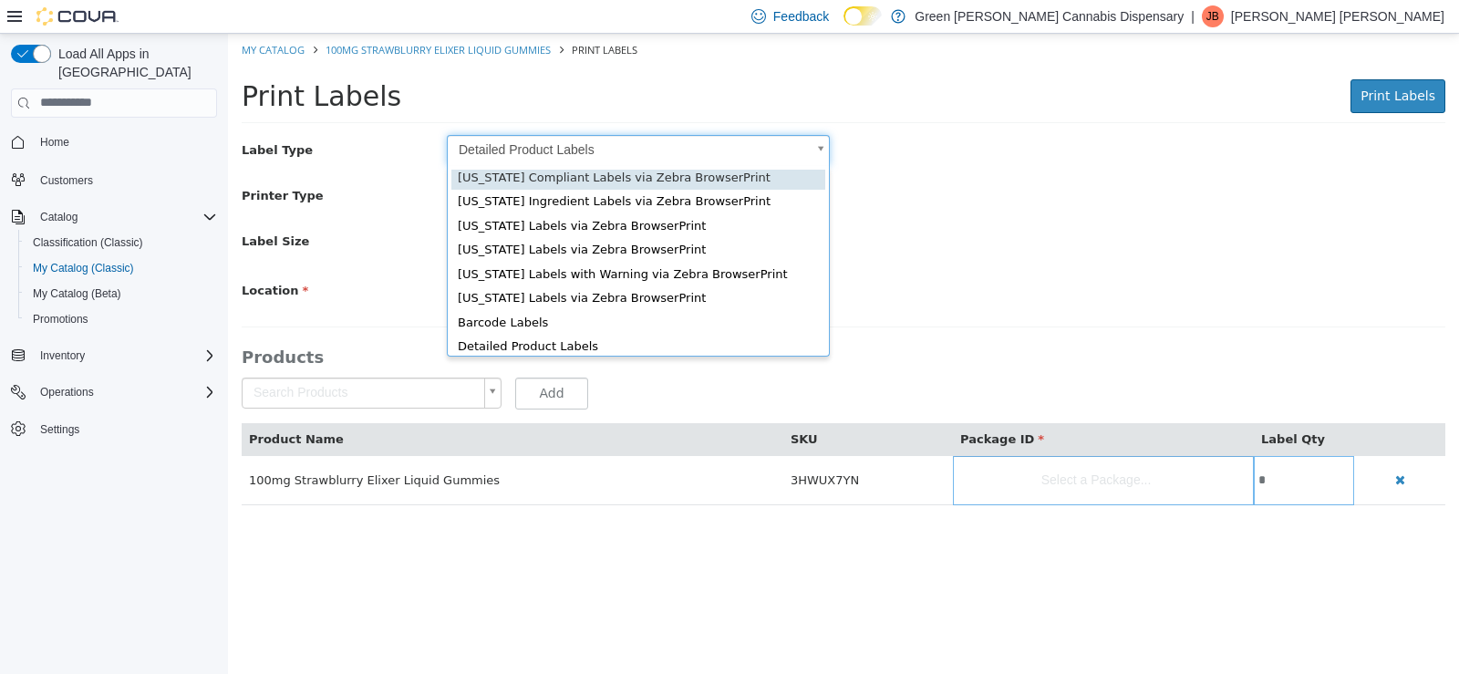
scroll to position [25, 0]
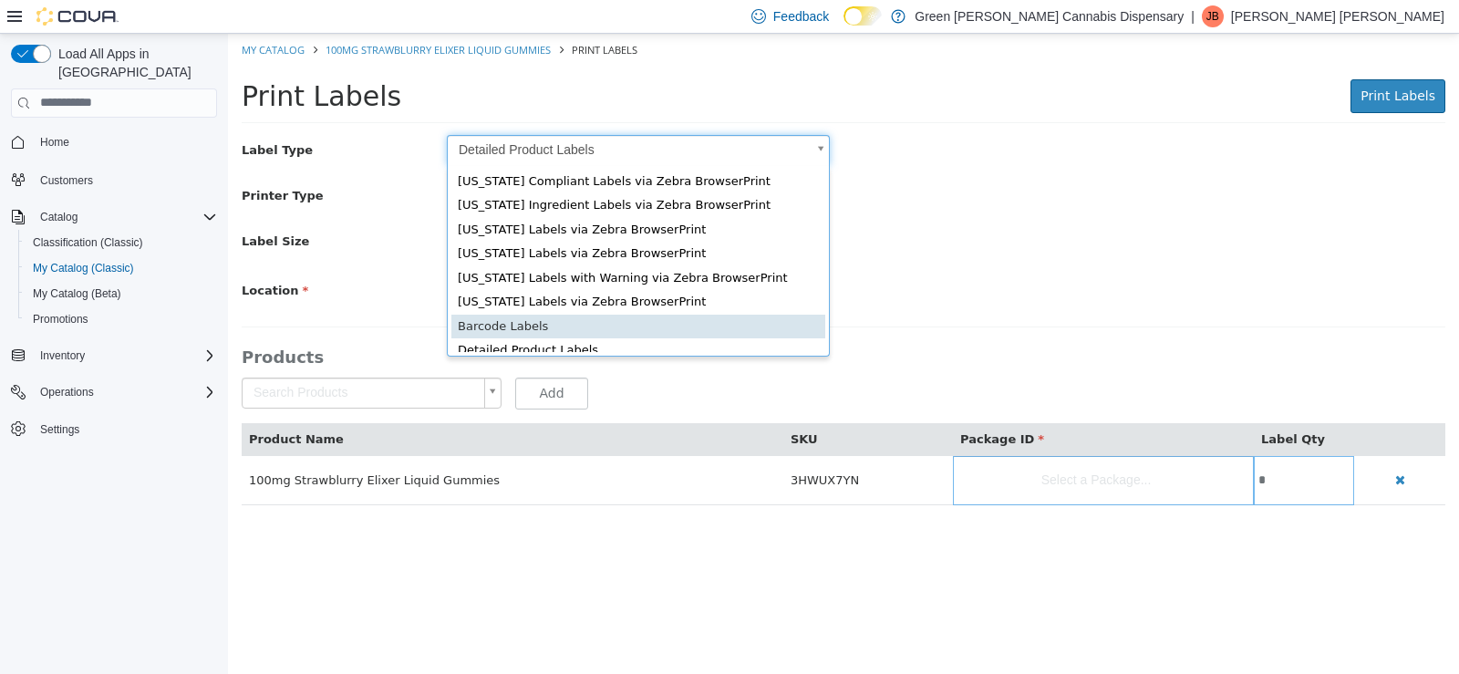
type input "*"
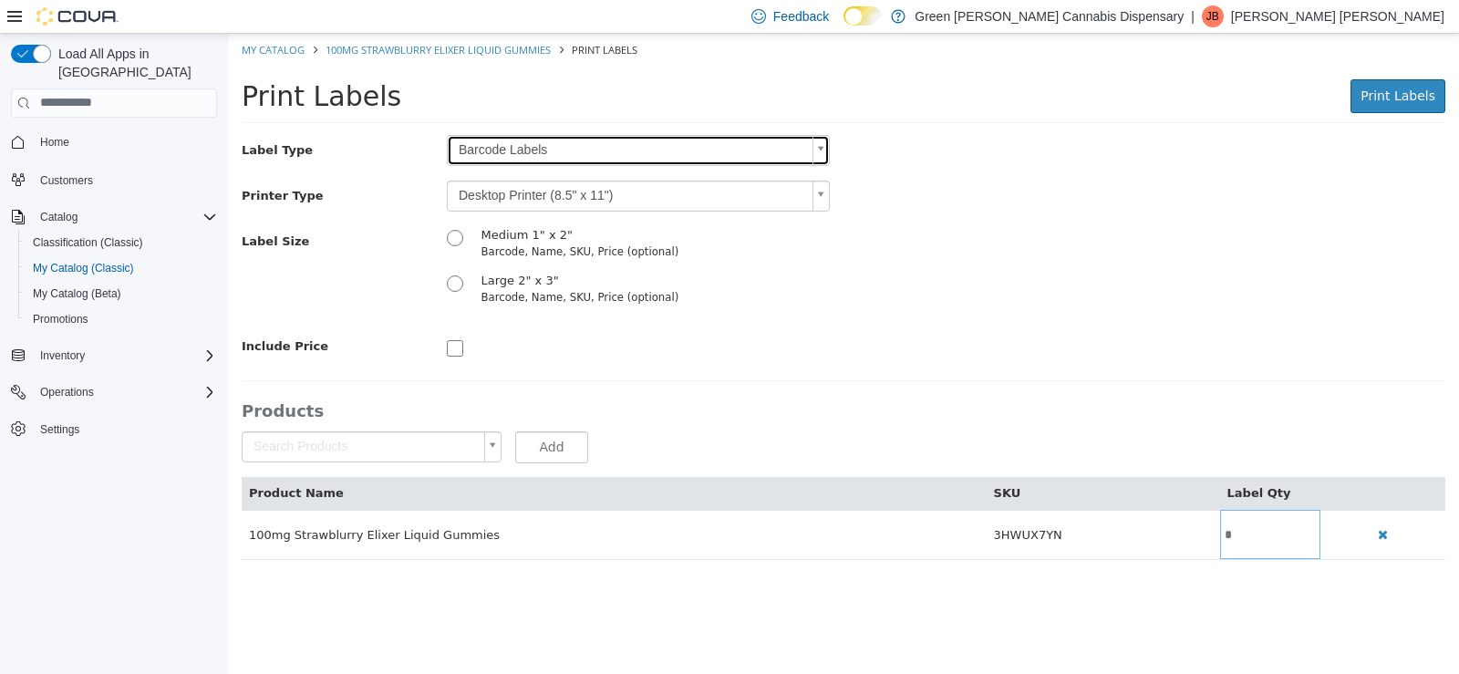
scroll to position [0, 0]
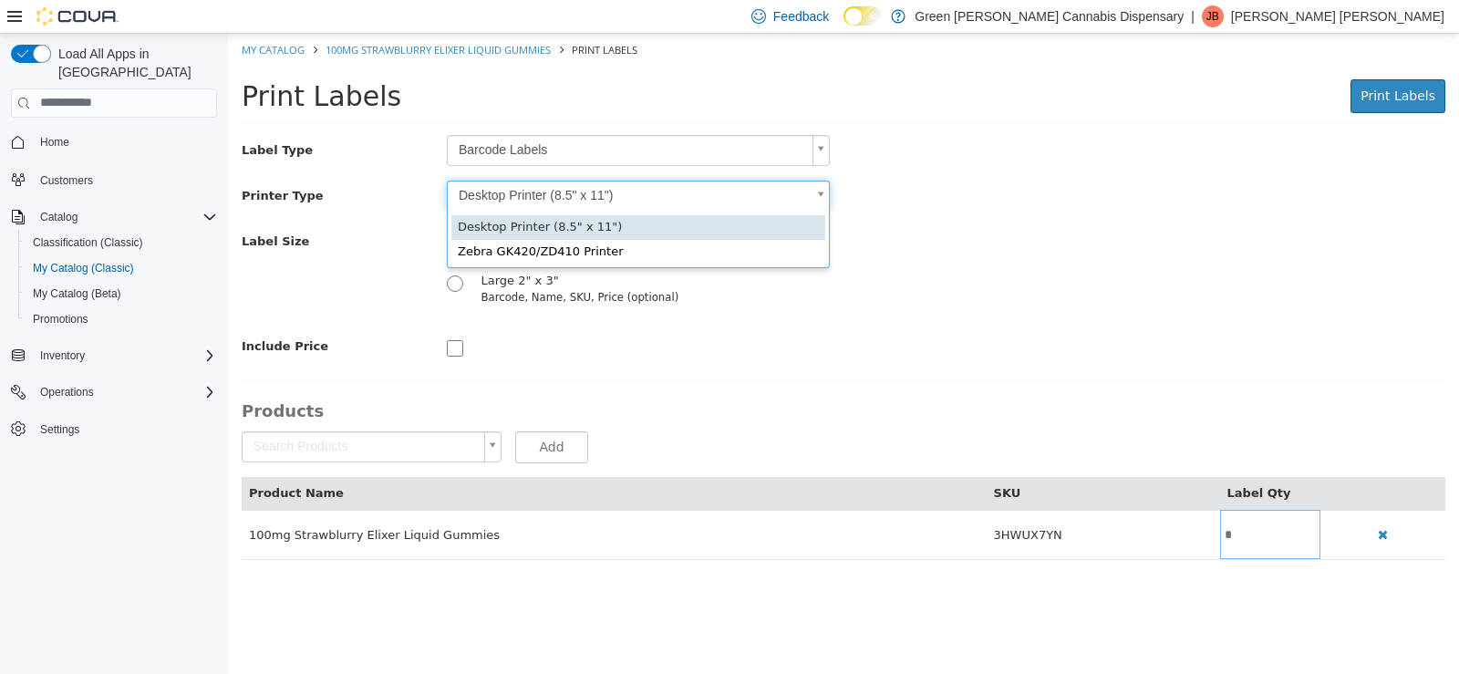
click at [824, 197] on body "Saving Bulk Changes... My Catalog 100mg Strawblurry Elixer Liquid Gummies Print…" at bounding box center [843, 305] width 1231 height 545
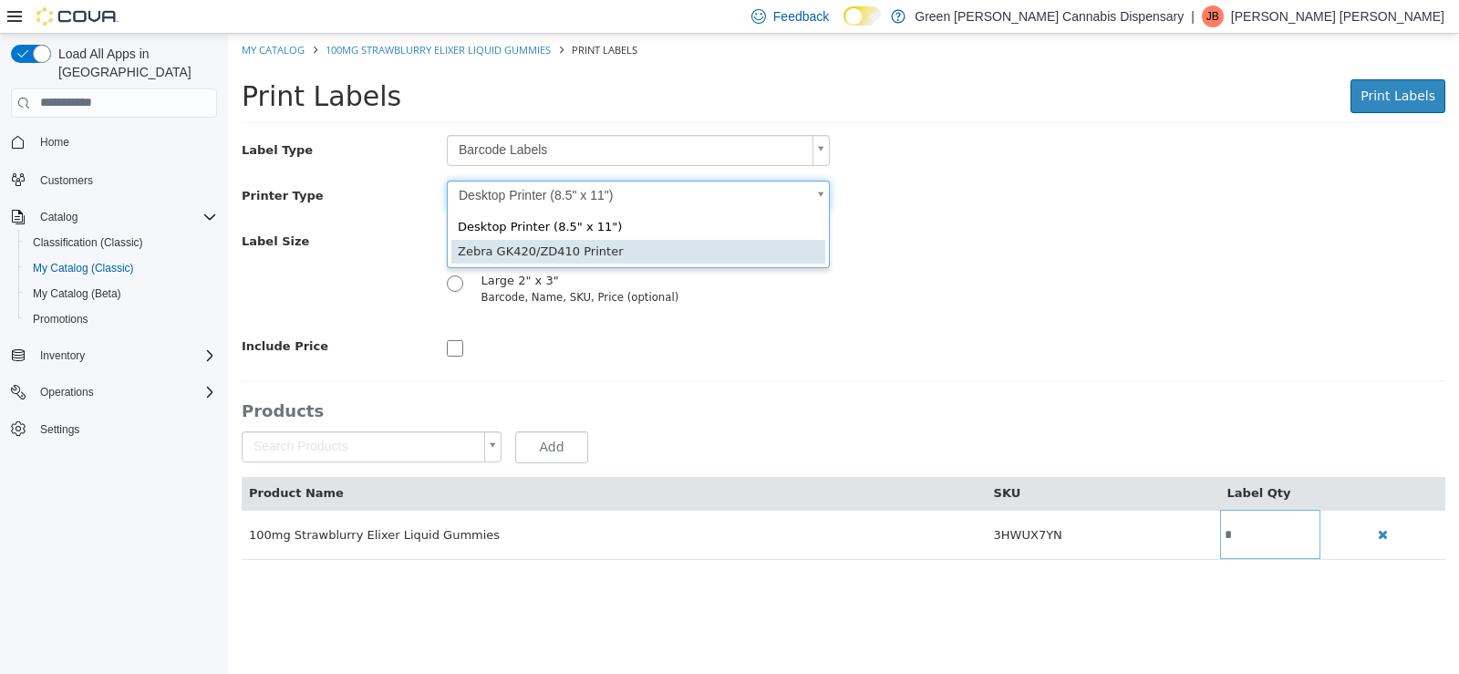
type input "*"
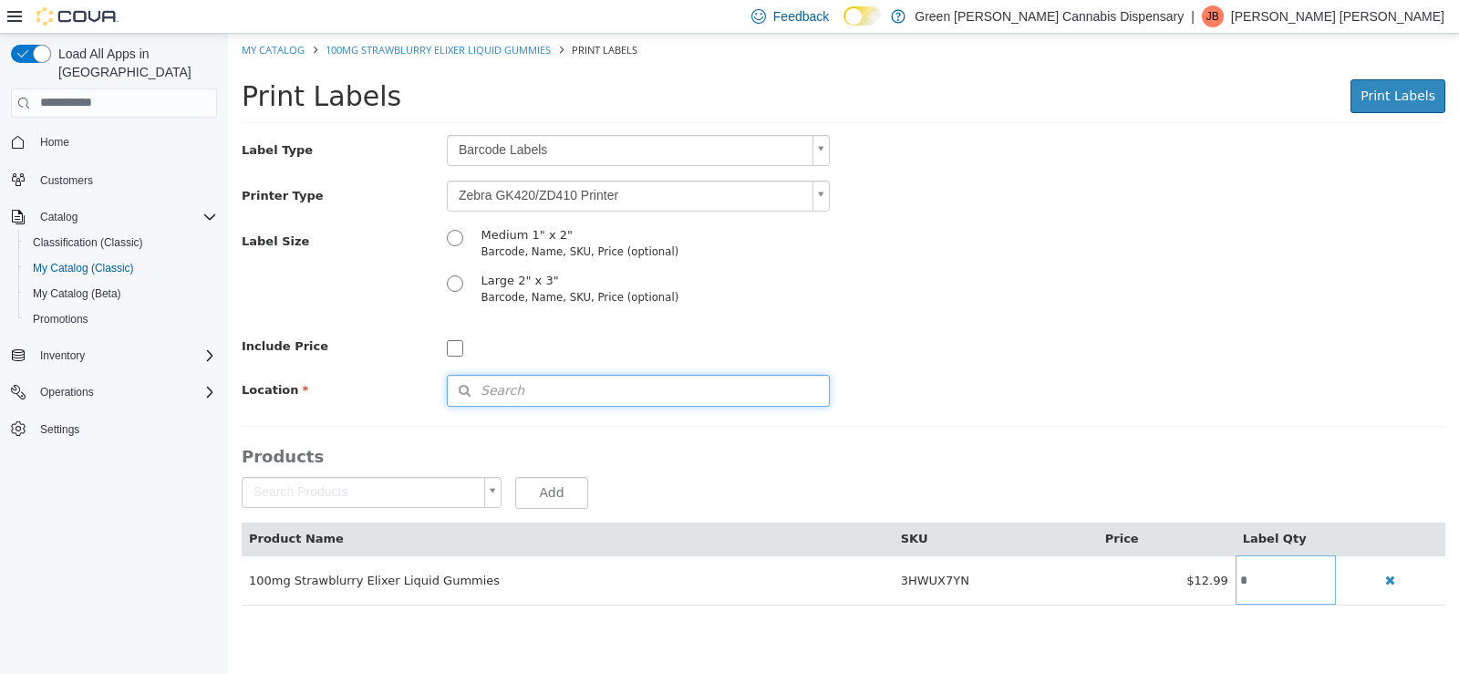
drag, startPoint x: 483, startPoint y: 387, endPoint x: 743, endPoint y: 340, distance: 264.0
click at [484, 387] on span "Search" at bounding box center [486, 389] width 77 height 19
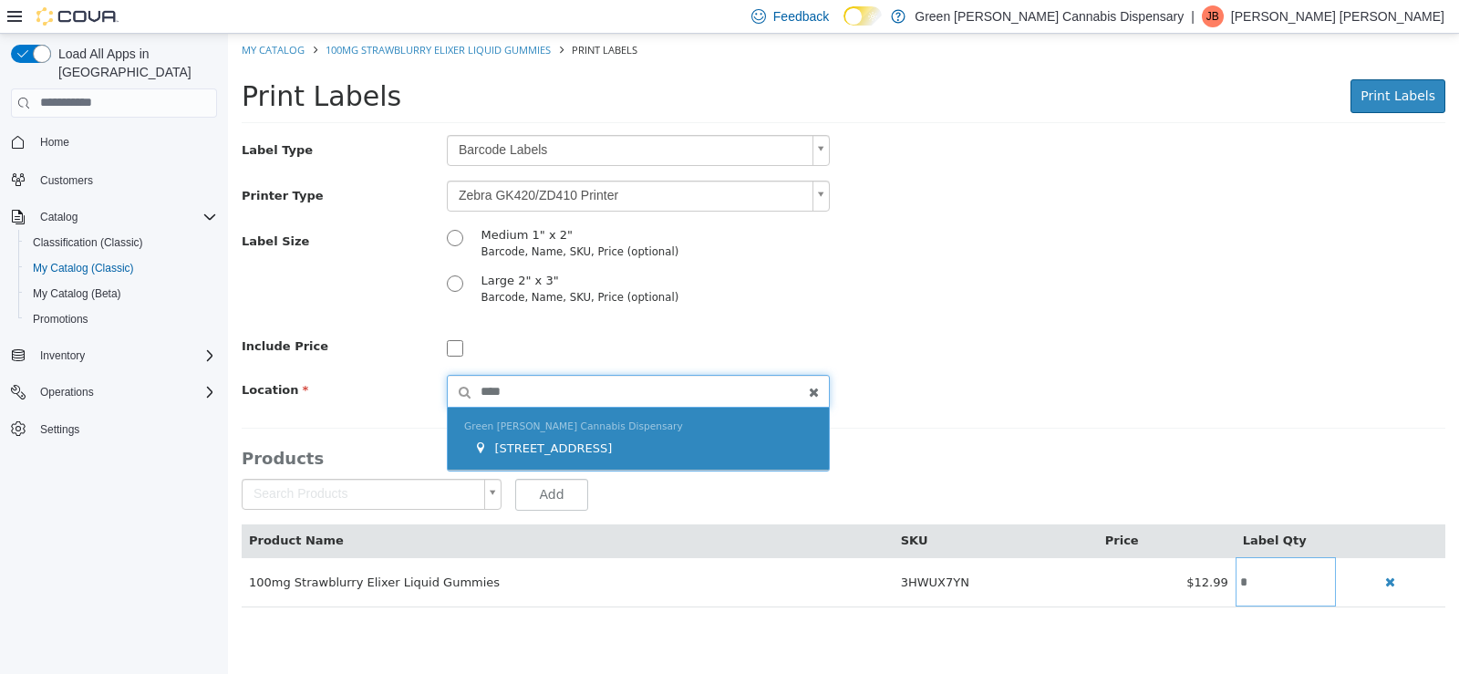
type input "****"
click at [513, 455] on div "[STREET_ADDRESS]" at bounding box center [642, 448] width 339 height 18
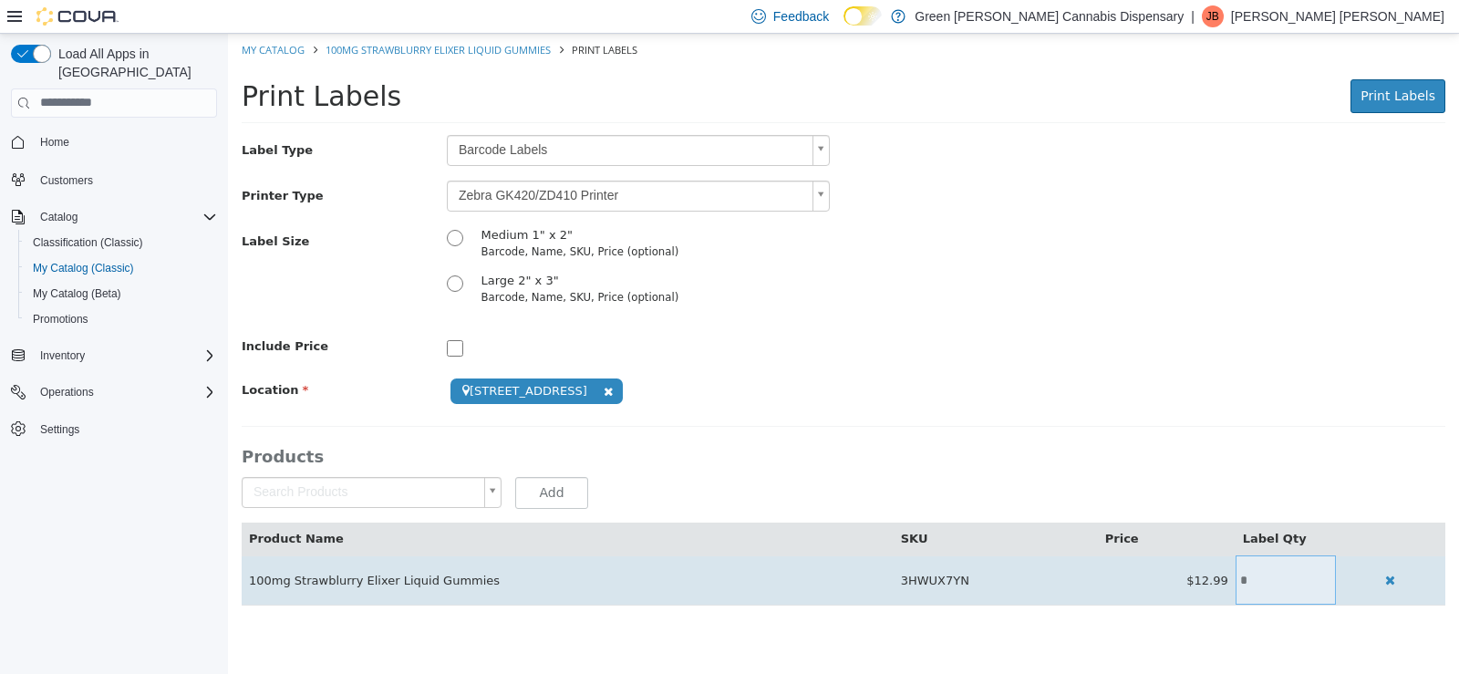
click at [1260, 574] on input "*" at bounding box center [1286, 580] width 100 height 14
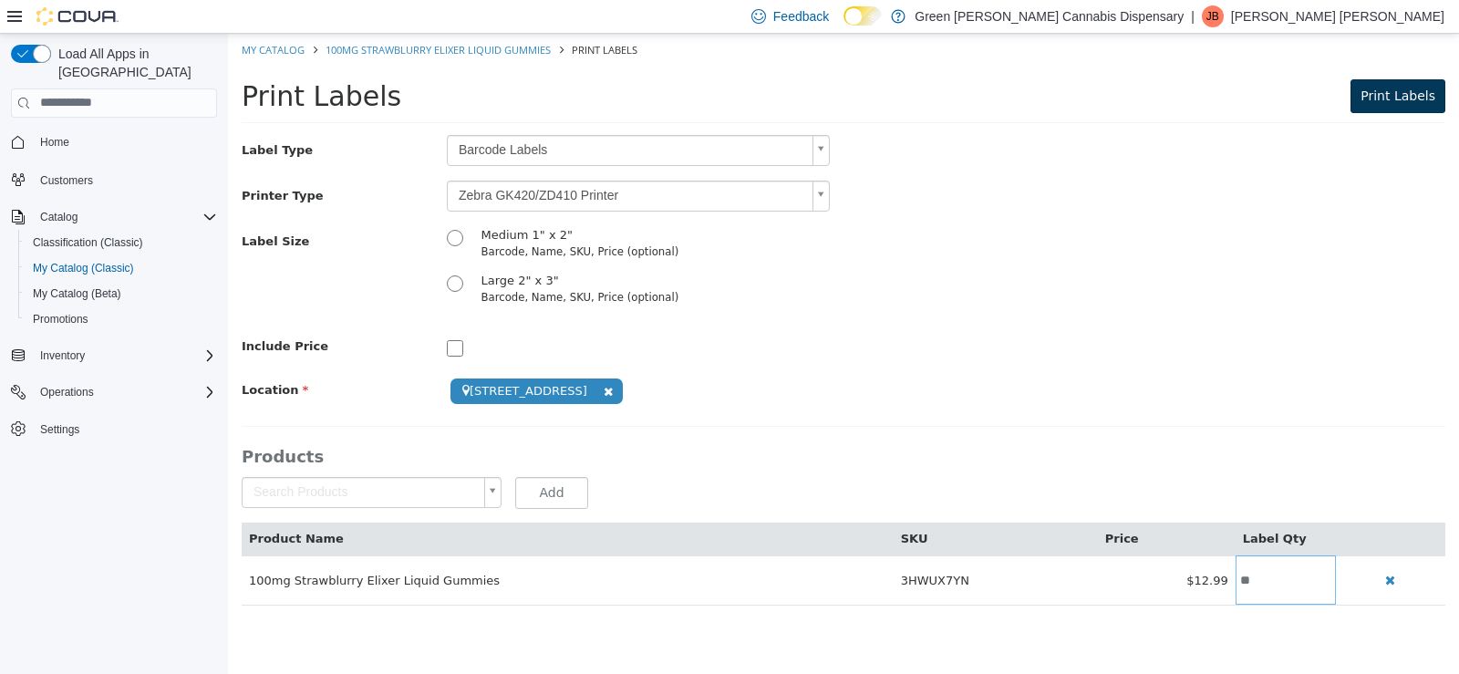
type input "**"
click at [1424, 100] on span "Print Labels" at bounding box center [1398, 95] width 75 height 15
click at [288, 56] on li "My Catalog" at bounding box center [275, 48] width 66 height 16
click at [269, 50] on link "My Catalog" at bounding box center [273, 49] width 63 height 14
select select "**********"
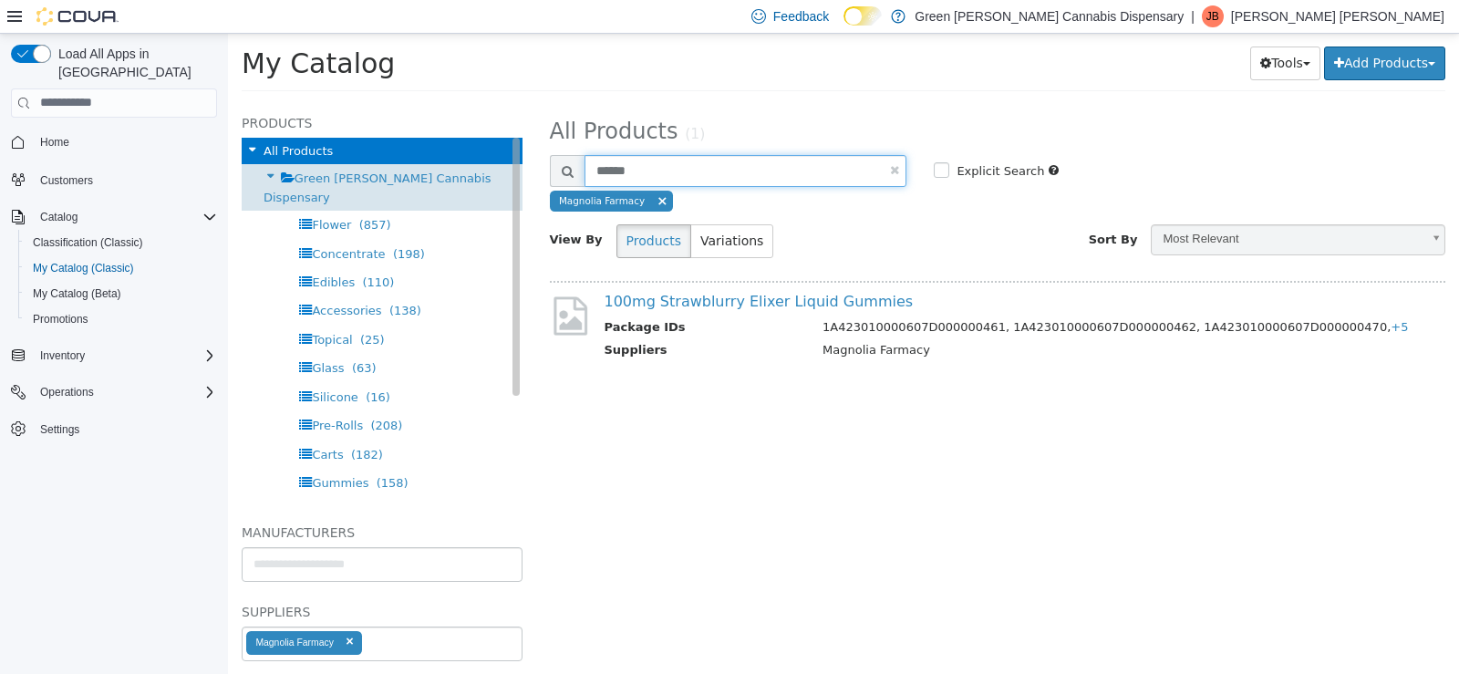
drag, startPoint x: 672, startPoint y: 171, endPoint x: 337, endPoint y: 165, distance: 335.6
click at [337, 102] on div "**********" at bounding box center [843, 102] width 1231 height 0
type input "*****"
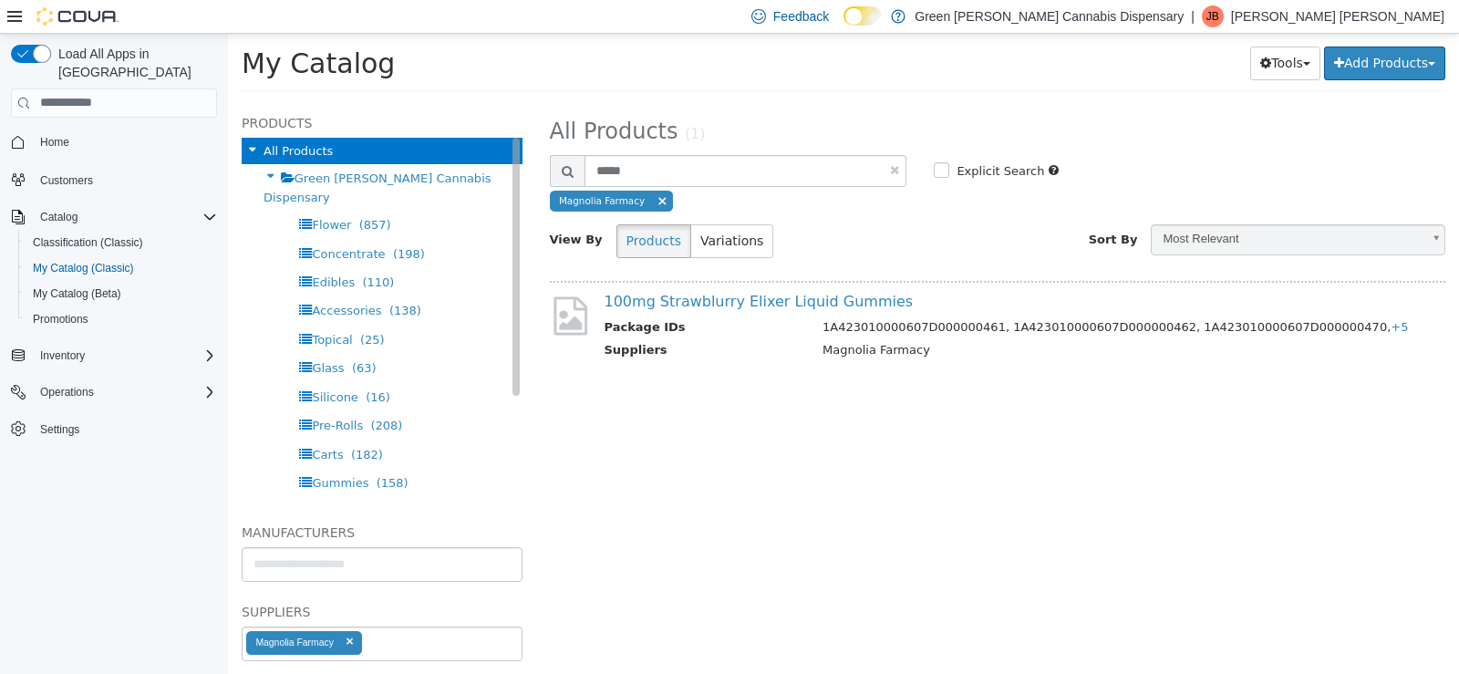
select select "**********"
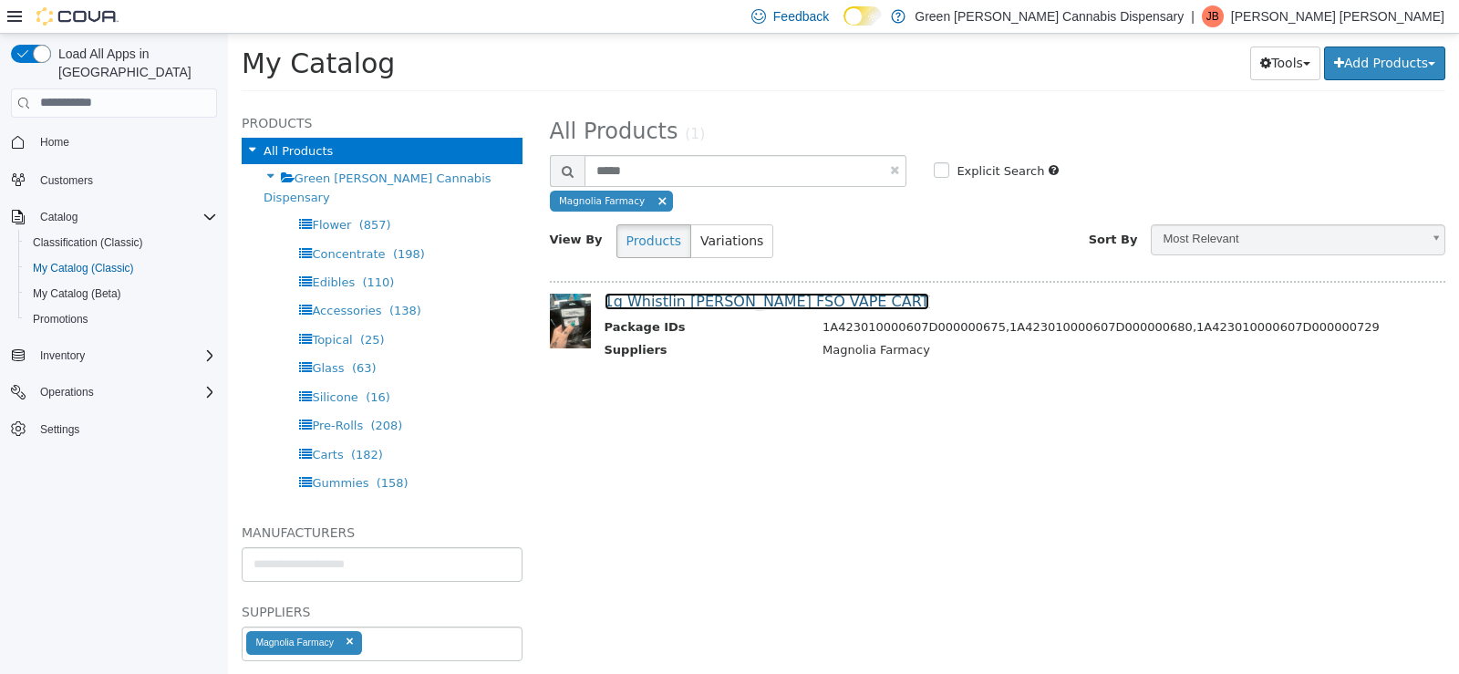
click at [713, 299] on link "1g Whistlin [PERSON_NAME] FSO VAPE CART" at bounding box center [768, 300] width 326 height 17
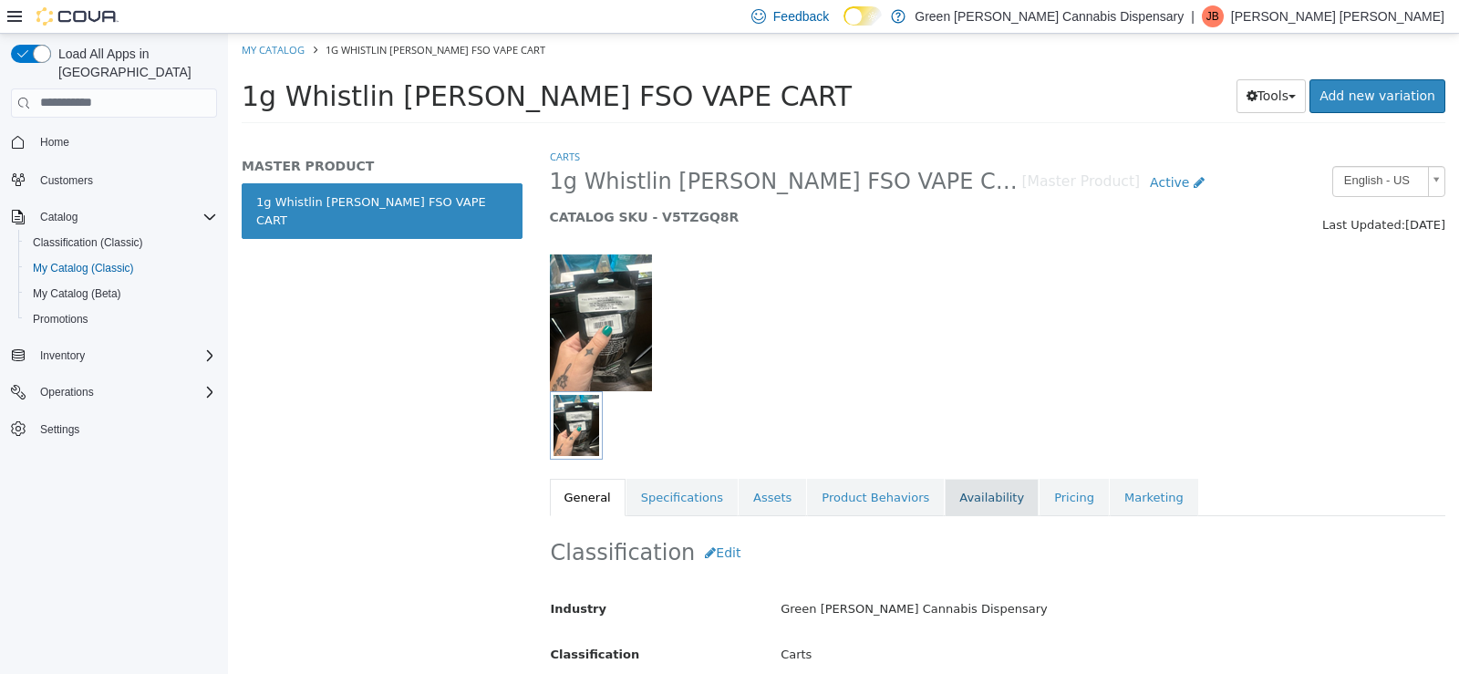
click at [945, 498] on link "Availability" at bounding box center [992, 497] width 94 height 38
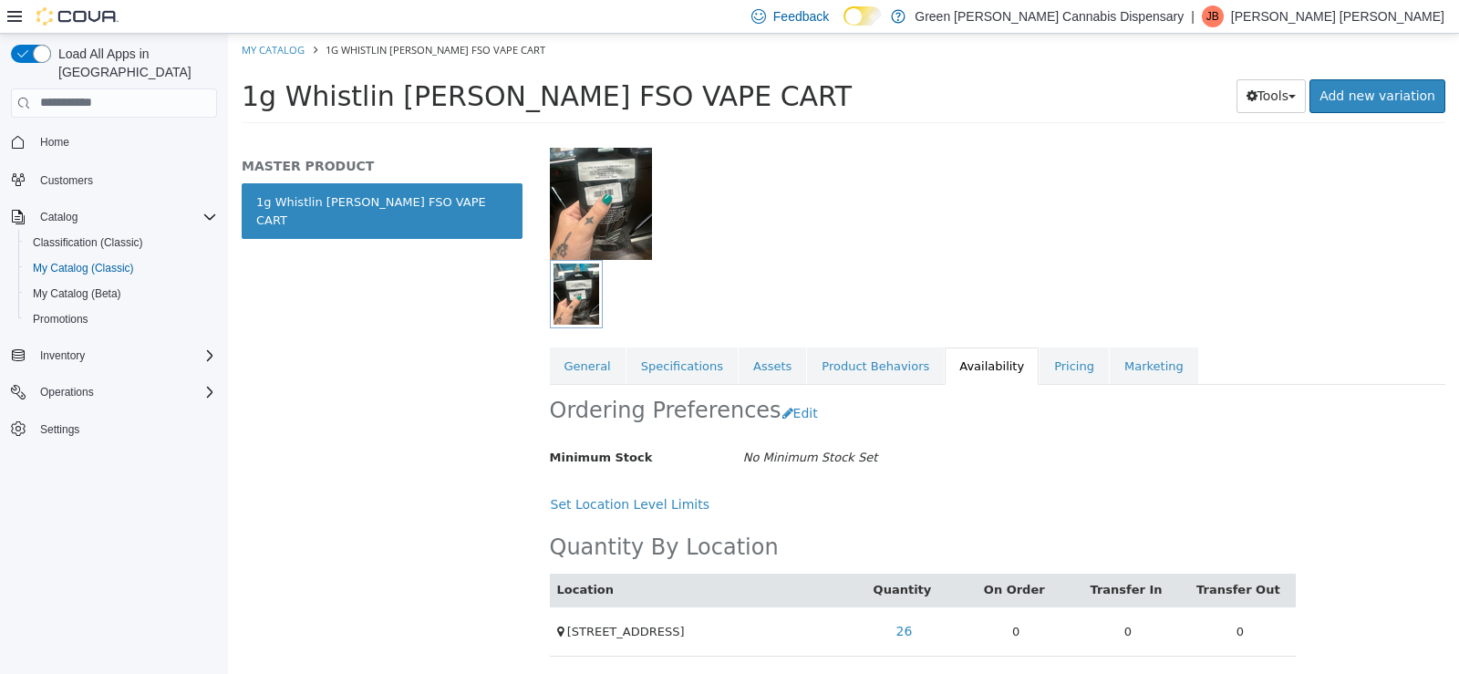
scroll to position [133, 0]
click at [1040, 368] on link "Pricing" at bounding box center [1074, 364] width 69 height 38
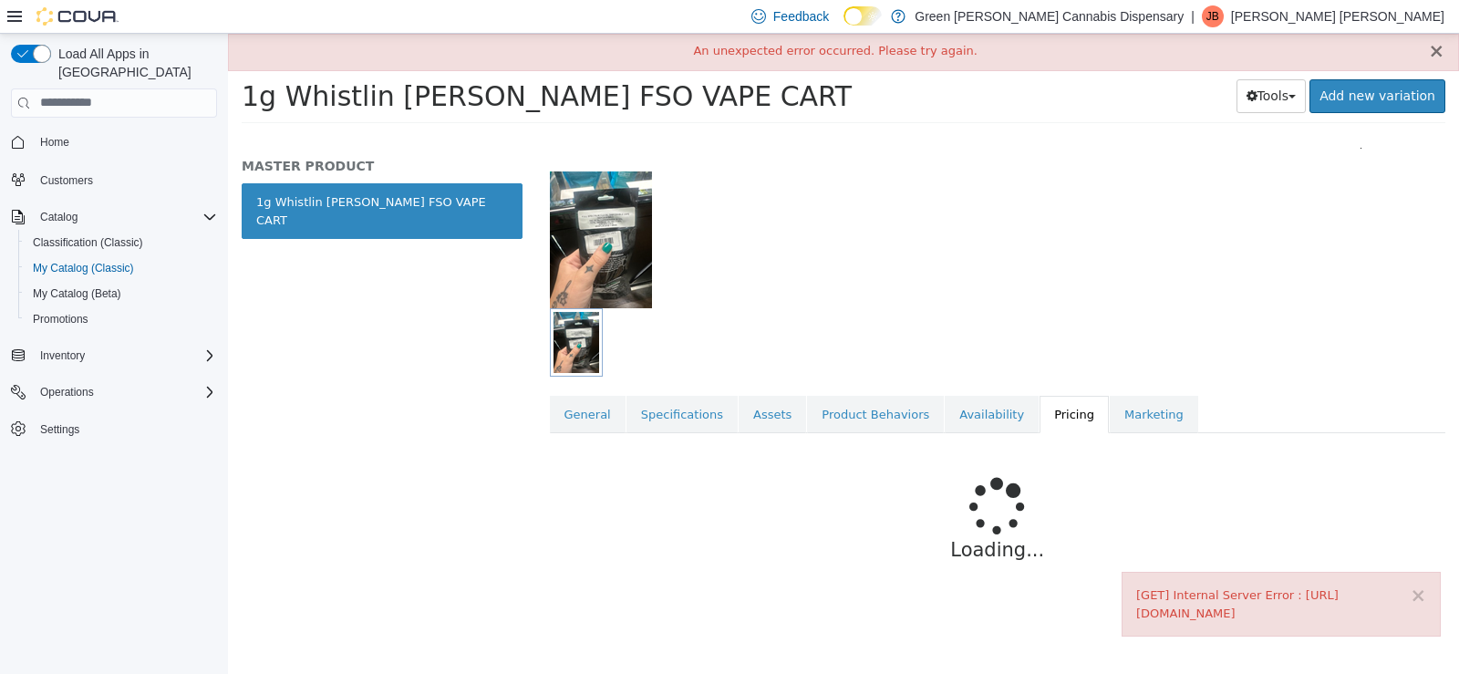
click at [1441, 51] on button "×" at bounding box center [1436, 50] width 16 height 19
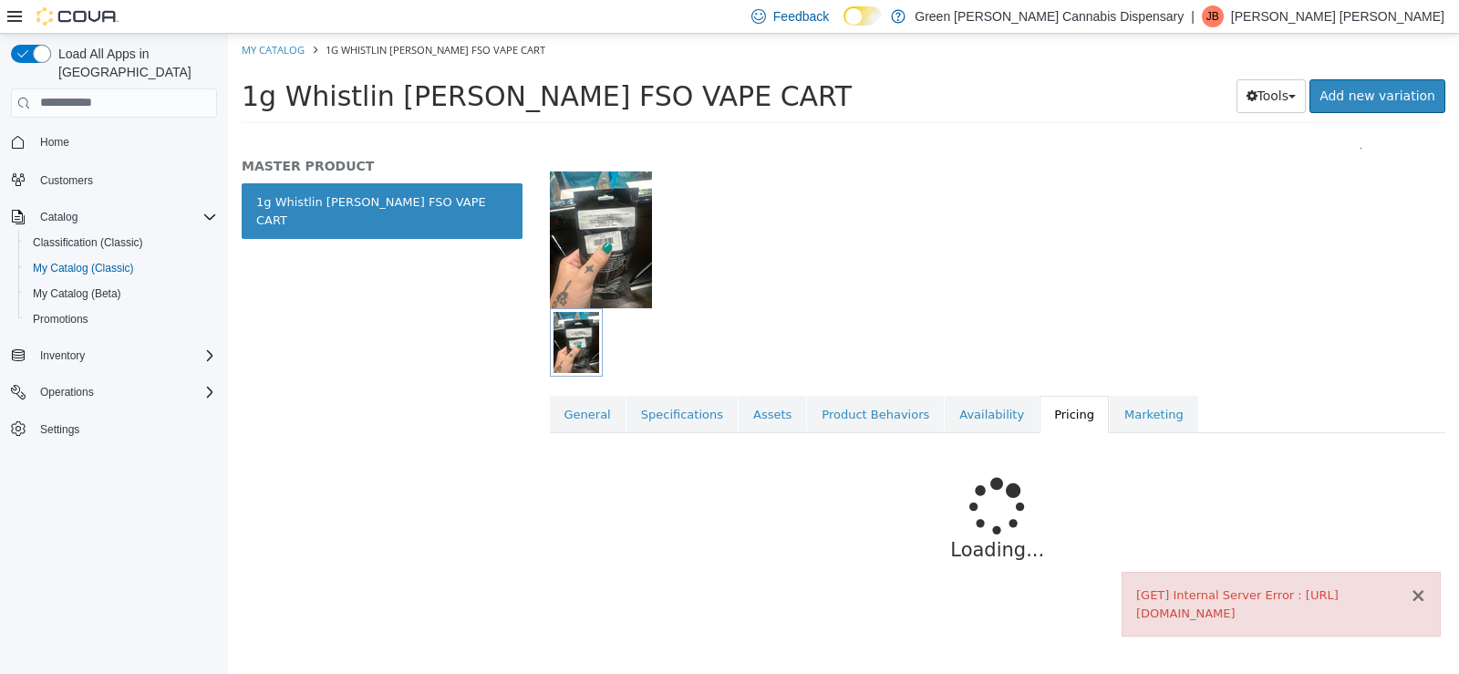
click at [1423, 590] on button "×" at bounding box center [1418, 594] width 16 height 19
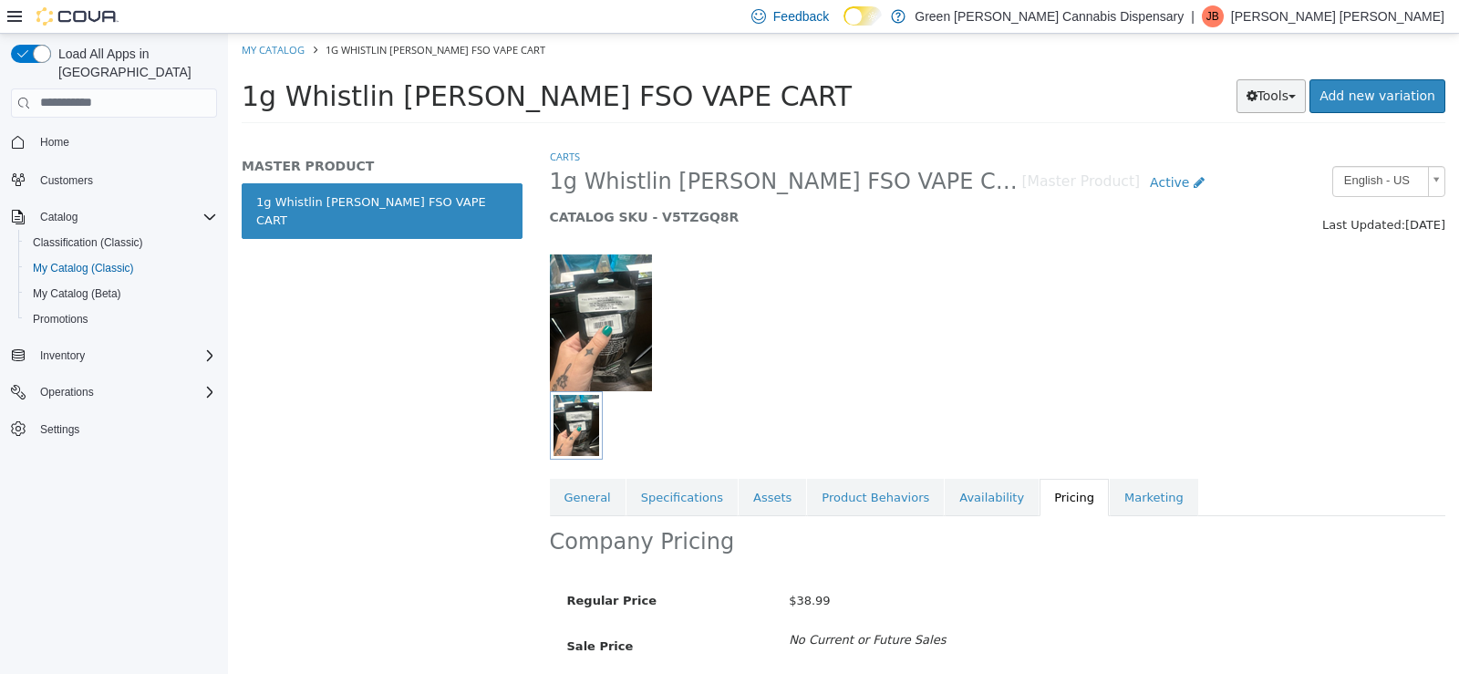
click at [1282, 106] on button "Tools" at bounding box center [1272, 95] width 70 height 34
click at [1237, 168] on link "Print Labels" at bounding box center [1233, 156] width 144 height 25
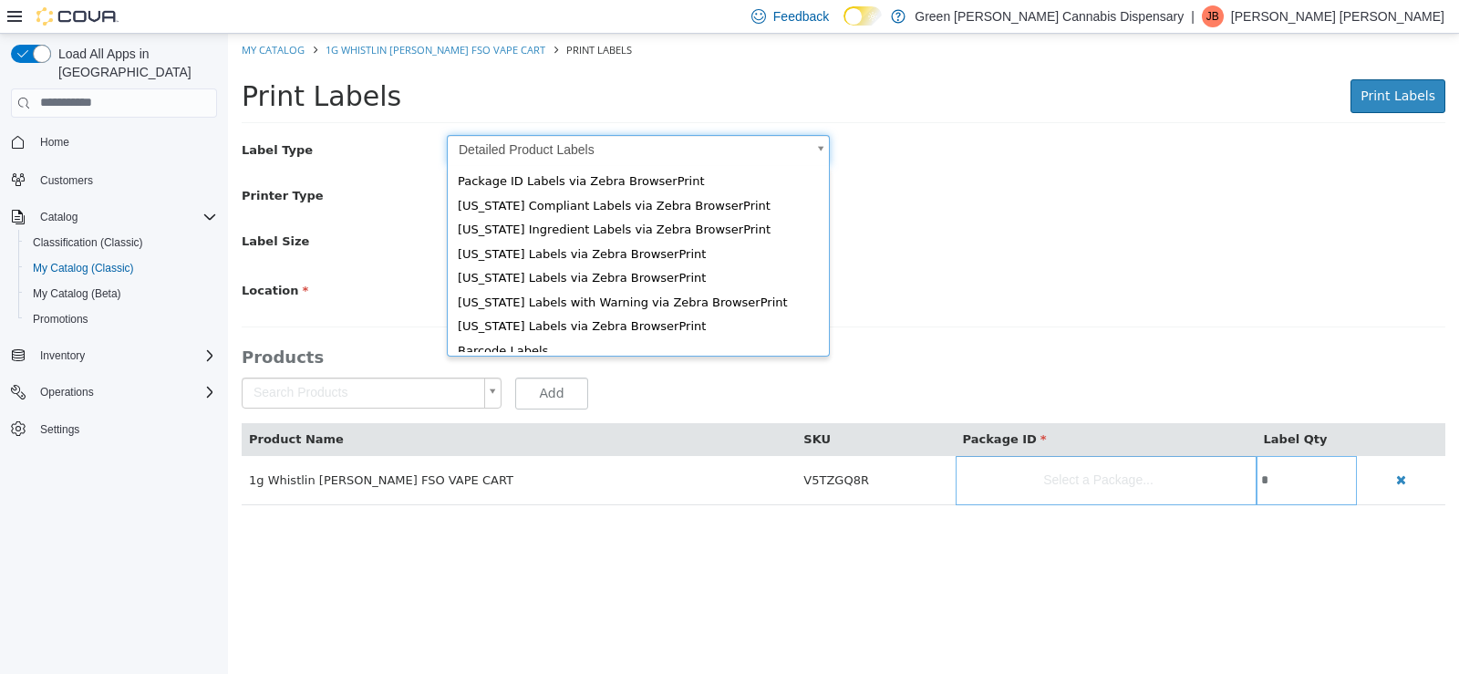
click at [821, 142] on body "Saving Bulk Changes... × My Catalog 1g Whistlin [PERSON_NAME] FSO VAPE CART Pri…" at bounding box center [843, 278] width 1231 height 491
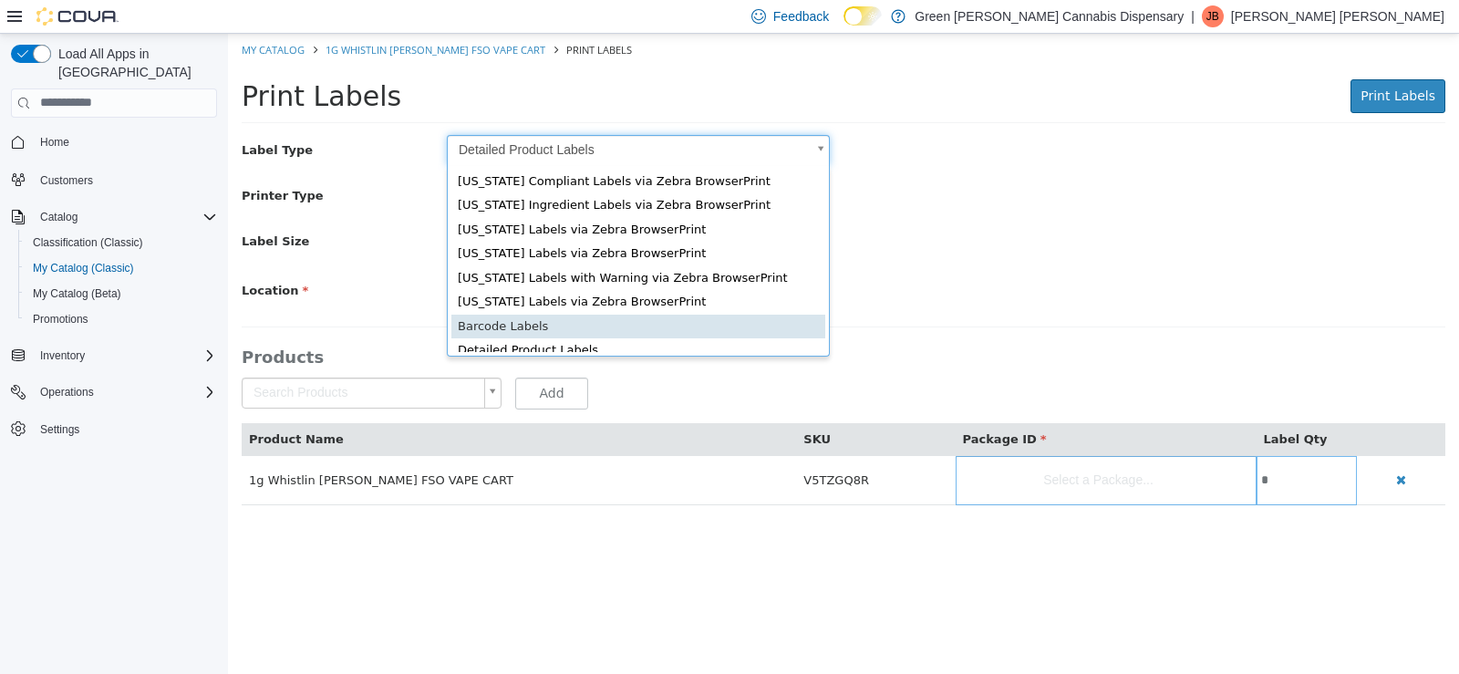
scroll to position [28, 0]
drag, startPoint x: 477, startPoint y: 327, endPoint x: 489, endPoint y: 323, distance: 12.7
type input "*"
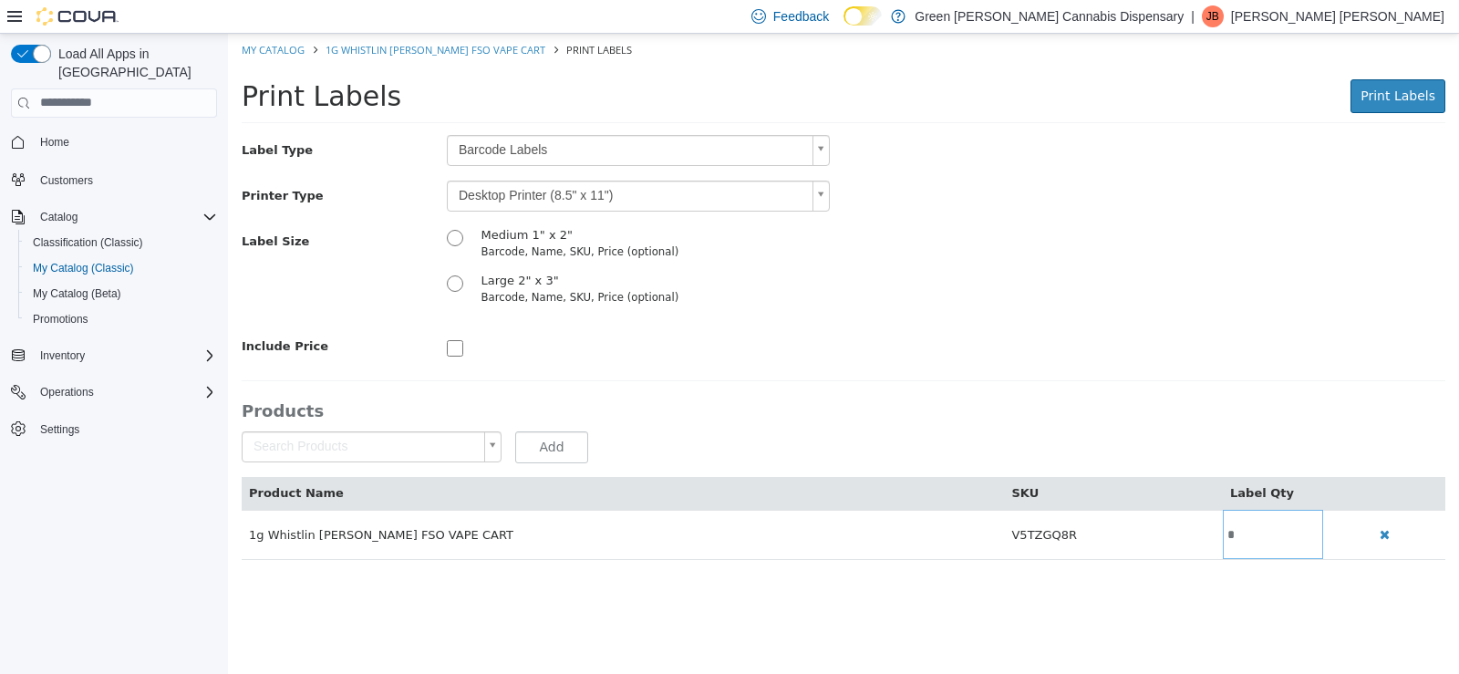
click at [822, 194] on body "Saving Bulk Changes... × My Catalog 1g Whistlin [PERSON_NAME] FSO VAPE CART Pri…" at bounding box center [843, 305] width 1231 height 545
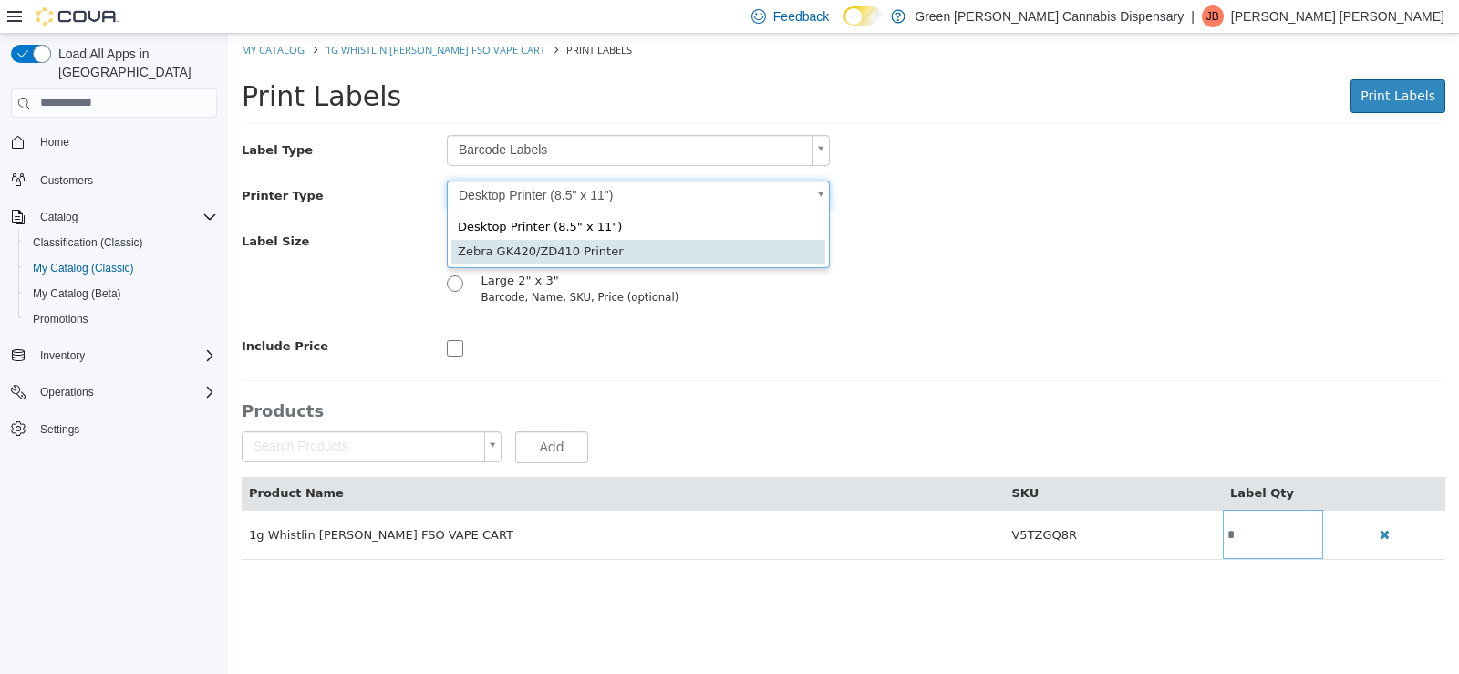
type input "*"
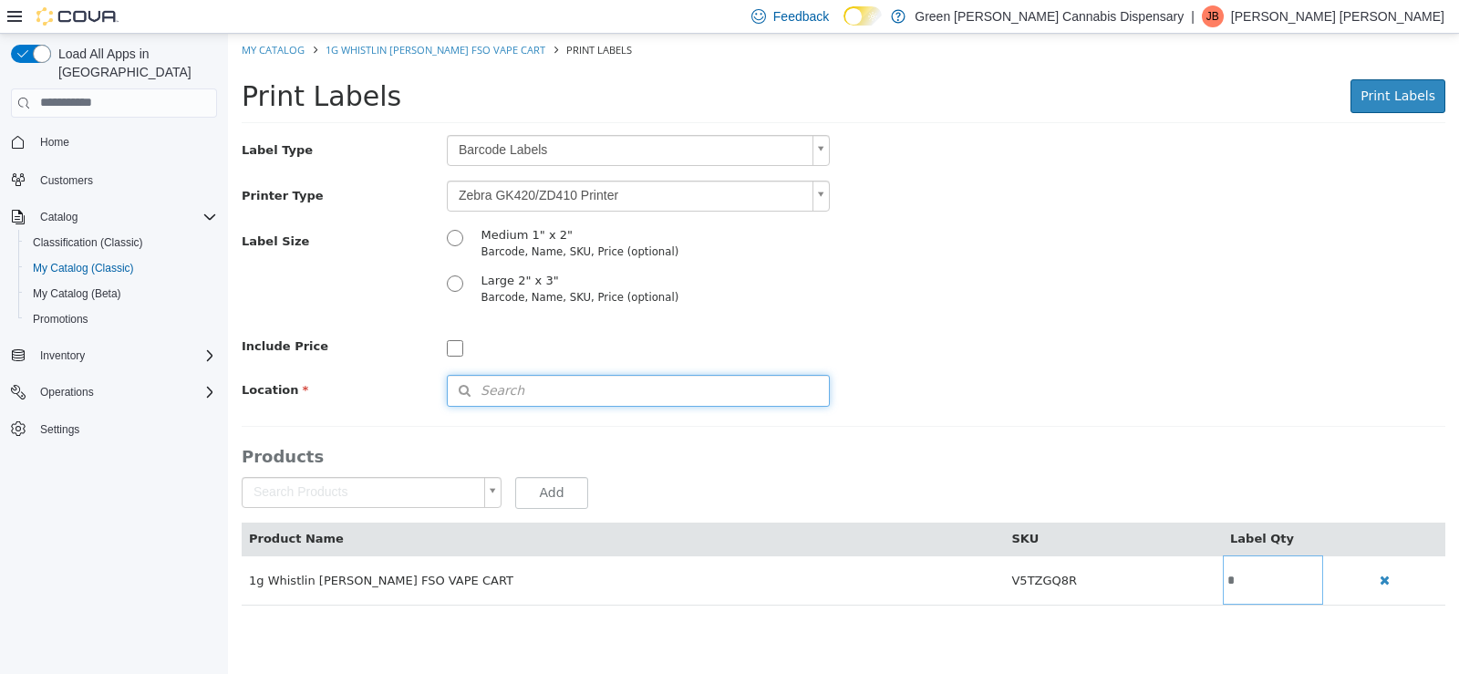
click at [479, 384] on span "Search" at bounding box center [486, 389] width 77 height 19
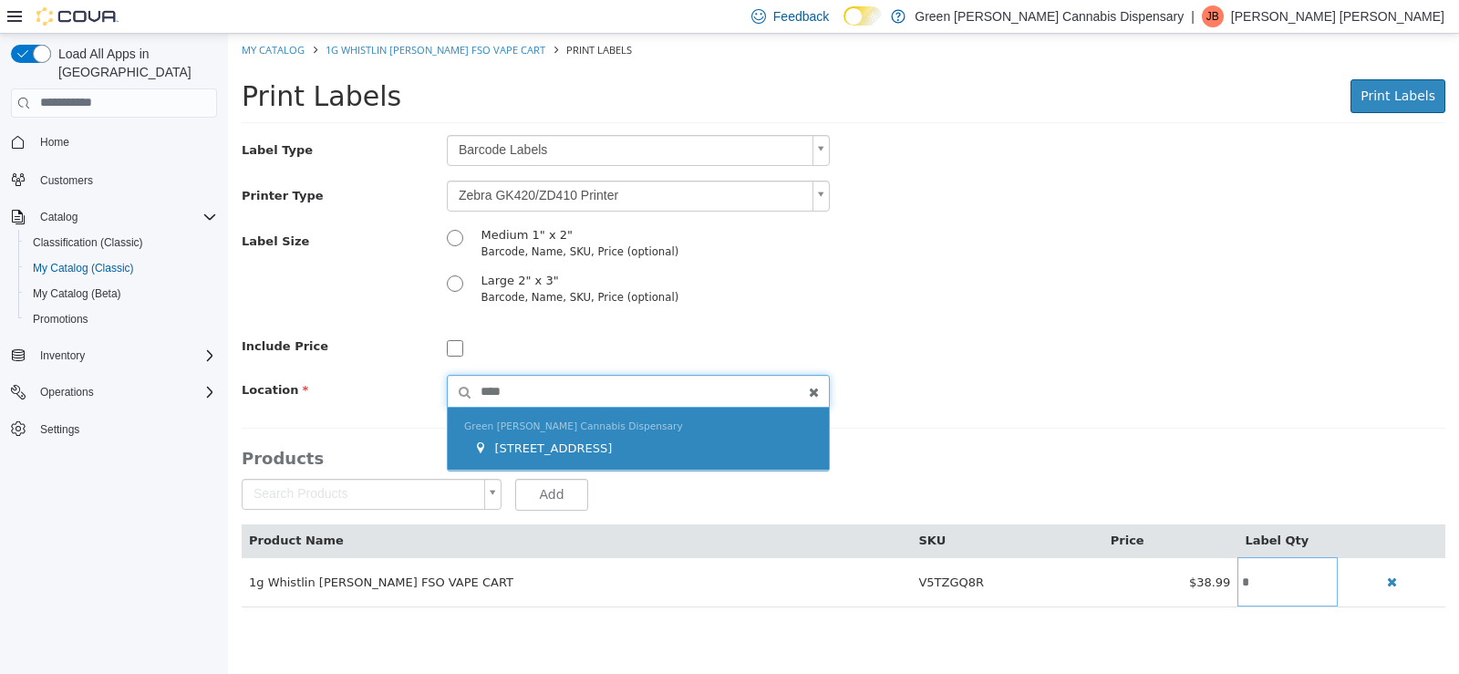
type input "****"
click at [606, 450] on span "[STREET_ADDRESS]" at bounding box center [553, 447] width 118 height 14
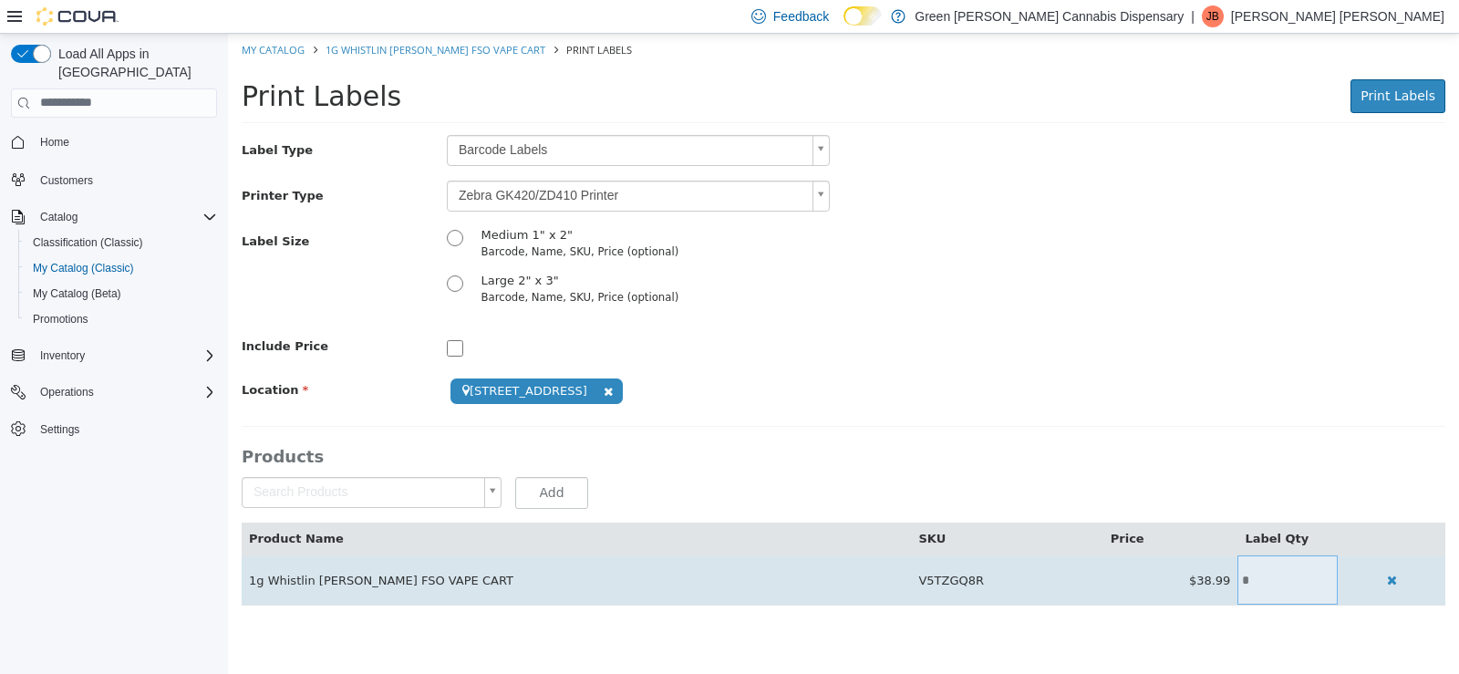
click at [1247, 583] on input "*" at bounding box center [1288, 580] width 100 height 14
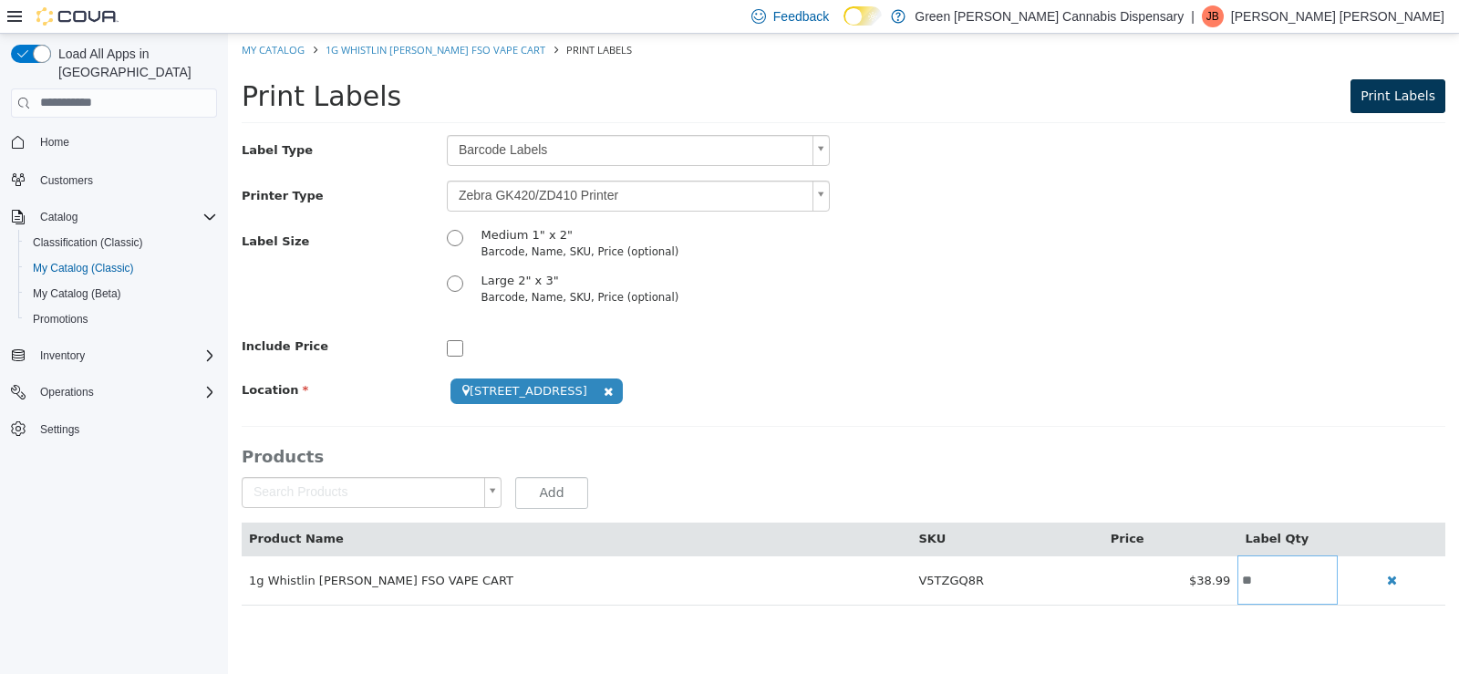
type input "**"
click at [1379, 102] on span "Print Labels" at bounding box center [1398, 95] width 75 height 15
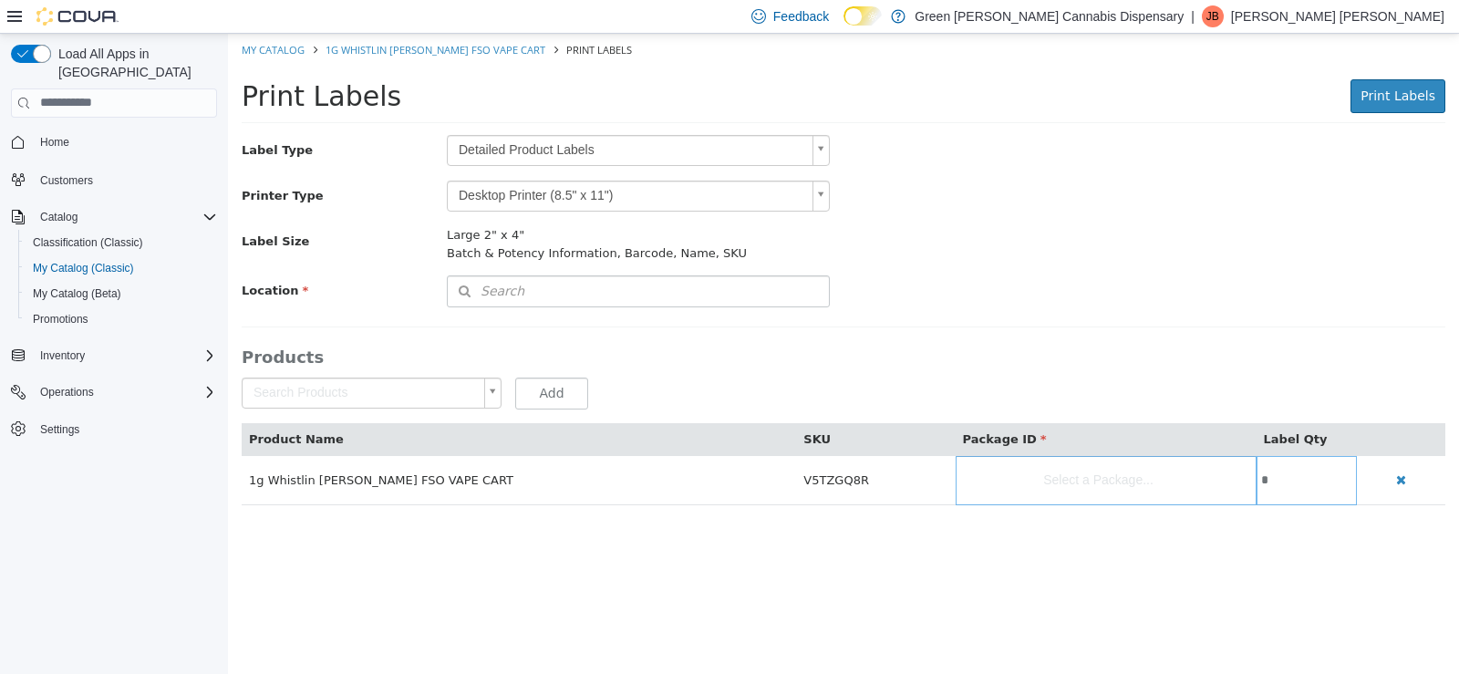
click at [817, 143] on body "Saving Bulk Changes... × My Catalog 1g Whistlin [PERSON_NAME] FSO VAPE CART Pri…" at bounding box center [843, 278] width 1231 height 491
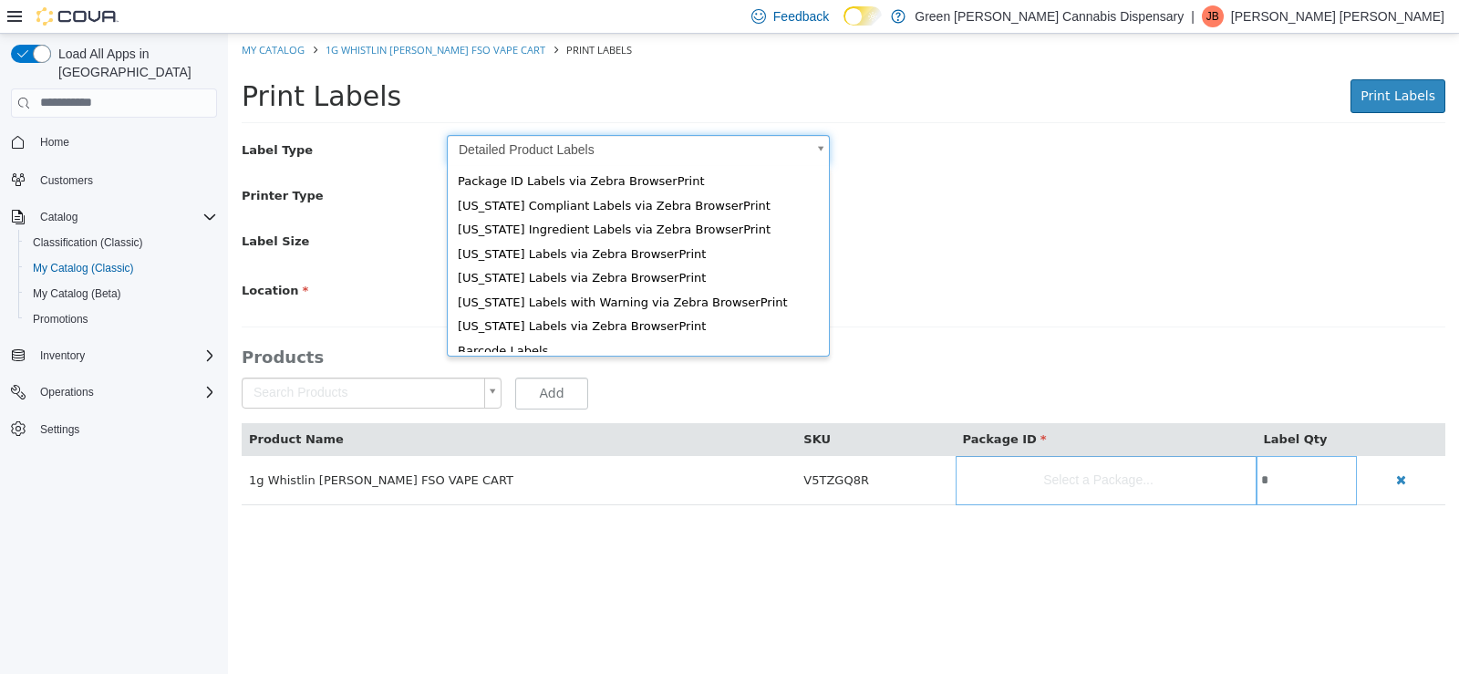
scroll to position [25, 0]
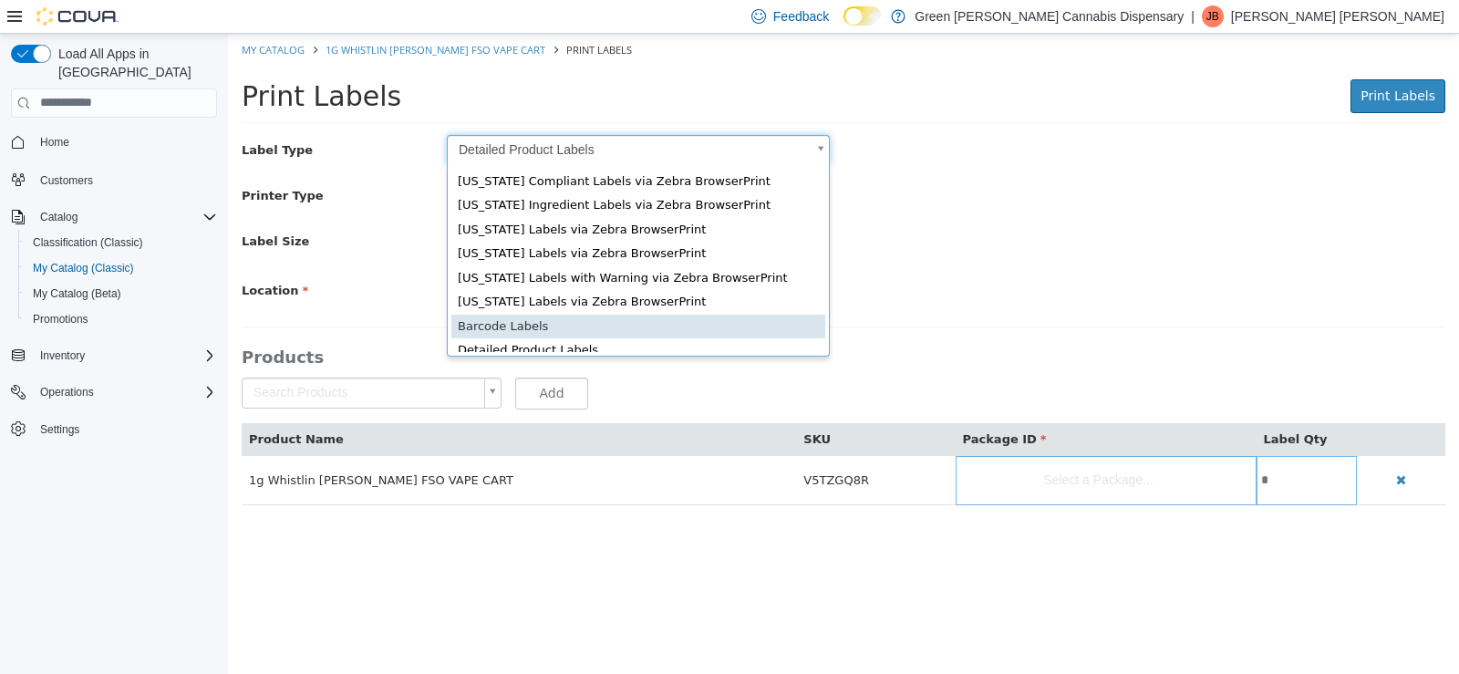
type input "*"
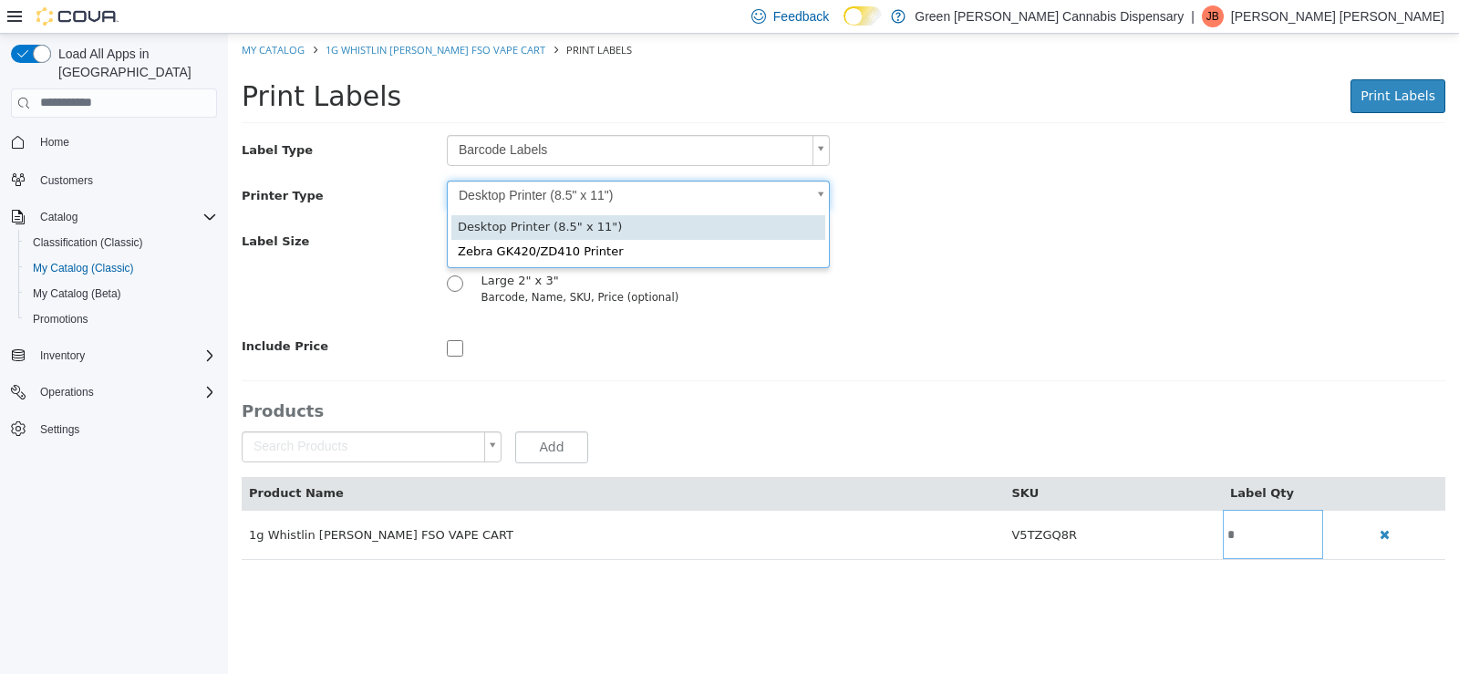
click at [819, 189] on body "Saving Bulk Changes... × My Catalog 1g Whistlin [PERSON_NAME] FSO VAPE CART Pri…" at bounding box center [843, 305] width 1231 height 545
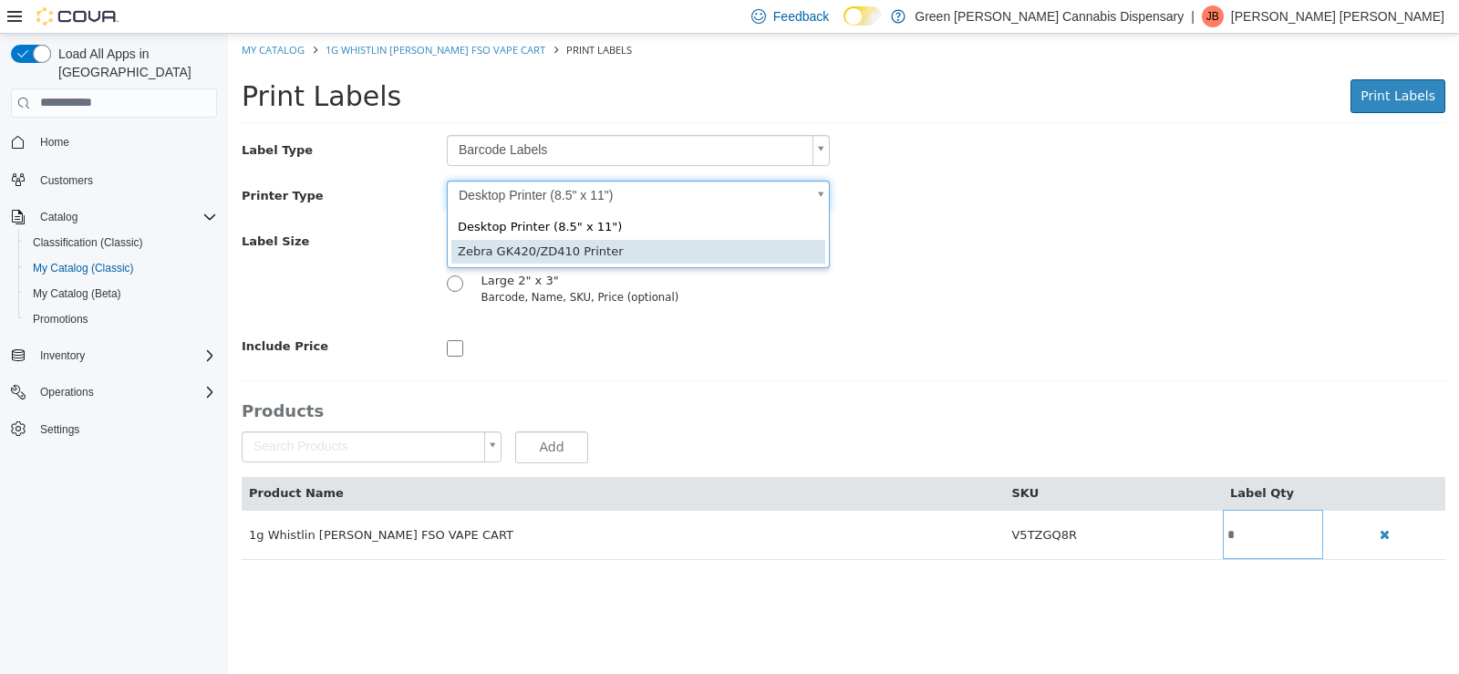
type input "*"
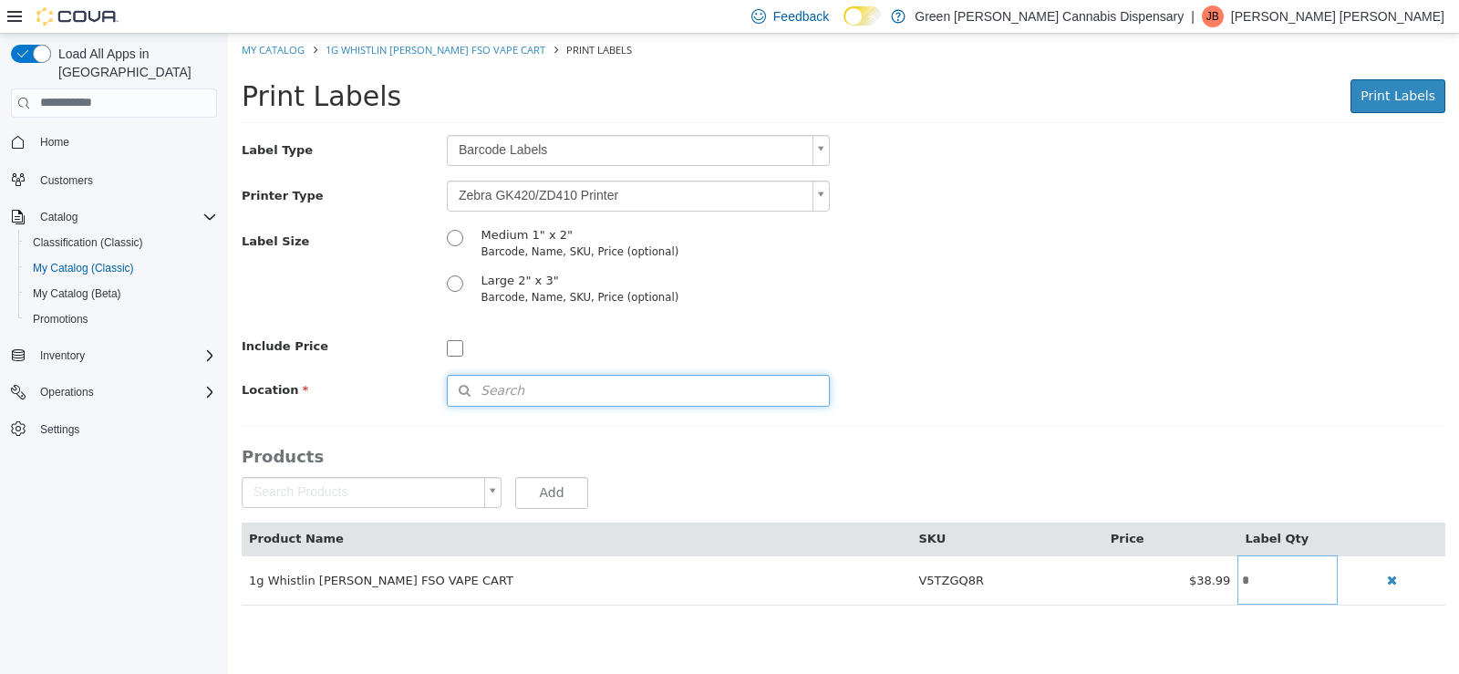
click at [503, 381] on span "Search" at bounding box center [486, 389] width 77 height 19
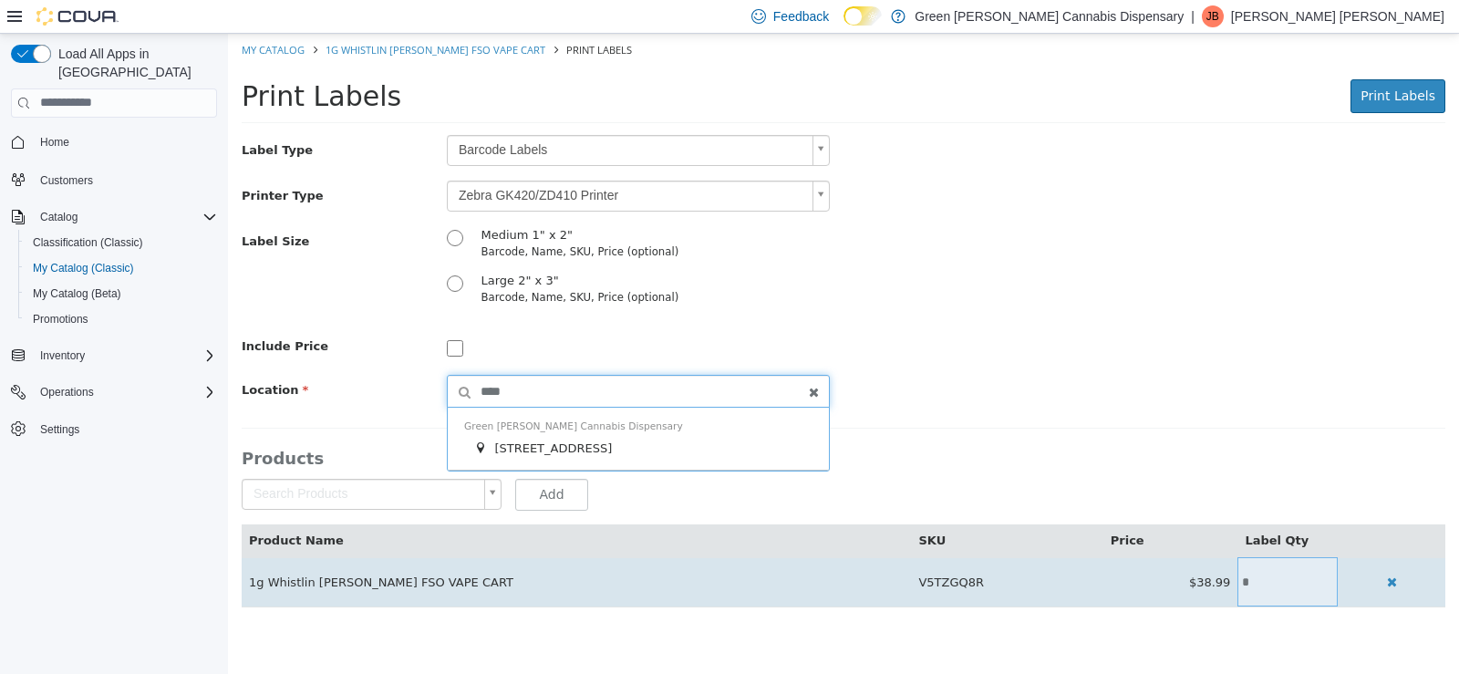
type input "****"
click at [1238, 580] on input "*" at bounding box center [1288, 582] width 100 height 14
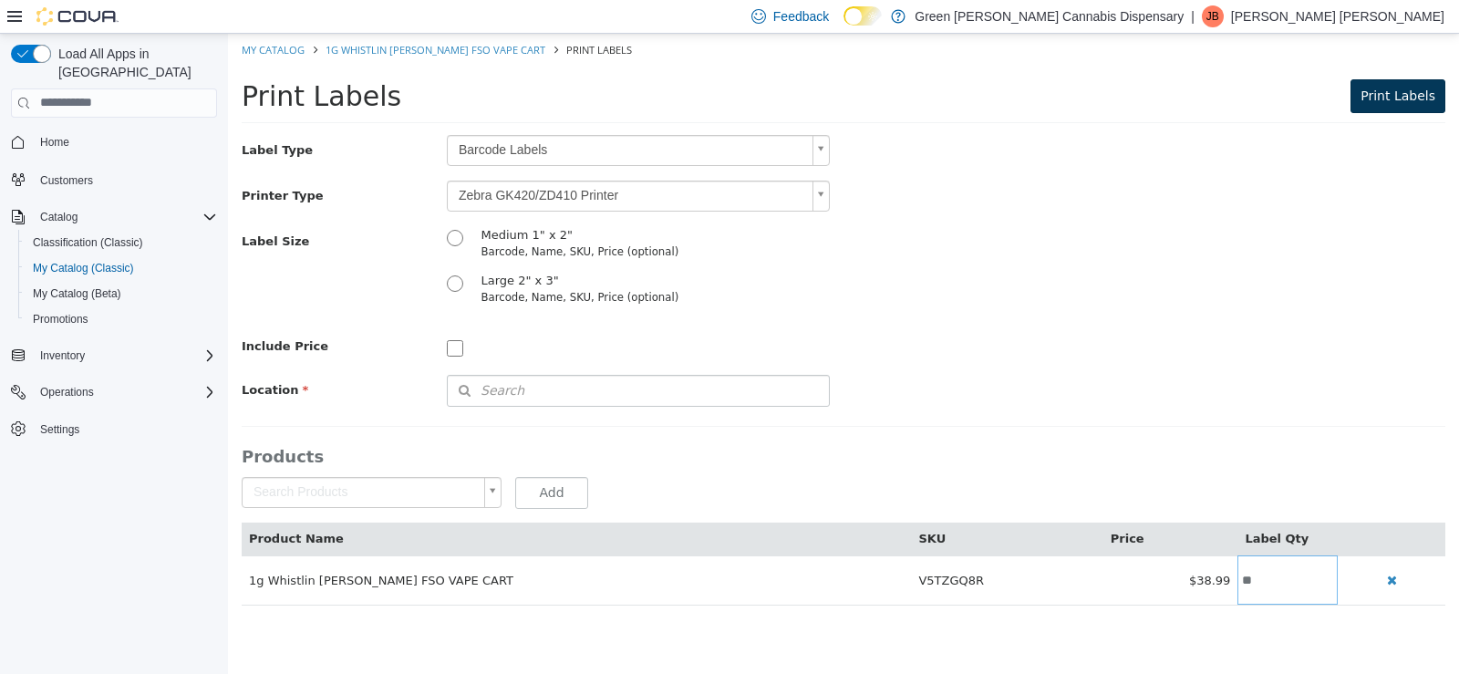
type input "**"
click at [1391, 88] on span "Print Labels" at bounding box center [1398, 95] width 75 height 15
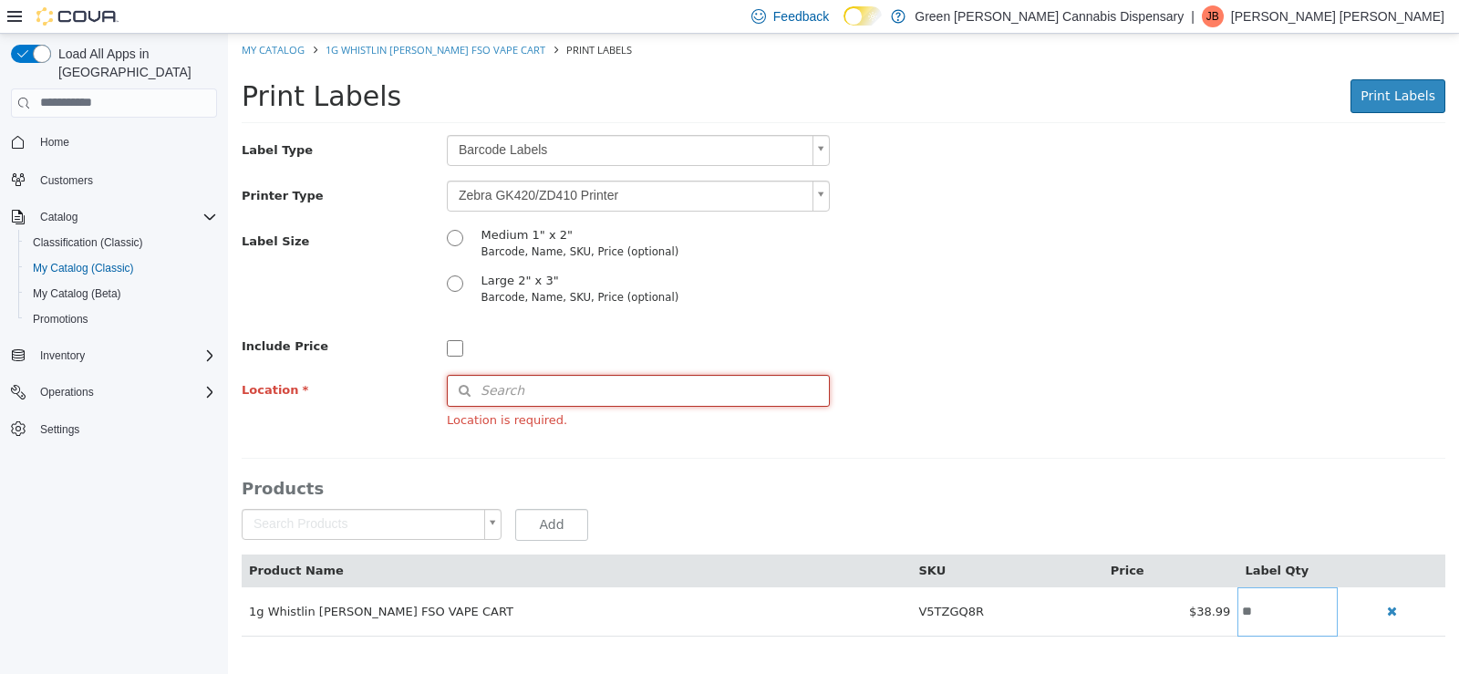
click at [547, 394] on button "Search" at bounding box center [638, 390] width 383 height 32
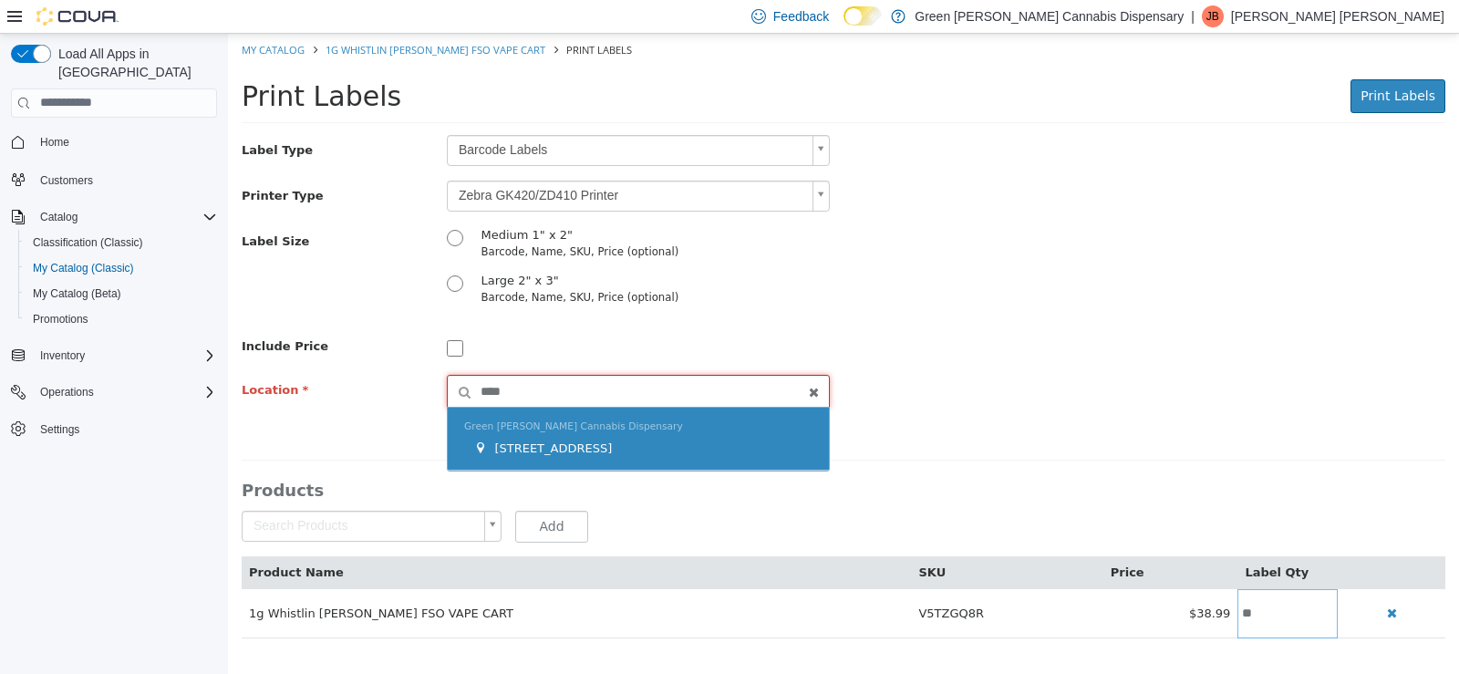
click at [538, 447] on span "[STREET_ADDRESS]" at bounding box center [553, 447] width 118 height 14
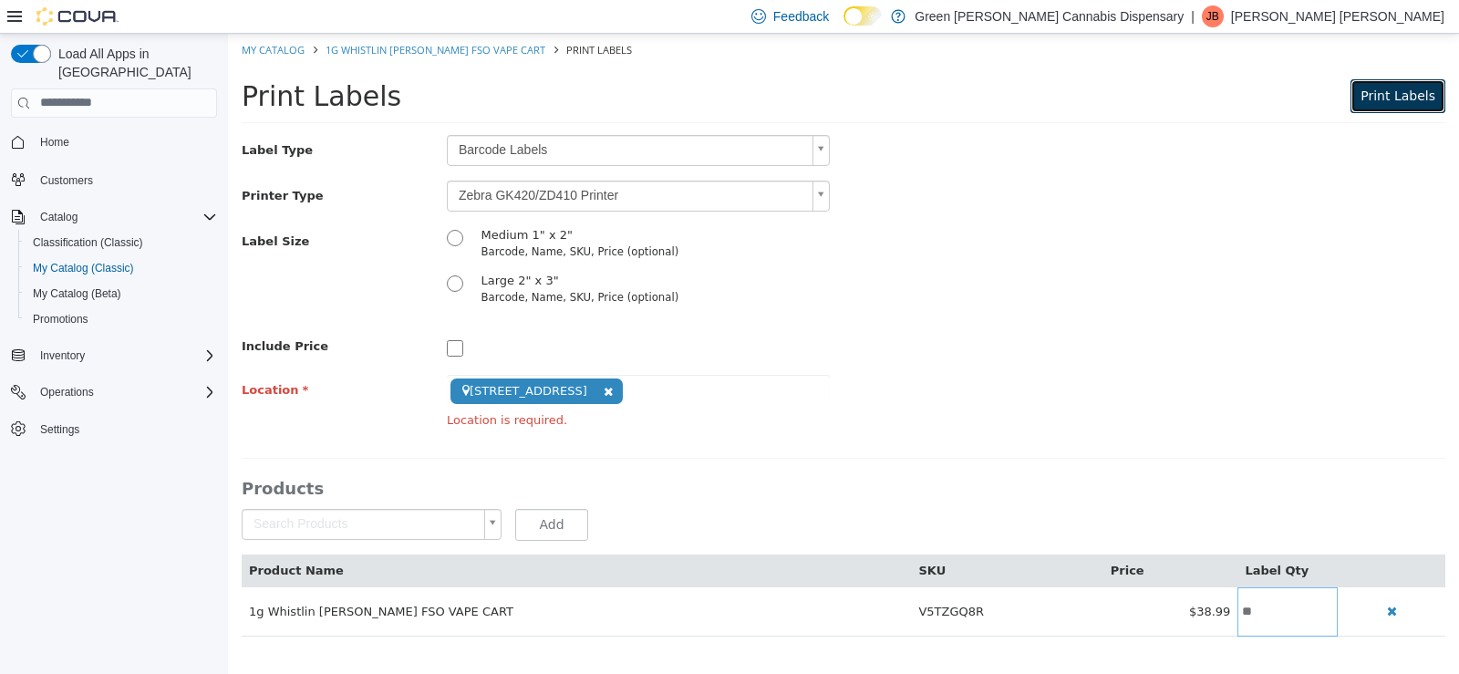
click at [1389, 89] on span "Print Labels" at bounding box center [1398, 95] width 75 height 15
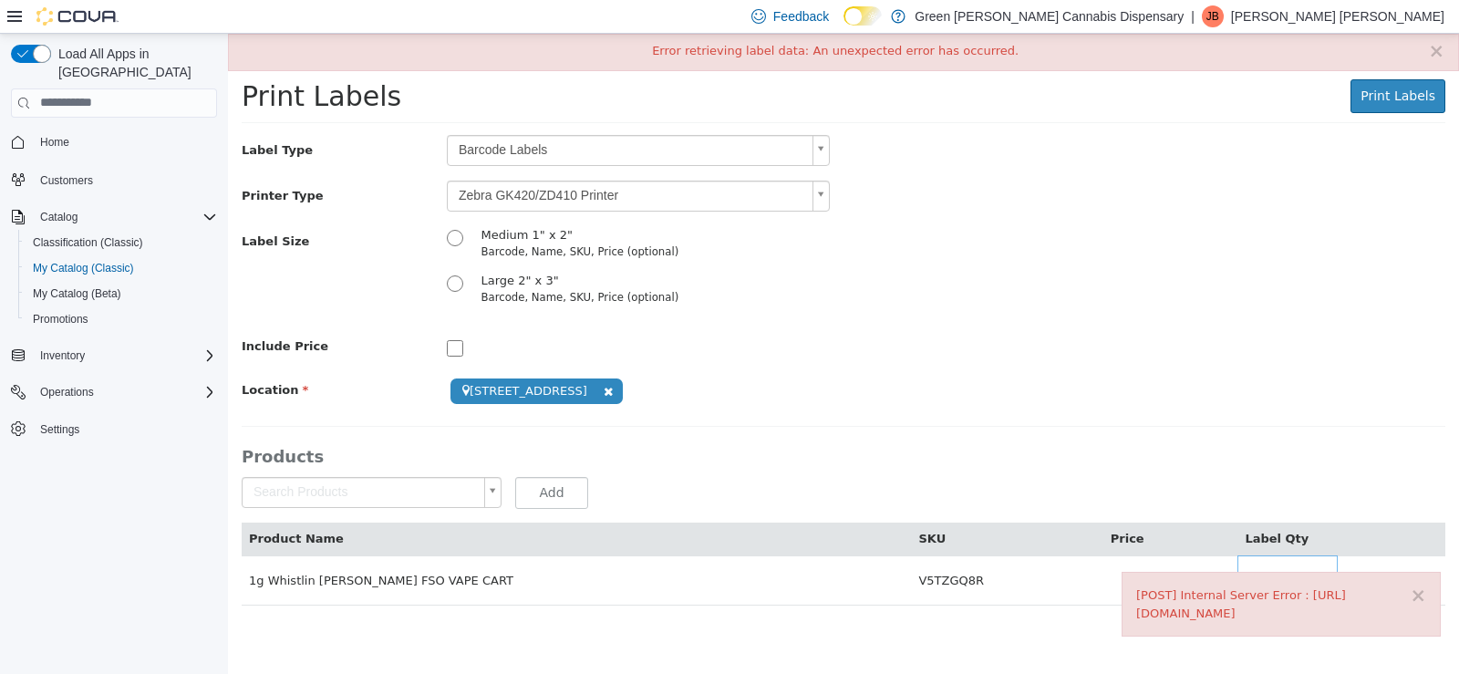
click at [1446, 55] on div "× Error retrieving label data: An unexpected error has occurred." at bounding box center [843, 51] width 1231 height 37
click at [1436, 51] on button "×" at bounding box center [1436, 50] width 16 height 19
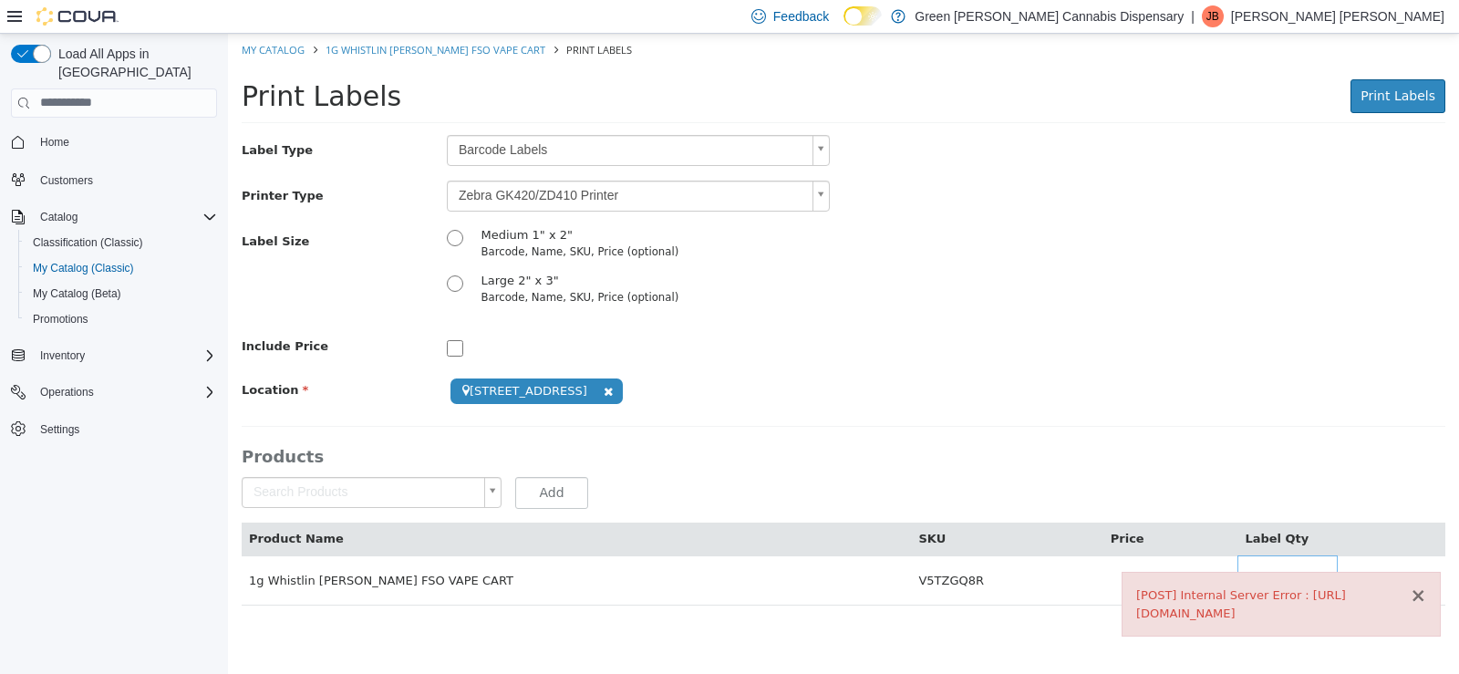
click at [1418, 601] on button "×" at bounding box center [1418, 594] width 16 height 19
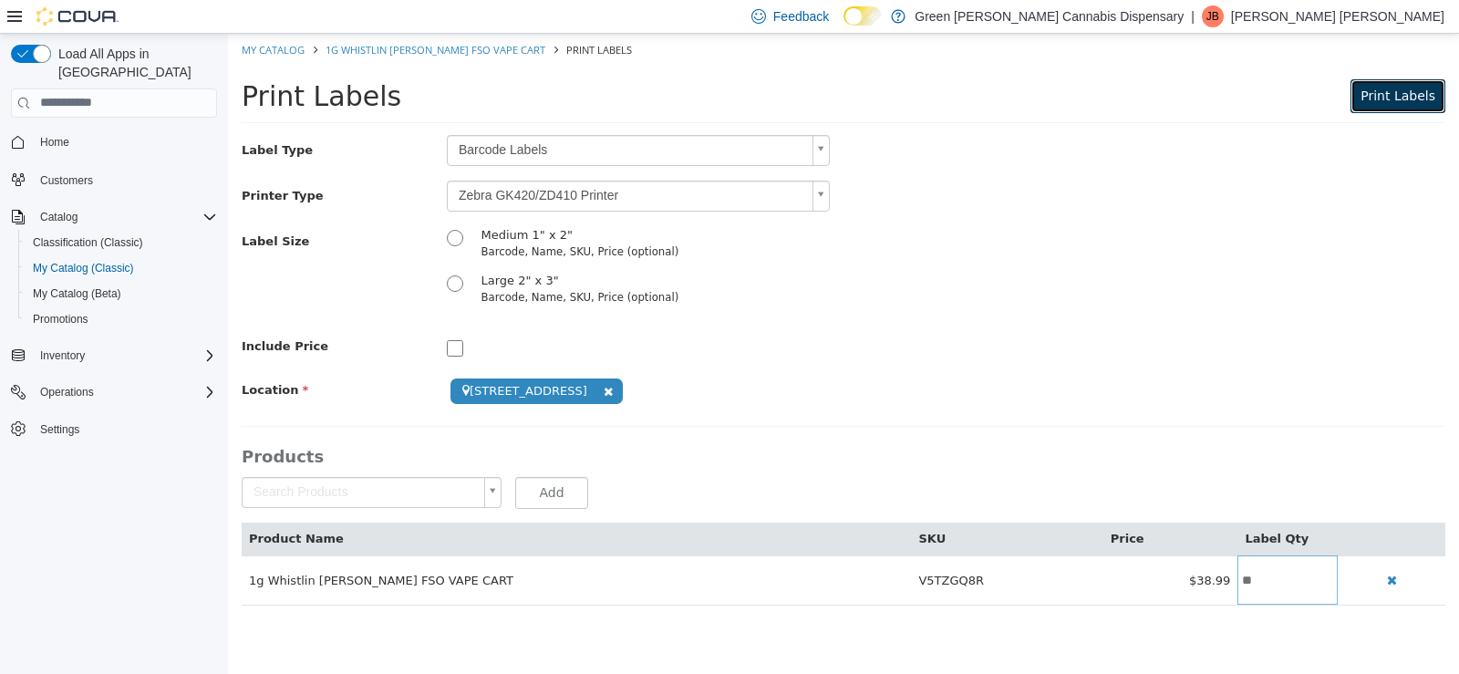
click at [1423, 94] on span "Print Labels" at bounding box center [1398, 95] width 75 height 15
click at [270, 46] on link "My Catalog" at bounding box center [273, 49] width 63 height 14
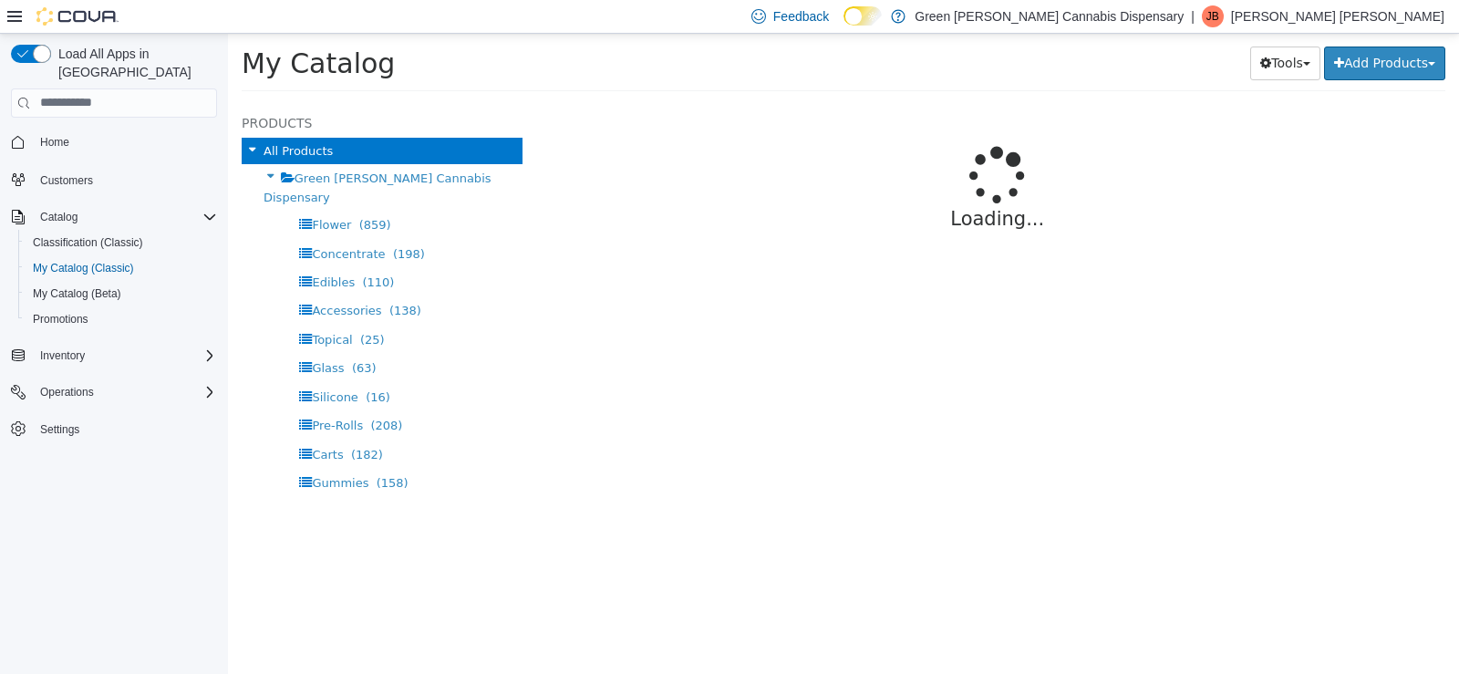
select select "**********"
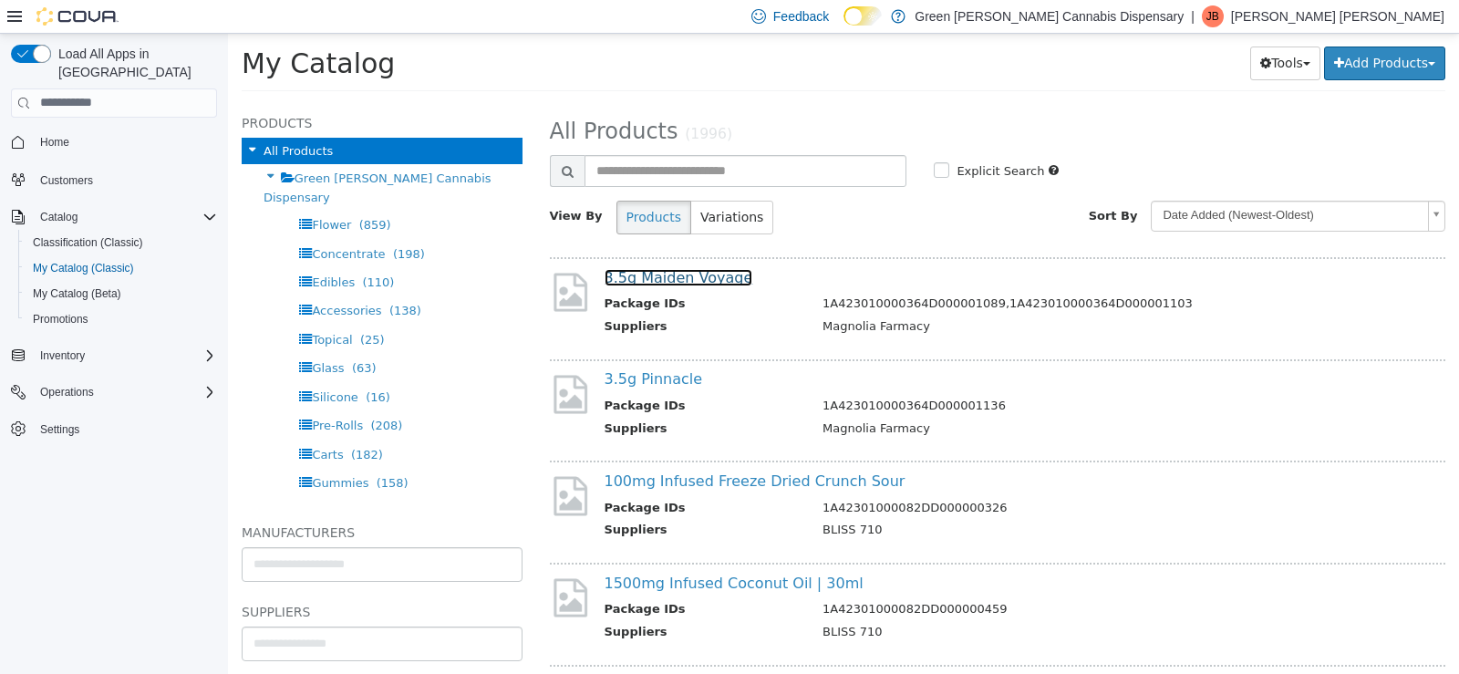
click at [698, 276] on link "3.5g Maiden Voyage" at bounding box center [679, 276] width 149 height 17
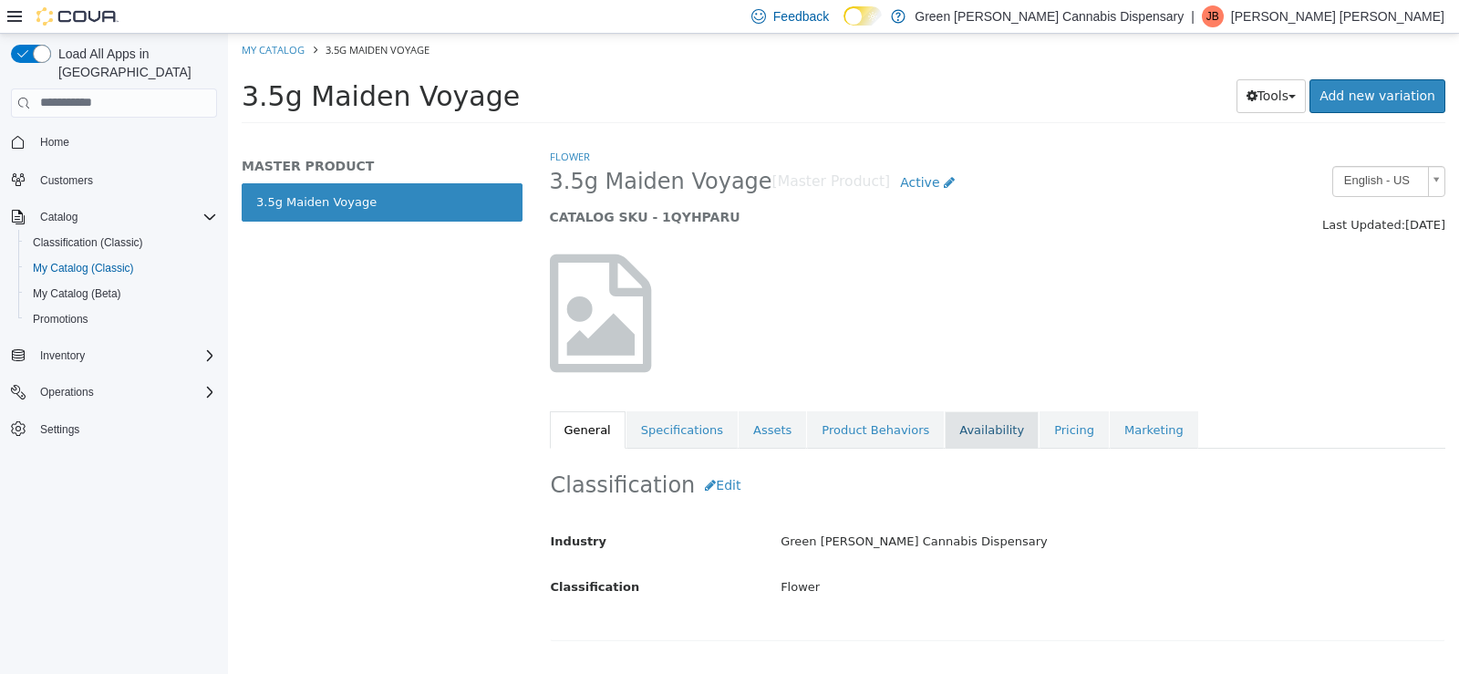
click at [945, 442] on link "Availability" at bounding box center [992, 429] width 94 height 38
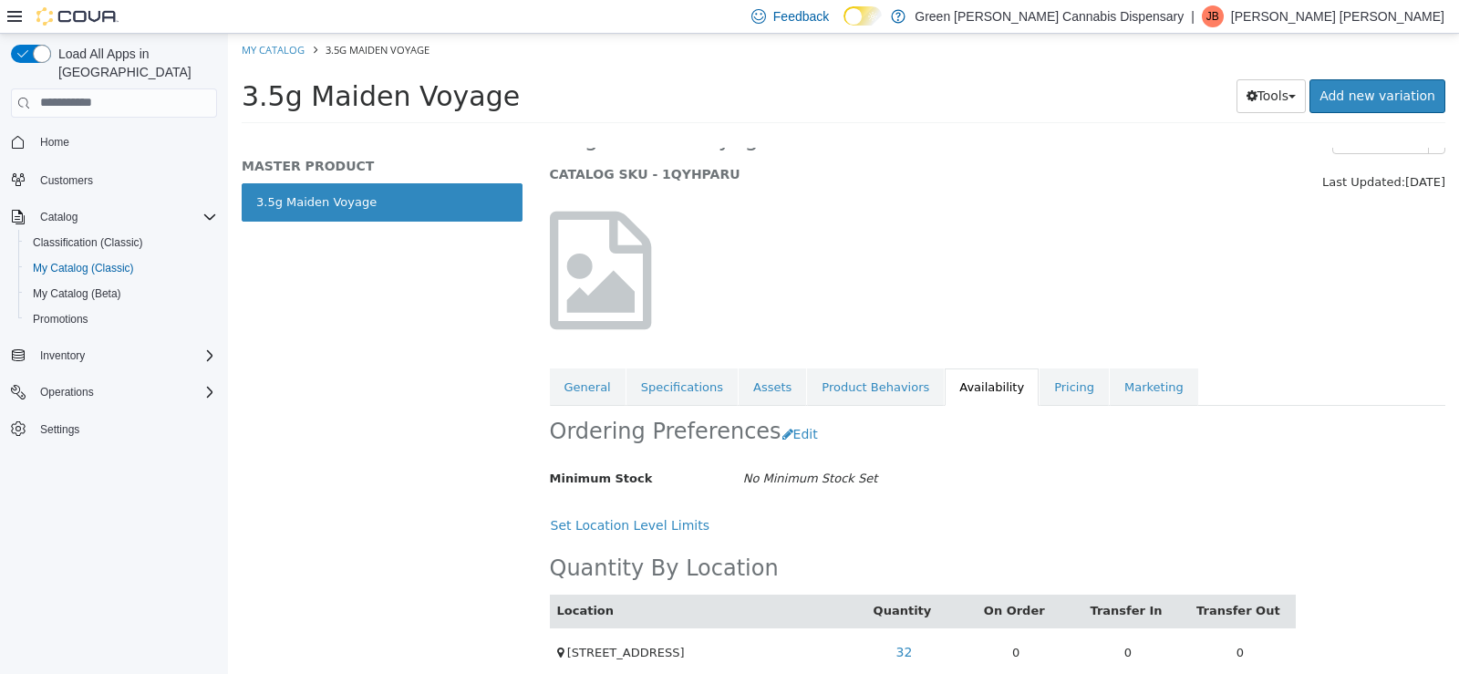
scroll to position [66, 0]
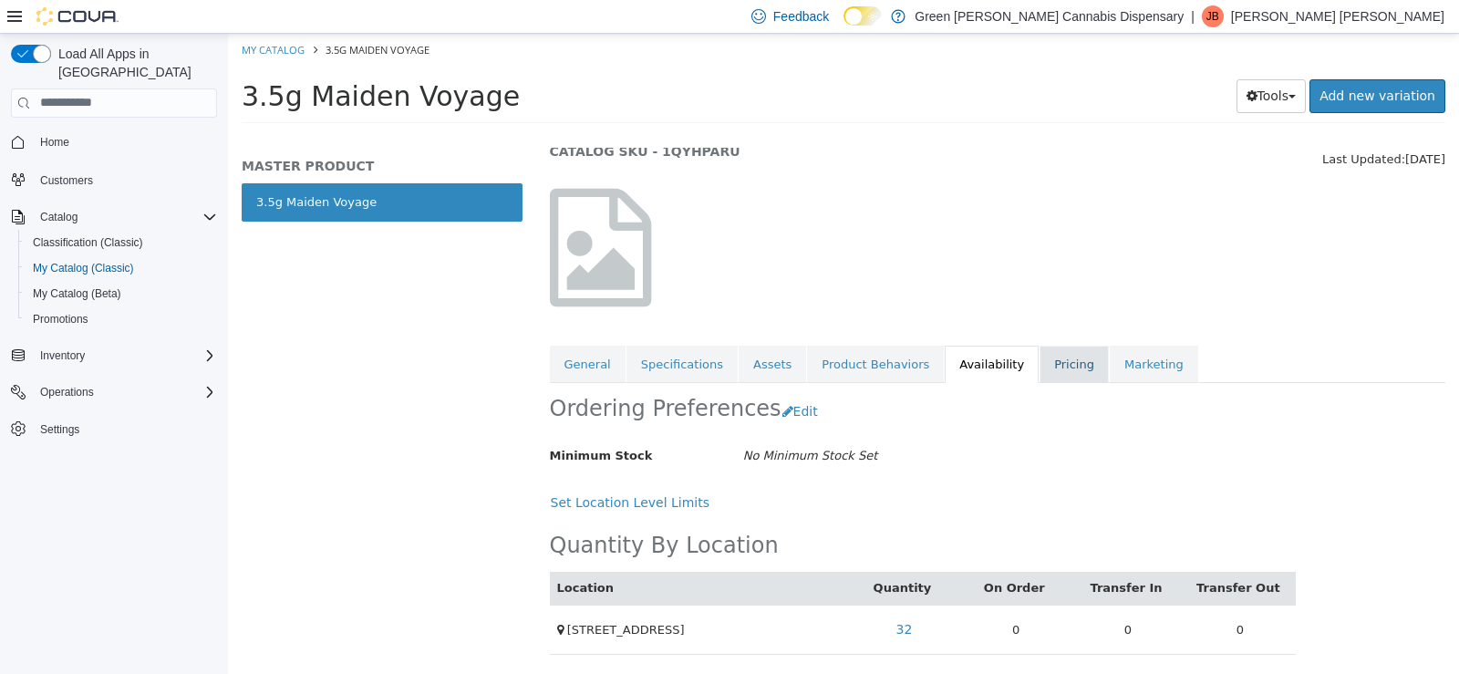
click at [1042, 359] on link "Pricing" at bounding box center [1074, 364] width 69 height 38
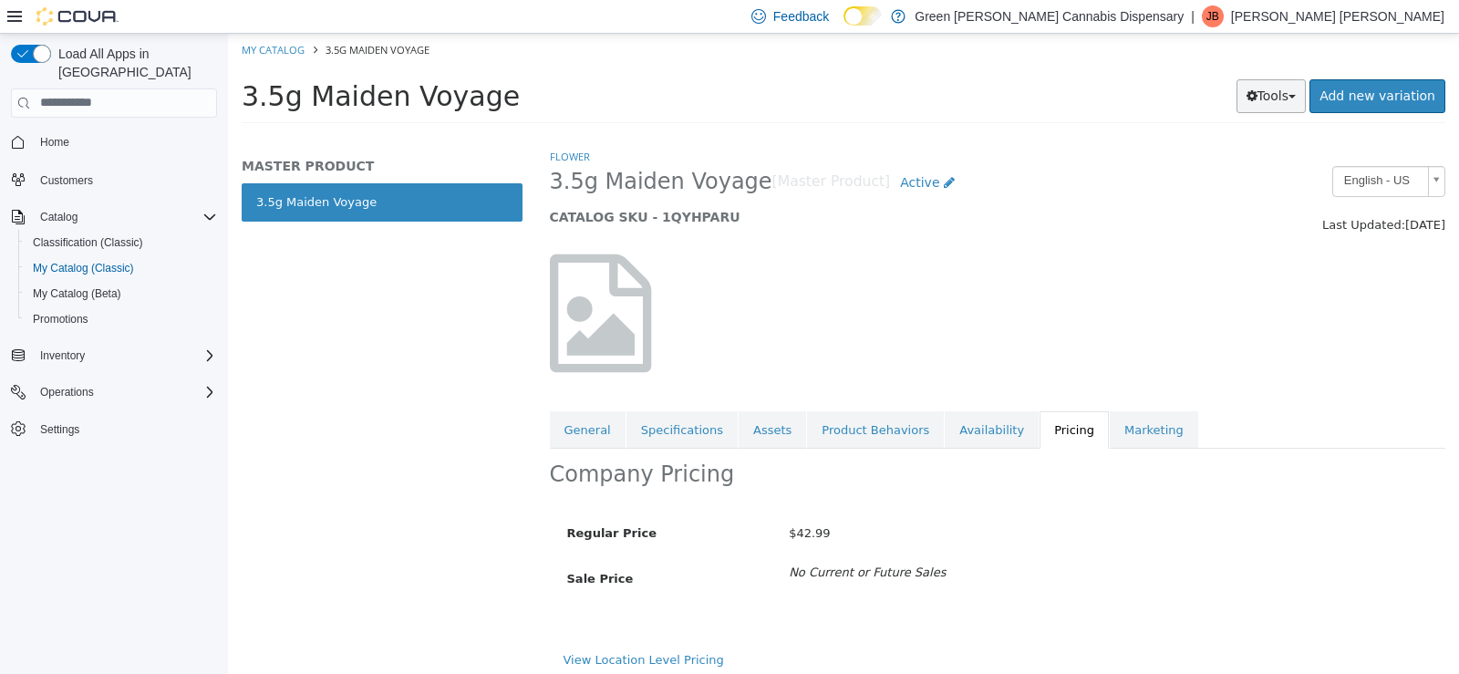
click at [1285, 96] on button "Tools" at bounding box center [1272, 95] width 70 height 34
click at [1261, 159] on link "Print Labels" at bounding box center [1233, 156] width 144 height 25
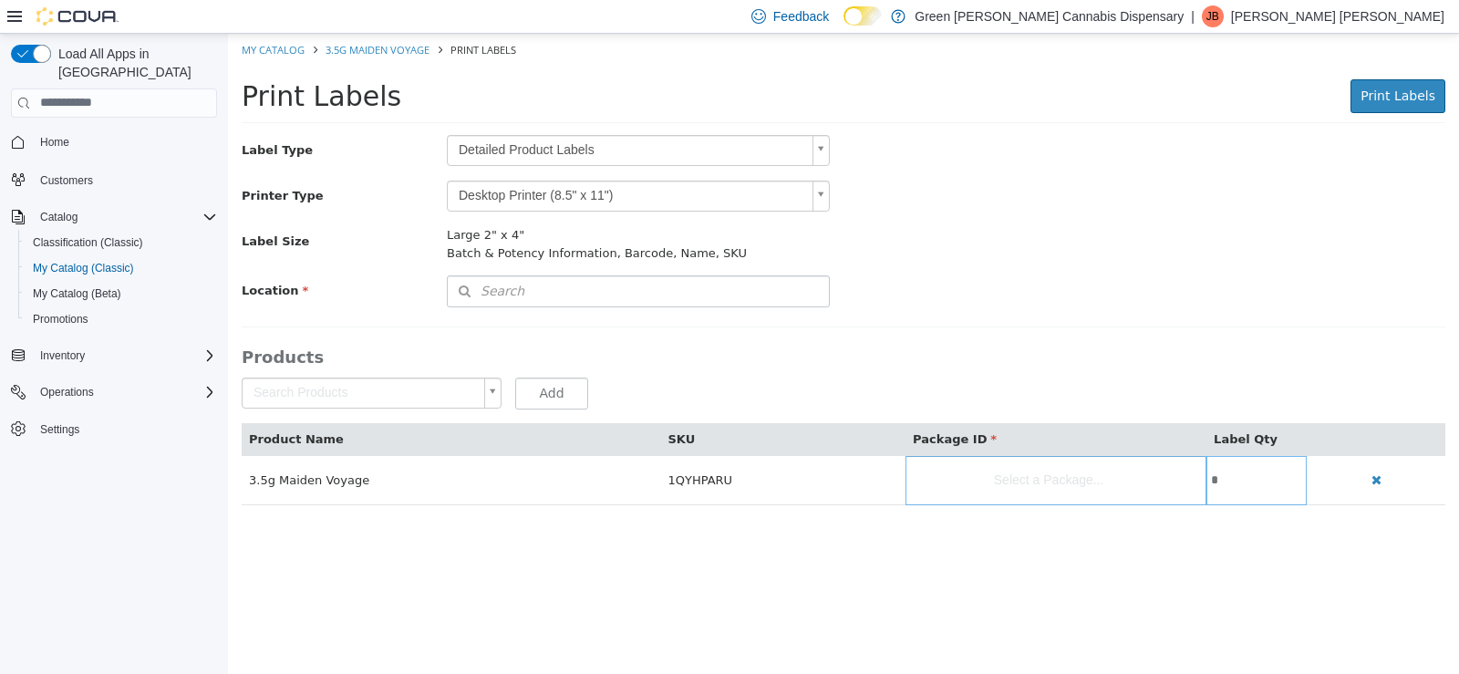
click at [819, 146] on body "Saving Bulk Changes... My Catalog 3.5g Maiden Voyage Print Labels Print Labels …" at bounding box center [843, 278] width 1231 height 491
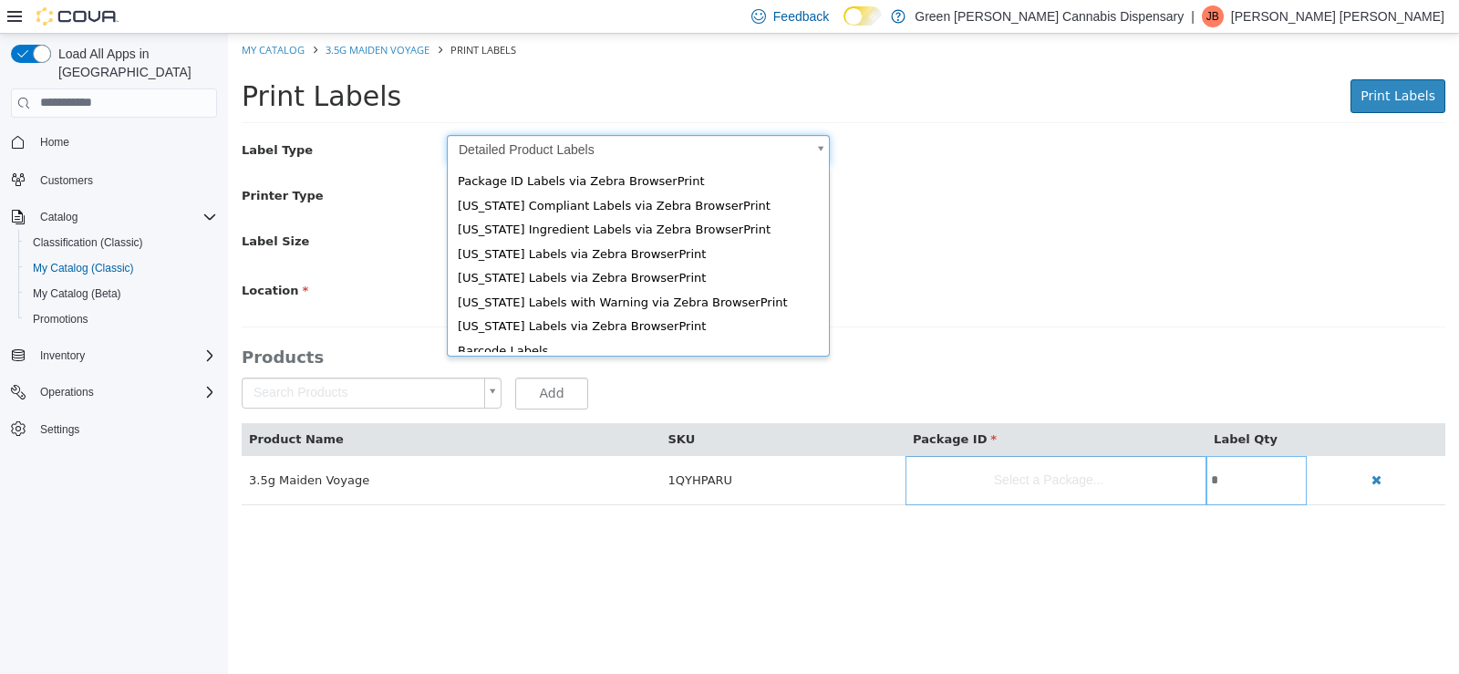
scroll to position [25, 0]
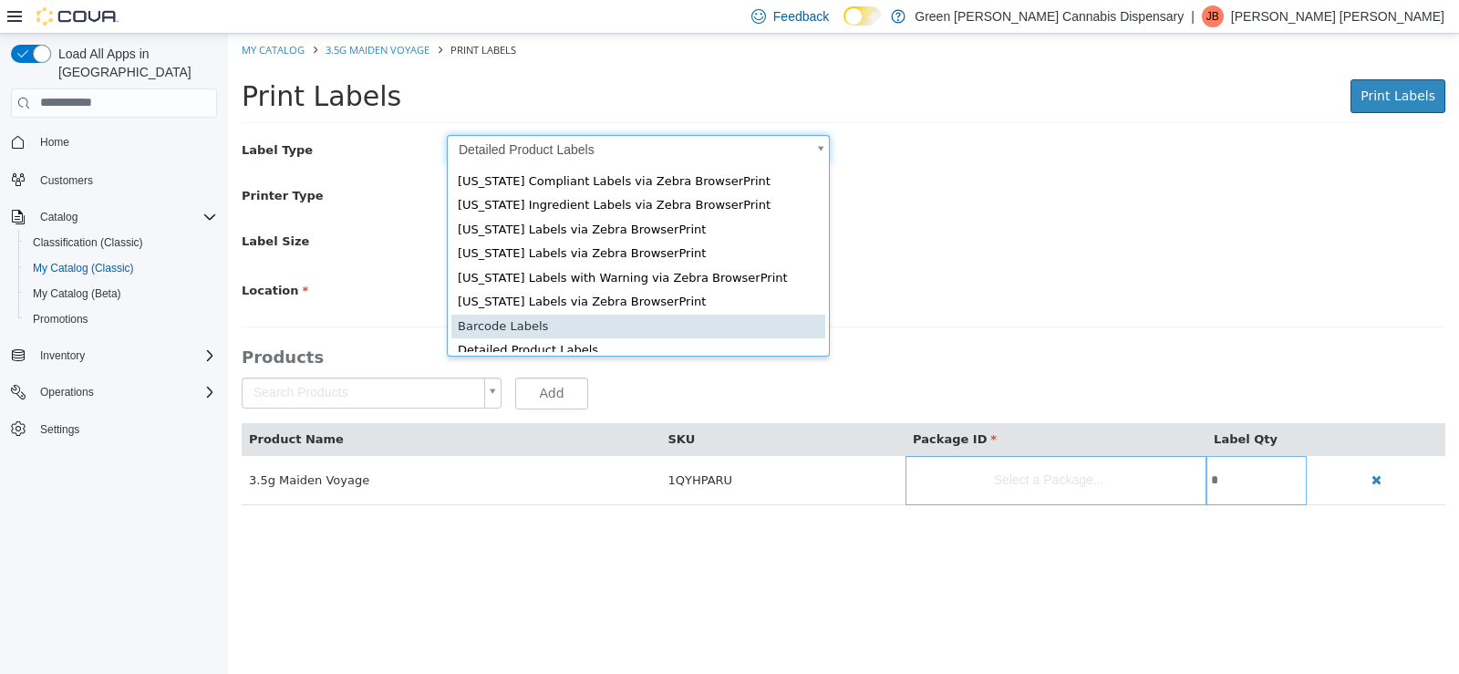
type input "*"
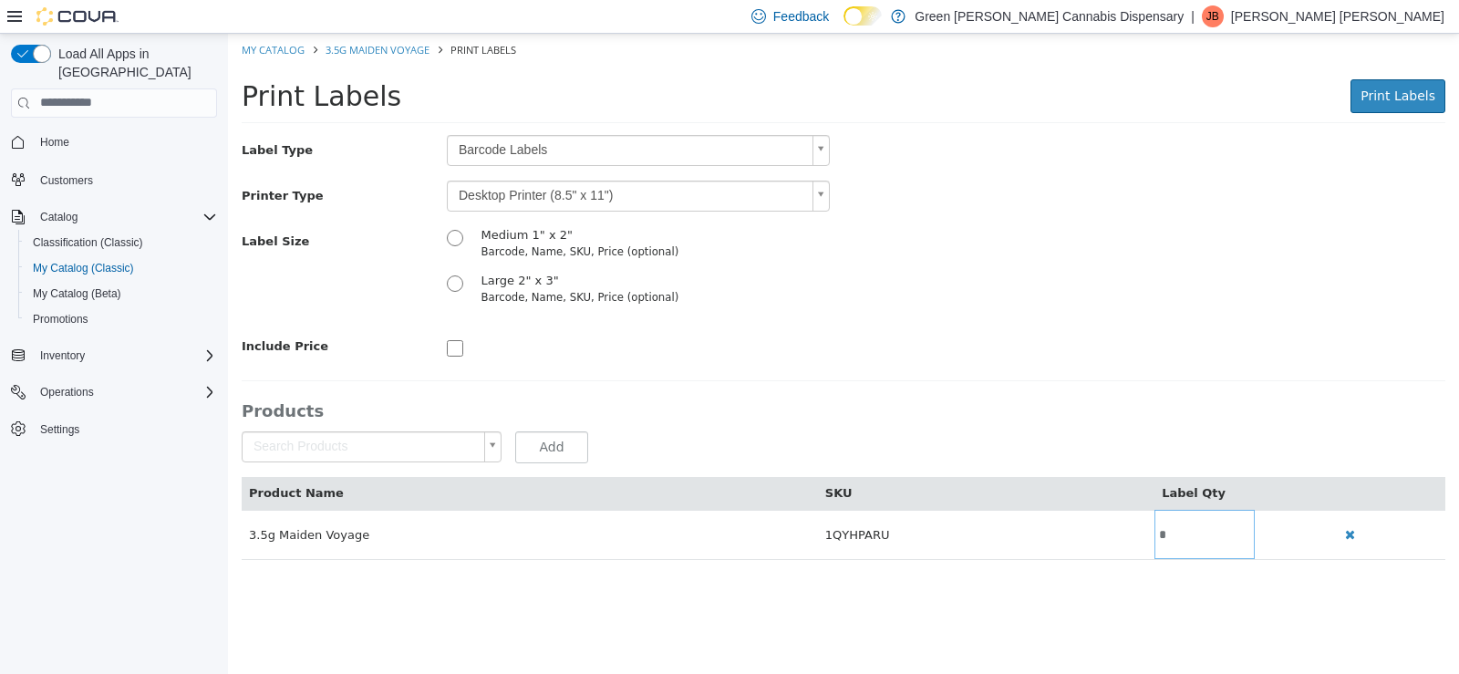
click at [819, 195] on body "Saving Bulk Changes... My Catalog 3.5g Maiden Voyage Print Labels Print Labels …" at bounding box center [843, 305] width 1231 height 545
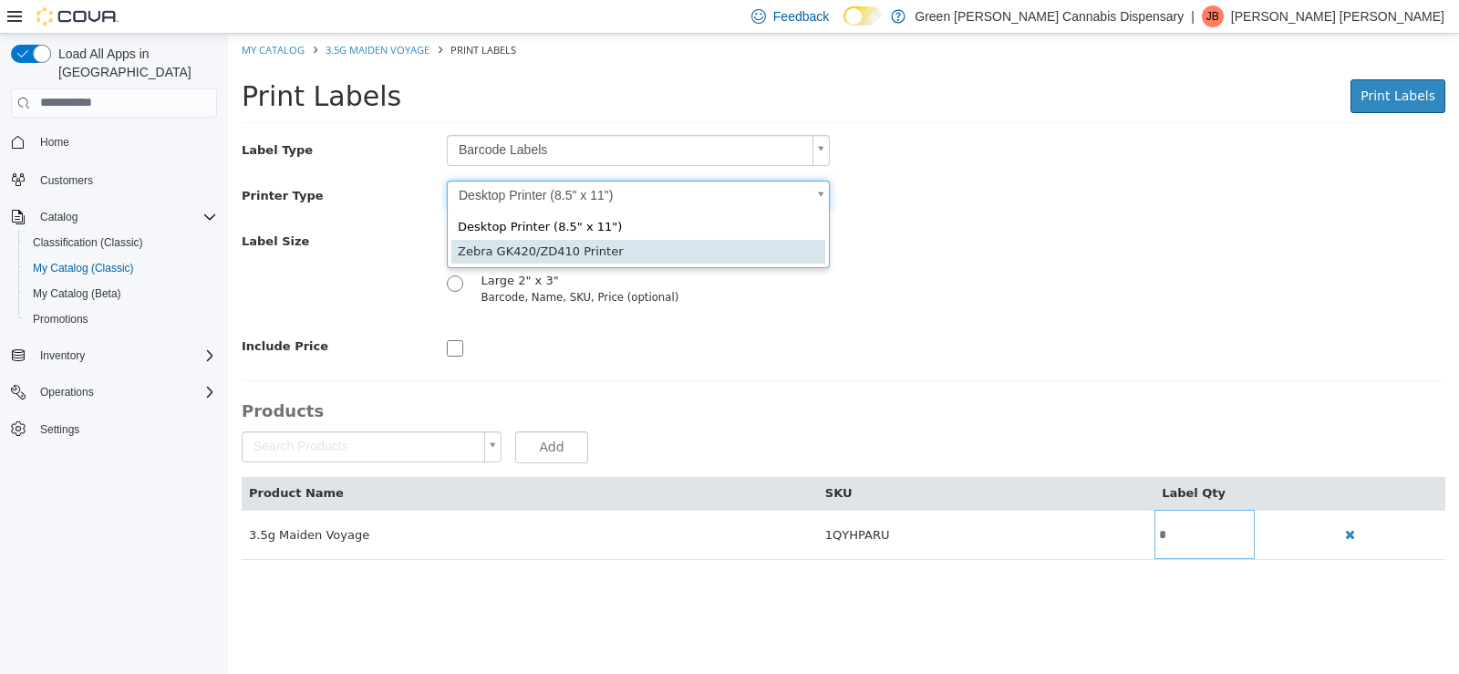
type input "*"
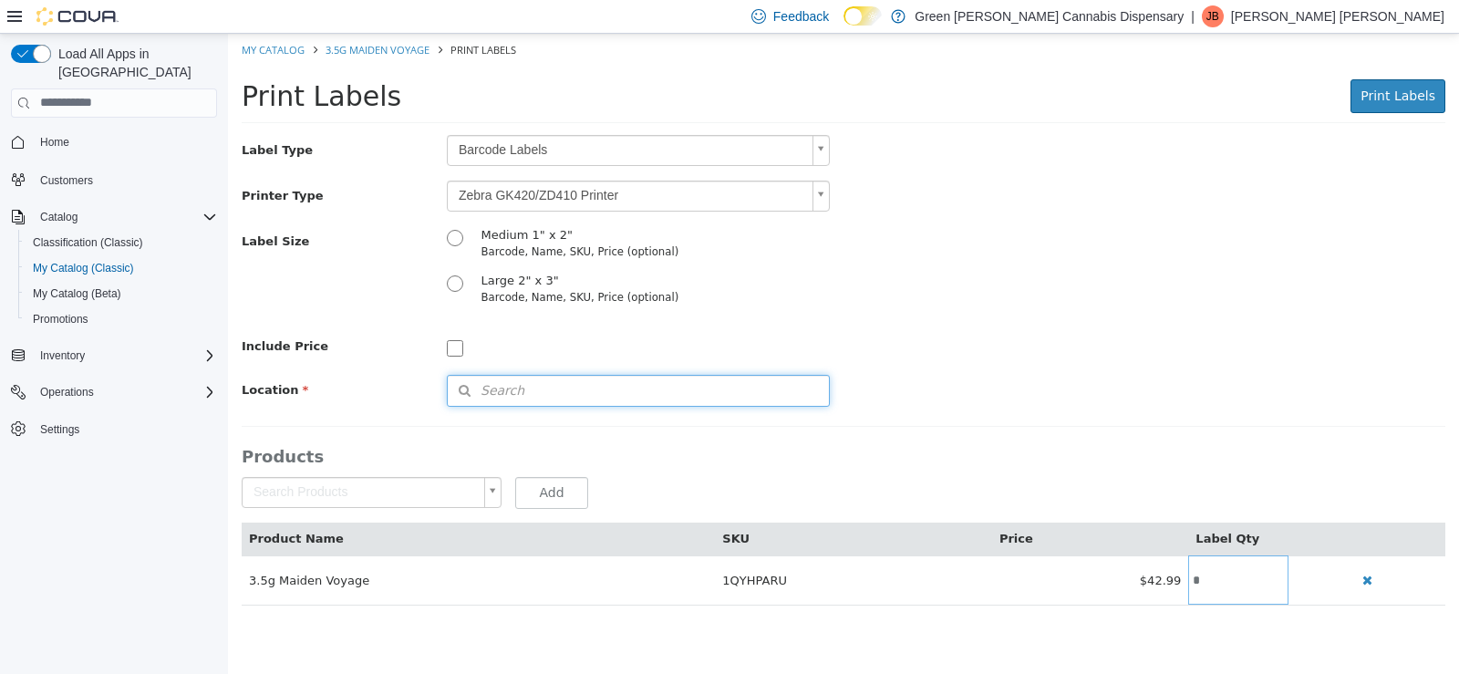
click at [477, 394] on icon "button" at bounding box center [464, 389] width 33 height 13
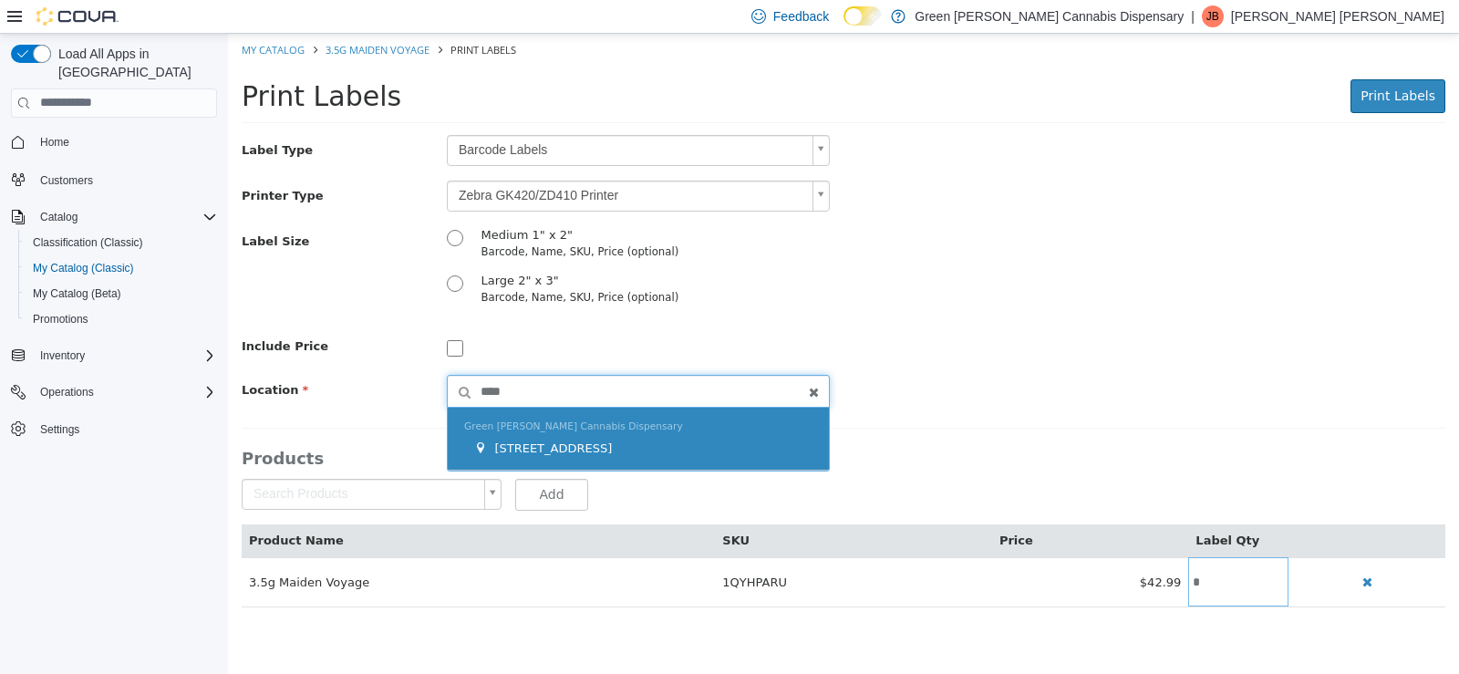
type input "****"
click at [625, 453] on div "[STREET_ADDRESS]" at bounding box center [642, 448] width 339 height 18
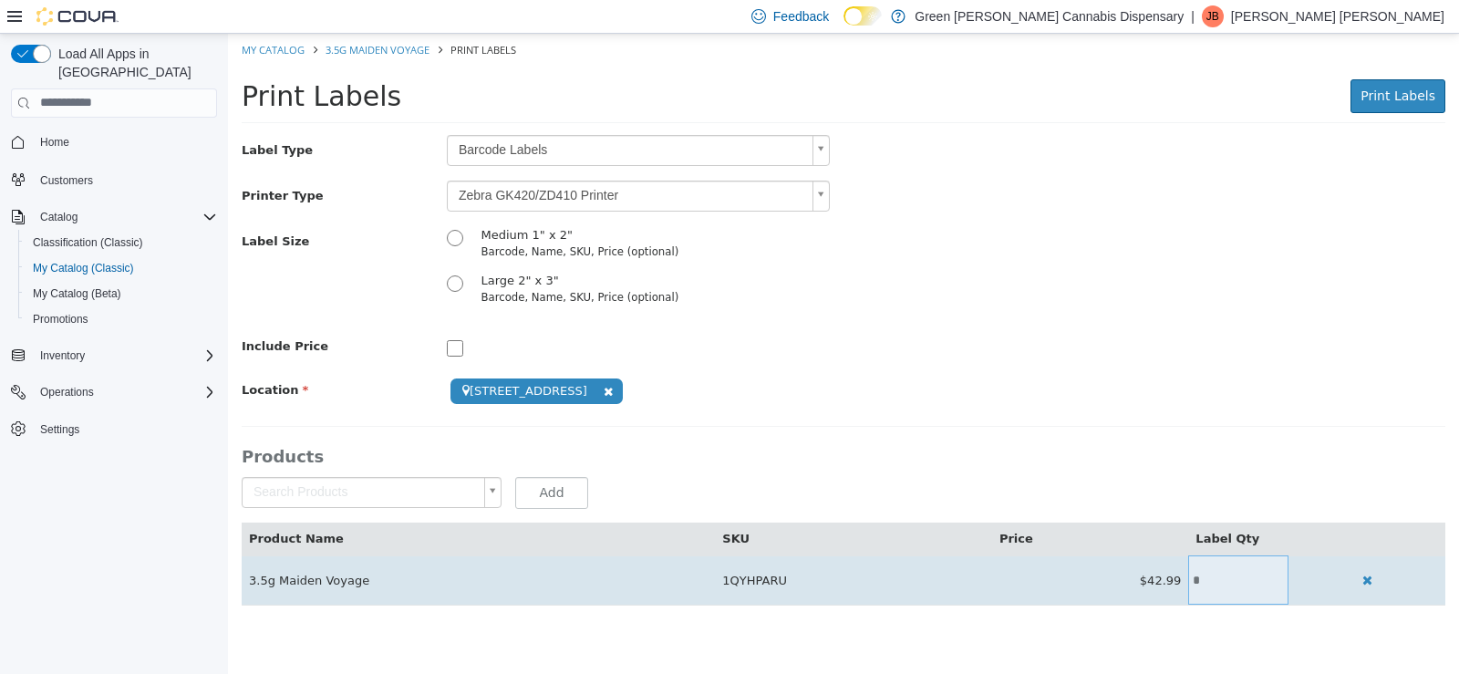
click at [1220, 583] on input "*" at bounding box center [1238, 580] width 100 height 14
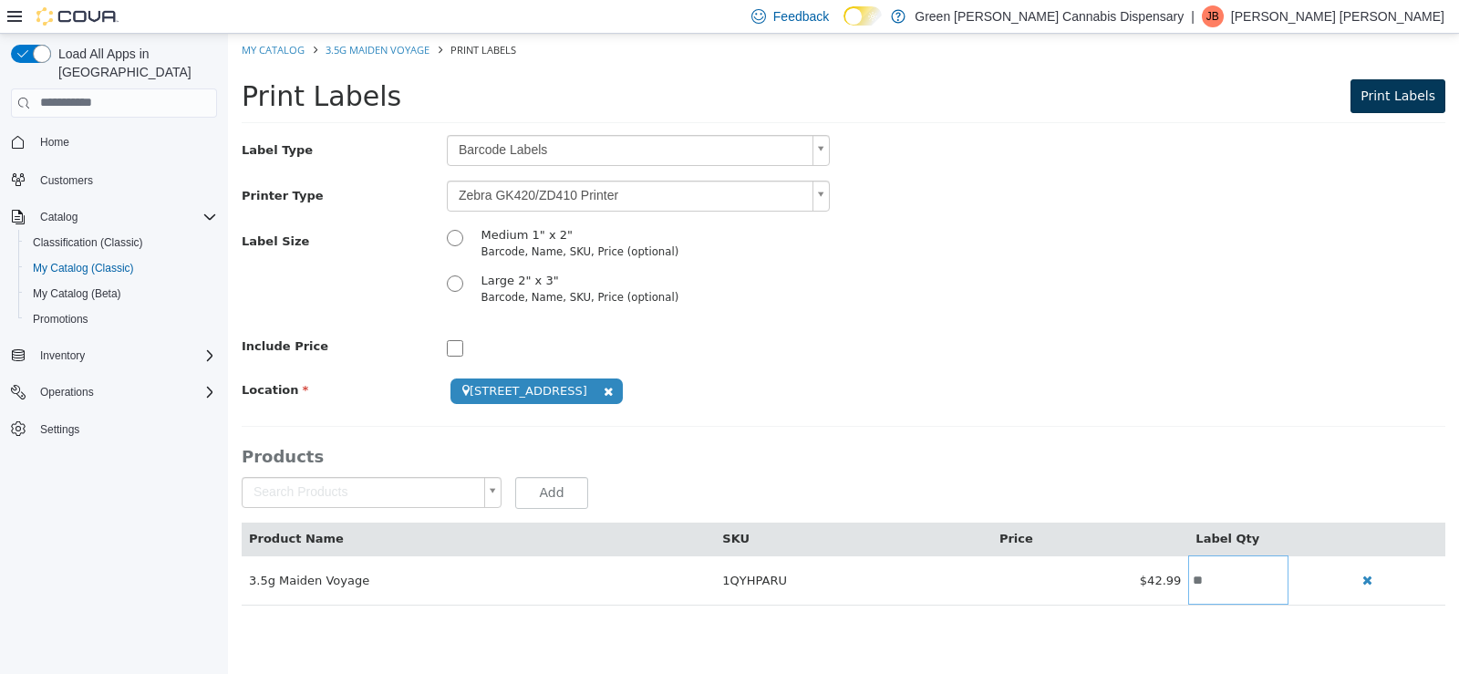
type input "**"
click at [1379, 98] on span "Print Labels" at bounding box center [1398, 95] width 75 height 15
click at [1408, 97] on span "Print Labels" at bounding box center [1398, 95] width 75 height 15
click at [60, 135] on span "Home" at bounding box center [54, 142] width 29 height 15
